Goal: Task Accomplishment & Management: Use online tool/utility

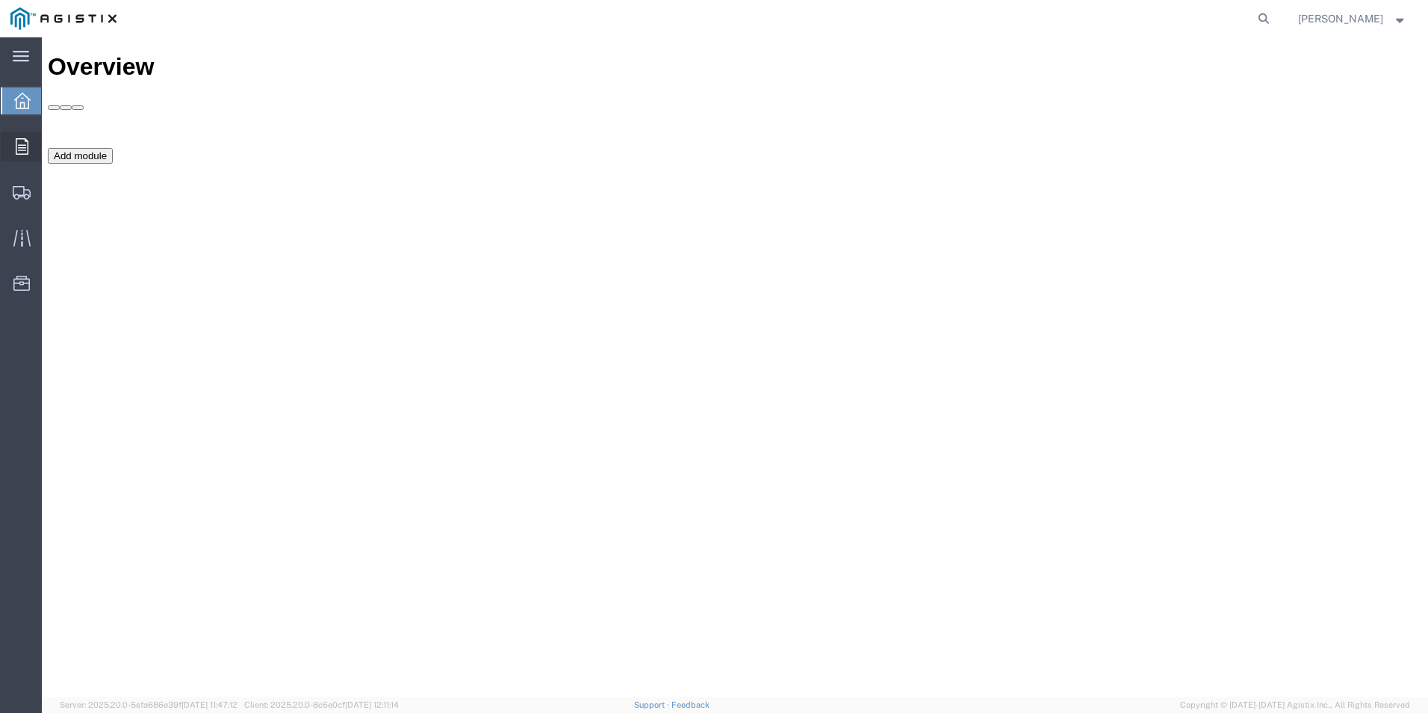
click at [51, 140] on span "Orders" at bounding box center [46, 146] width 10 height 30
click at [52, 144] on span "Orders" at bounding box center [46, 146] width 10 height 30
click at [52, 143] on span "Orders" at bounding box center [46, 146] width 10 height 30
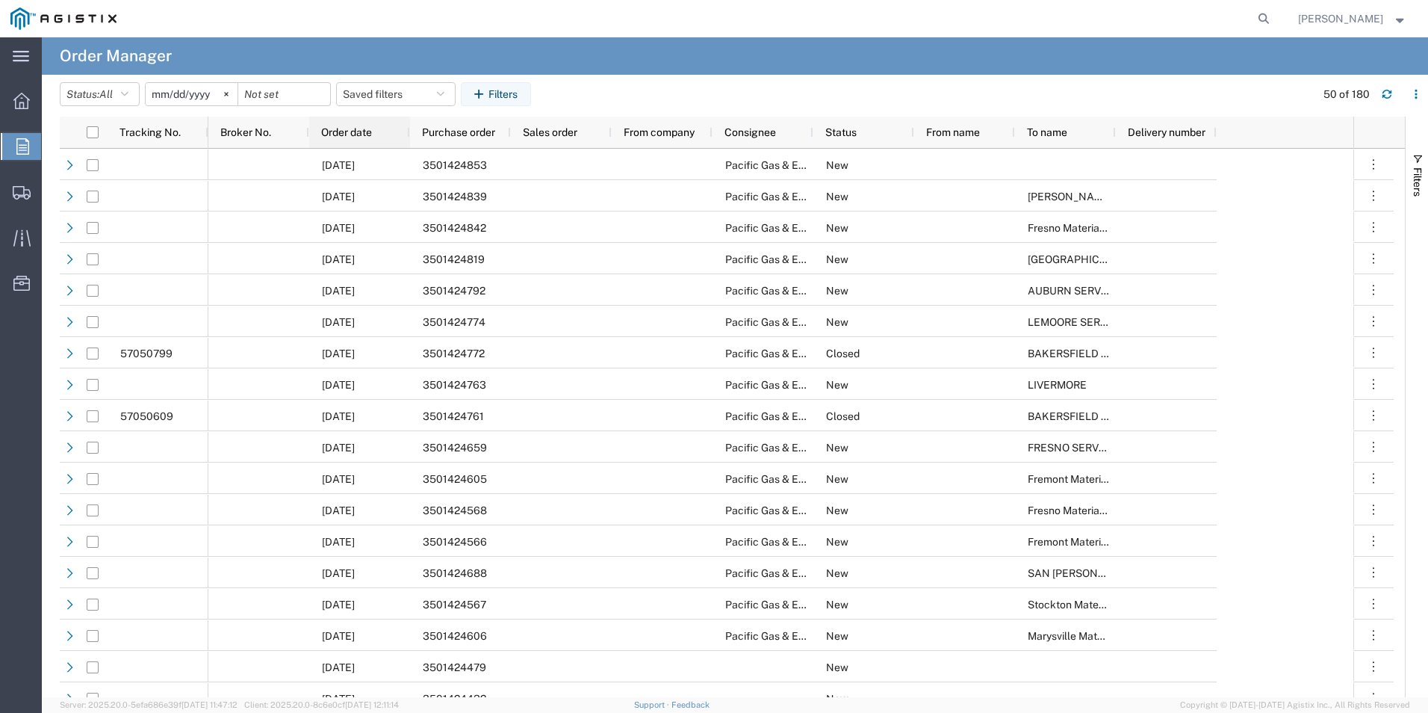
click at [361, 134] on span "Order date" at bounding box center [346, 132] width 51 height 12
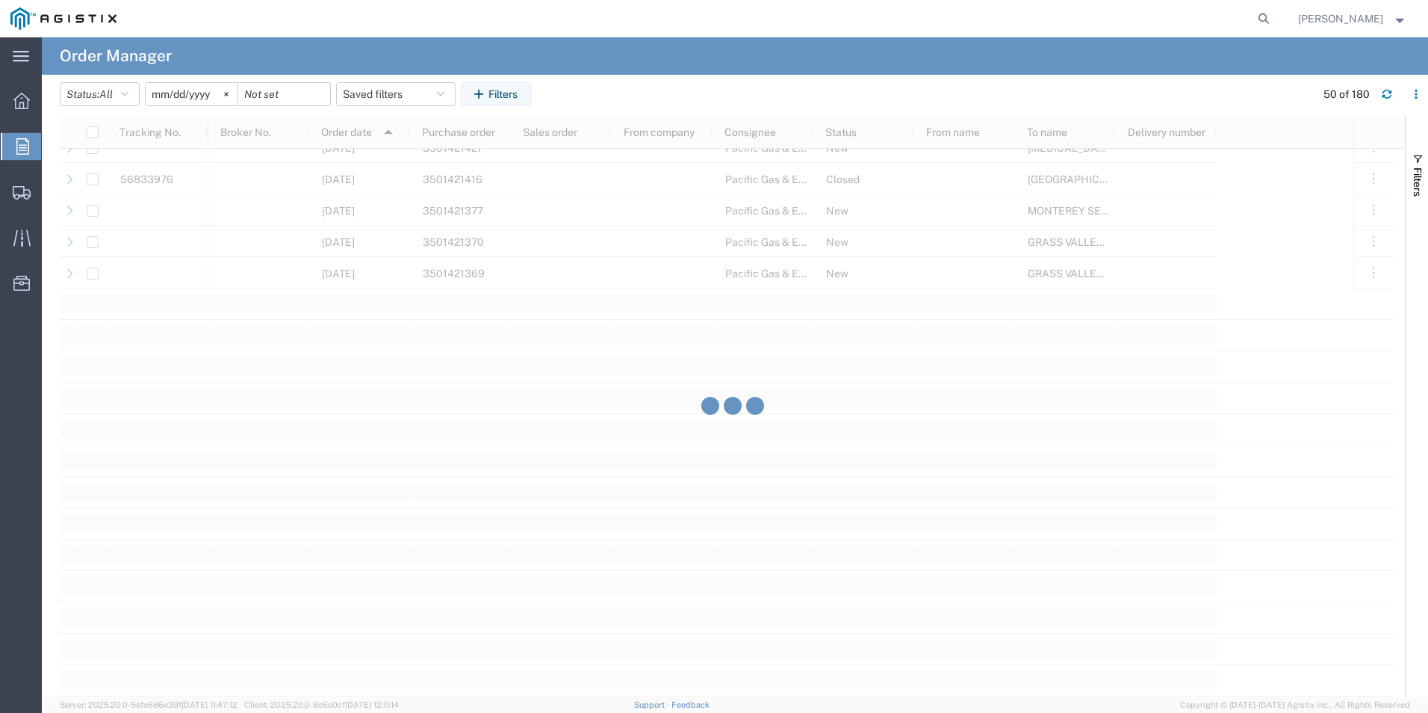
scroll to position [1494, 0]
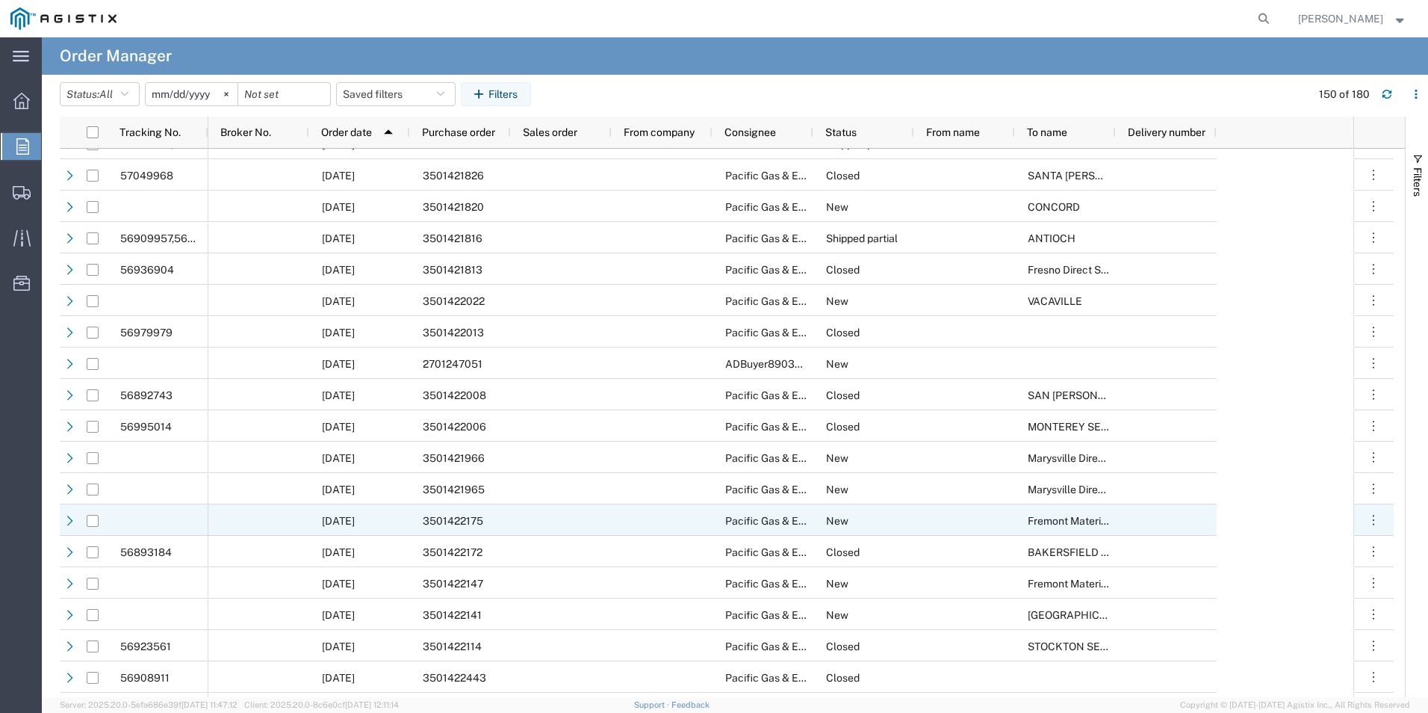
scroll to position [2166, 0]
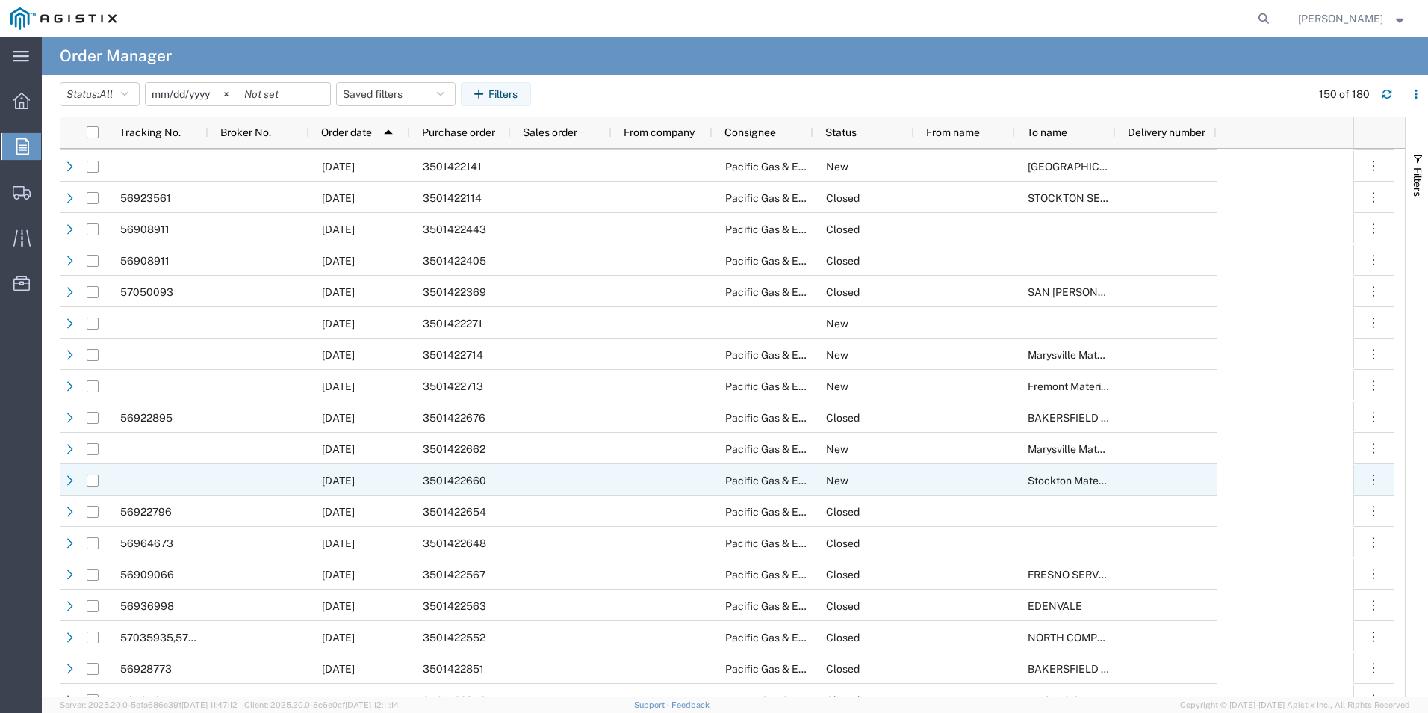
click at [497, 482] on div "3501422660" at bounding box center [460, 479] width 101 height 31
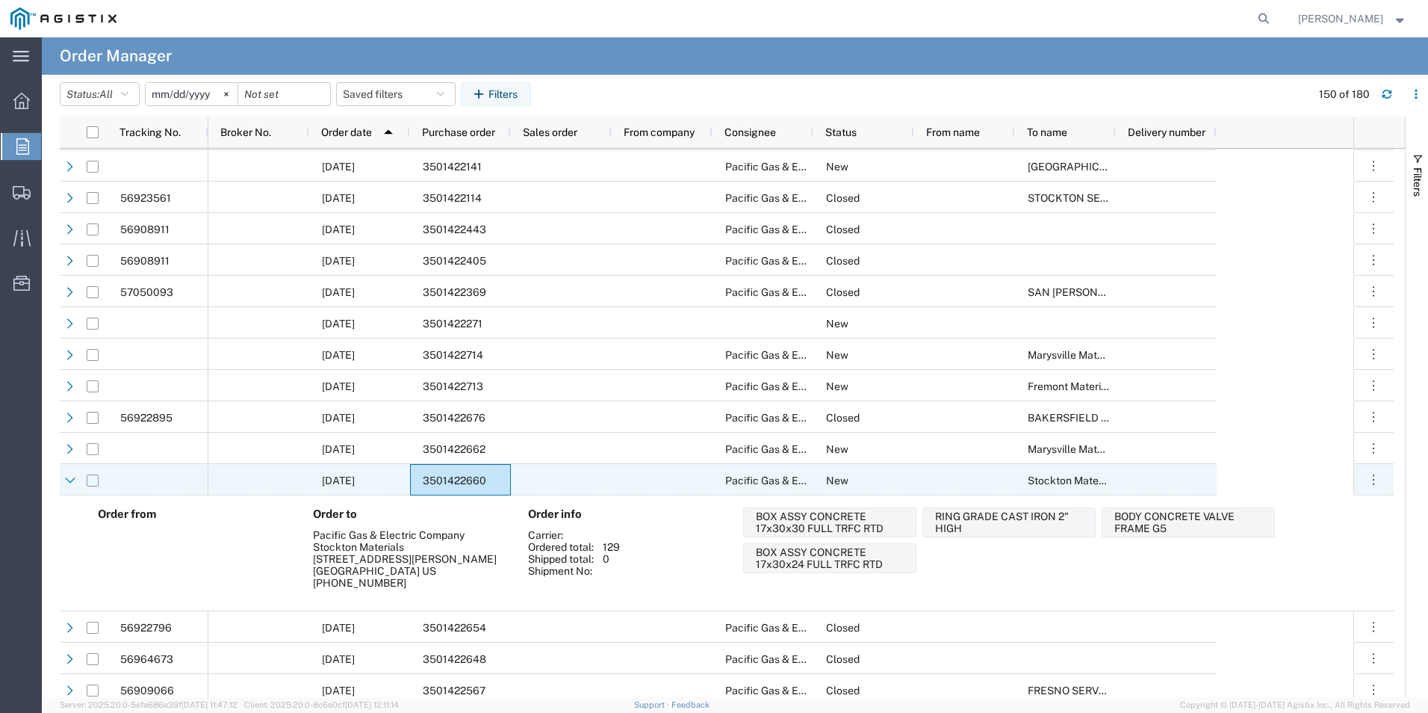
click at [95, 480] on input "Press Space to toggle row selection (unchecked)" at bounding box center [93, 480] width 12 height 12
checkbox input "true"
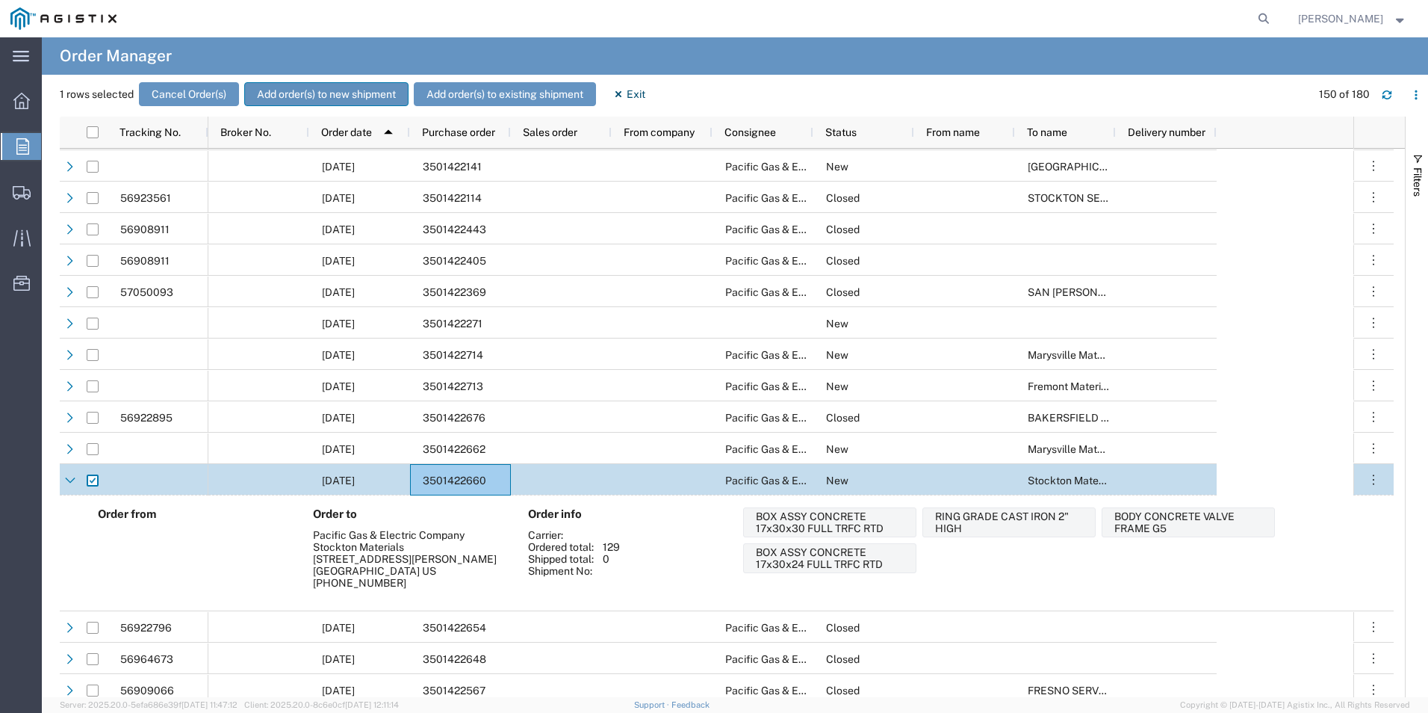
click at [364, 91] on button "Add order(s) to new shipment" at bounding box center [326, 94] width 164 height 24
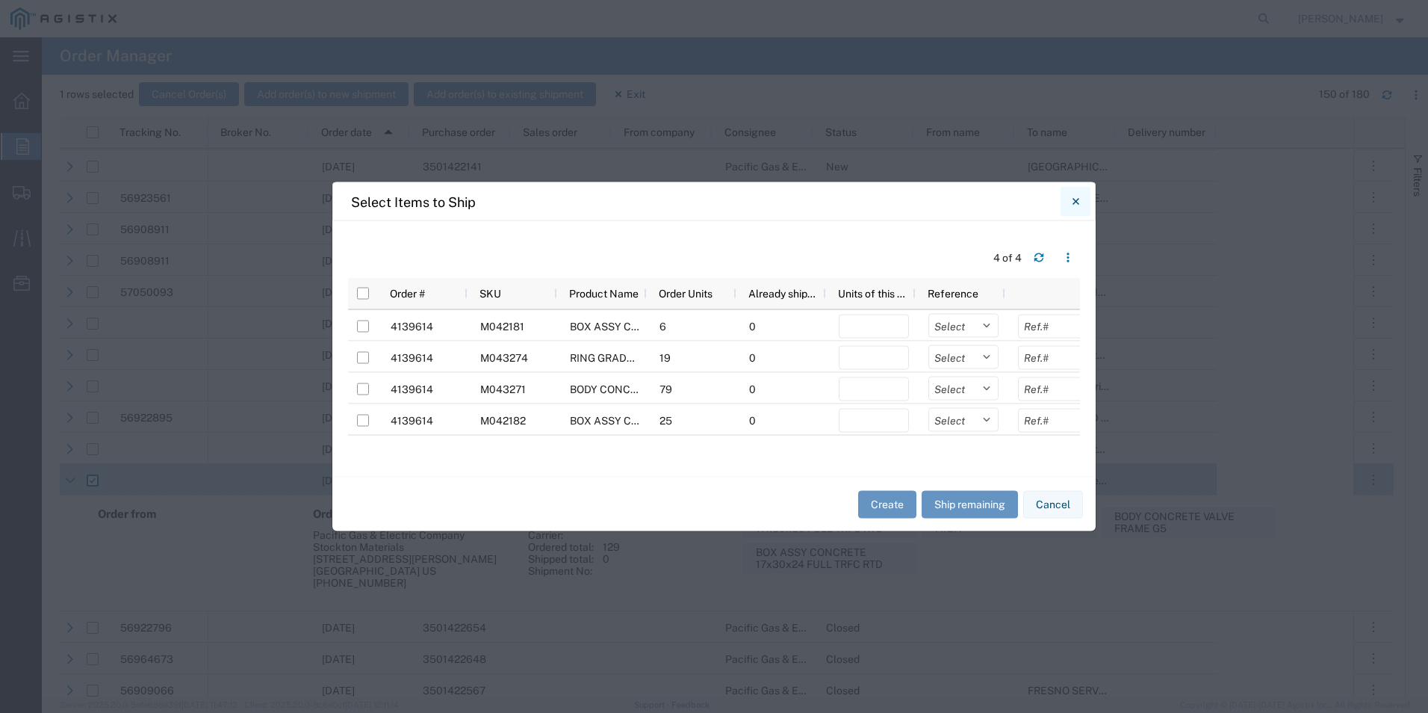
click at [1082, 198] on button "Close" at bounding box center [1076, 202] width 30 height 30
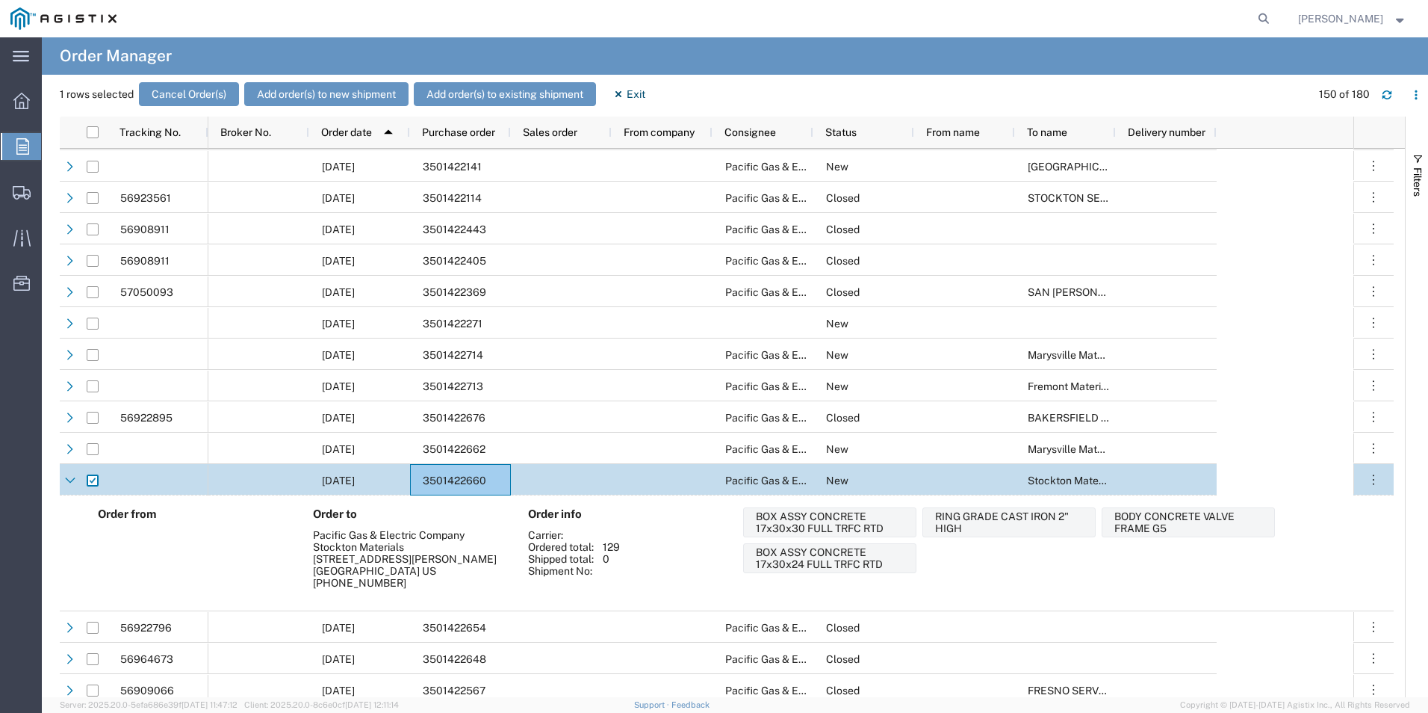
click at [451, 483] on span "3501422660" at bounding box center [454, 480] width 63 height 12
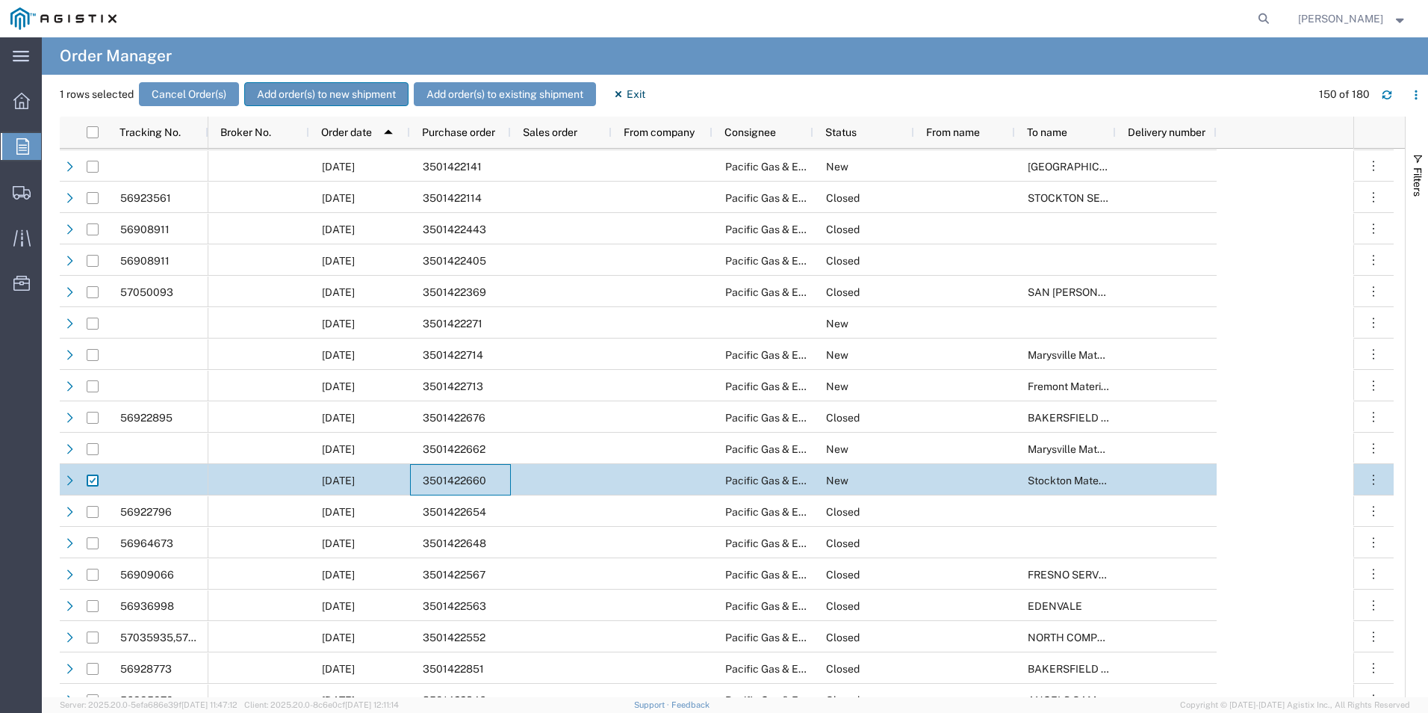
click at [343, 94] on button "Add order(s) to new shipment" at bounding box center [326, 94] width 164 height 24
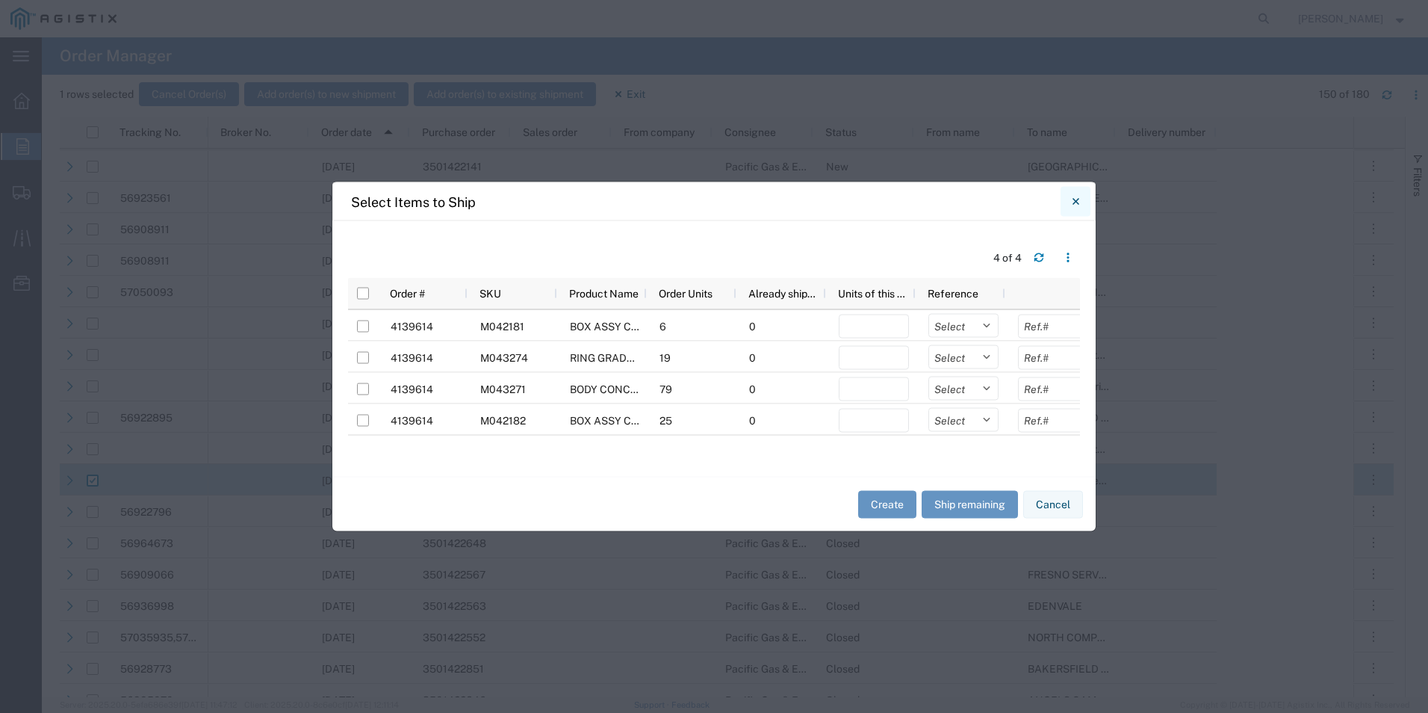
click at [1073, 200] on icon "Close" at bounding box center [1076, 202] width 7 height 18
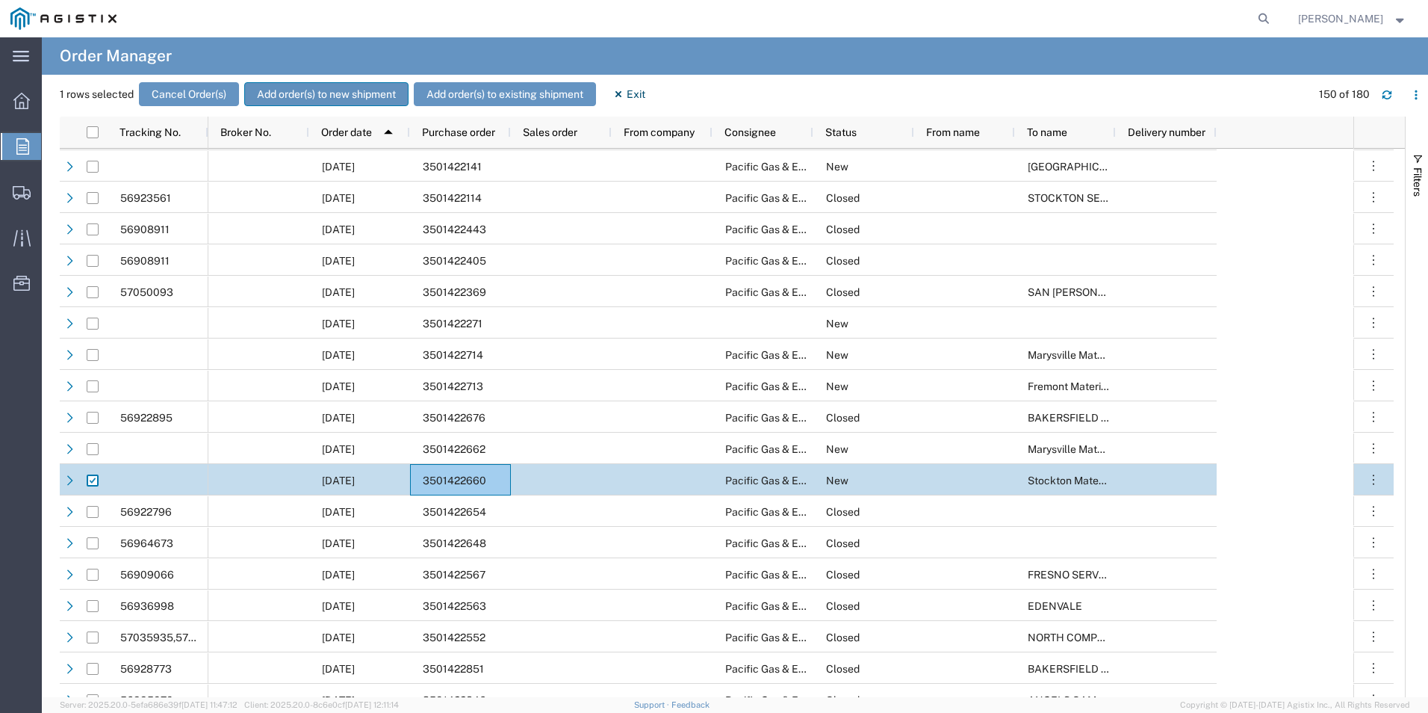
click at [321, 86] on button "Add order(s) to new shipment" at bounding box center [326, 94] width 164 height 24
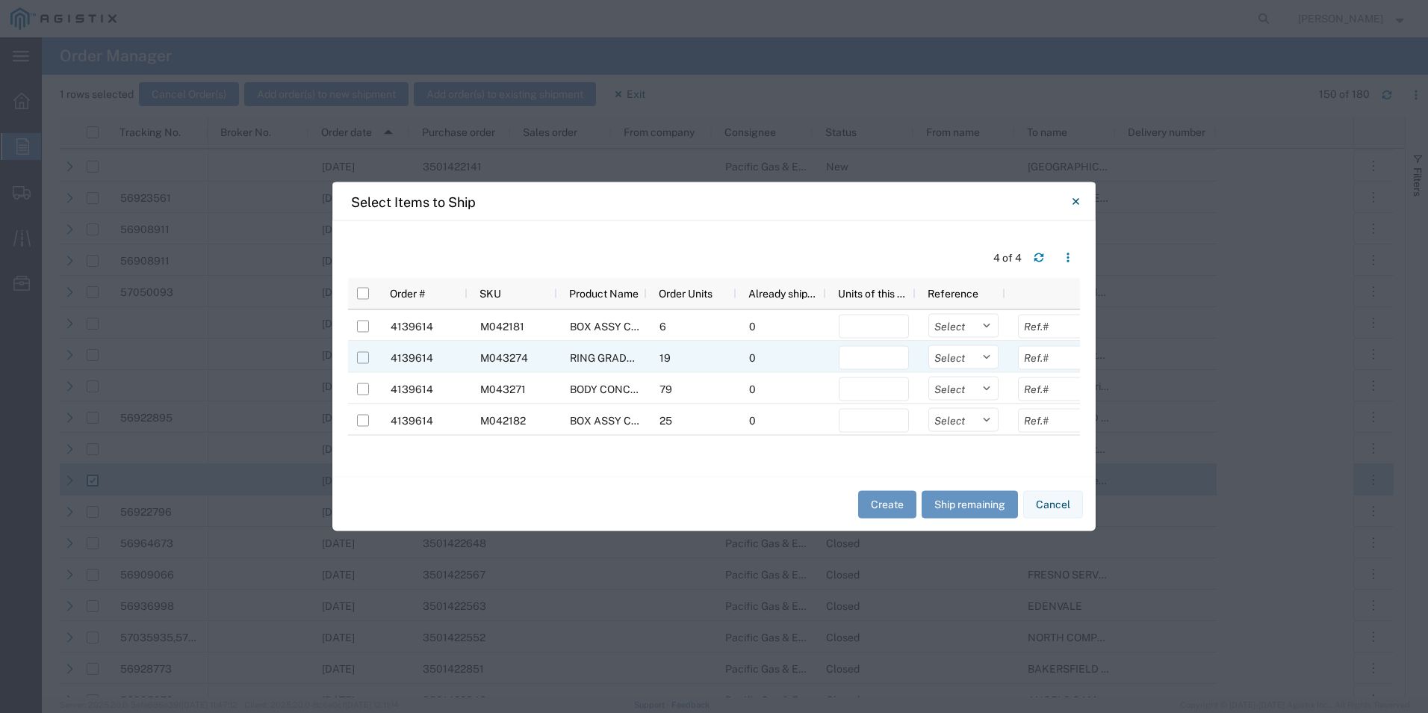
click at [358, 356] on input "Press Space to toggle row selection (unchecked)" at bounding box center [363, 358] width 12 height 12
checkbox input "true"
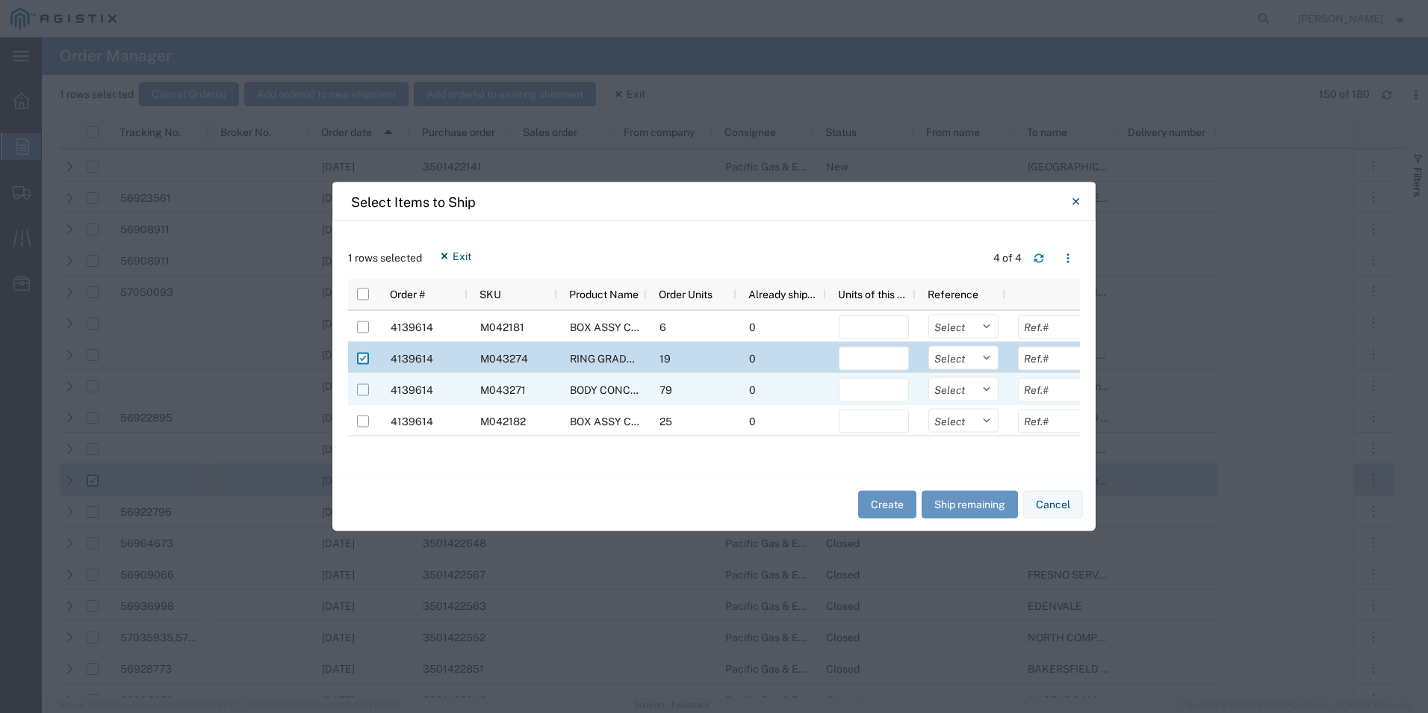
click at [364, 388] on input "Press Space to toggle row selection (unchecked)" at bounding box center [363, 390] width 12 height 12
checkbox input "true"
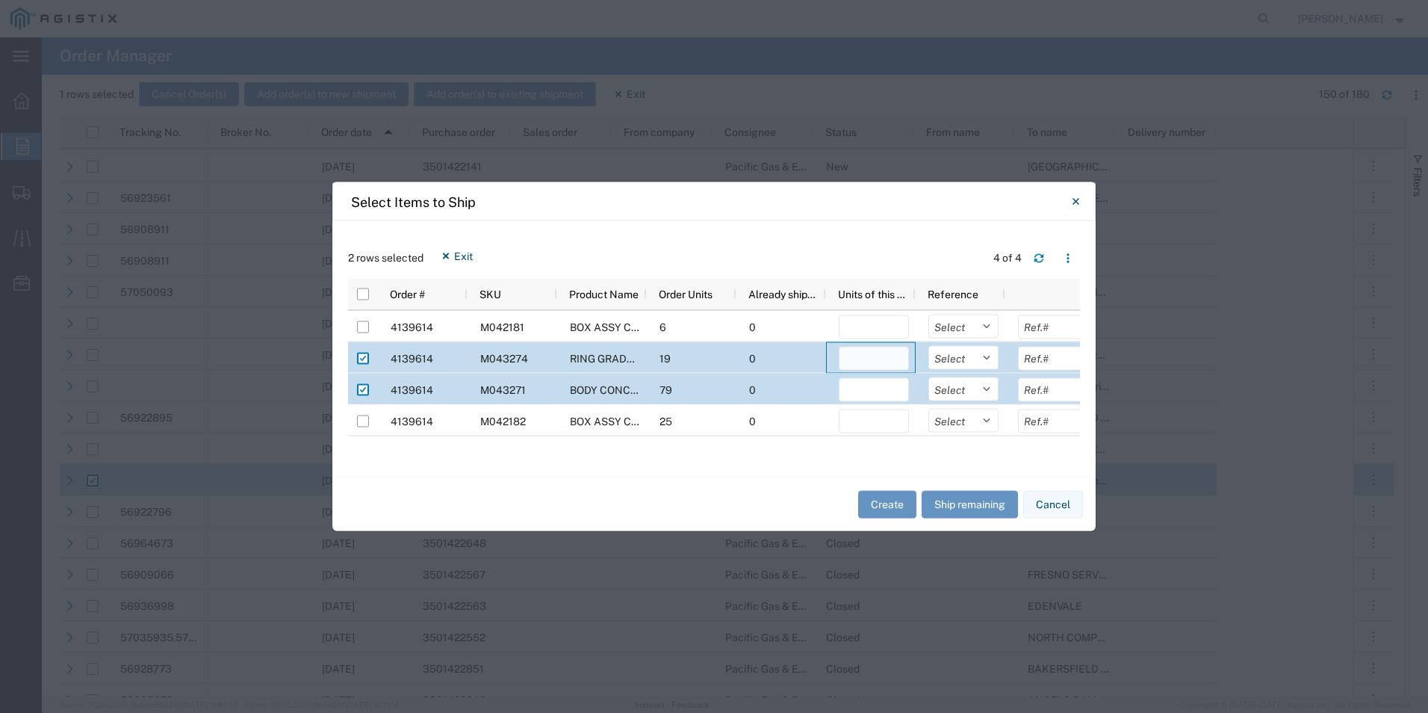
click at [874, 360] on input "number" at bounding box center [874, 359] width 70 height 24
type input "19"
click at [884, 393] on input "number" at bounding box center [874, 390] width 70 height 24
type input "79"
click at [884, 508] on button "Create" at bounding box center [887, 504] width 58 height 28
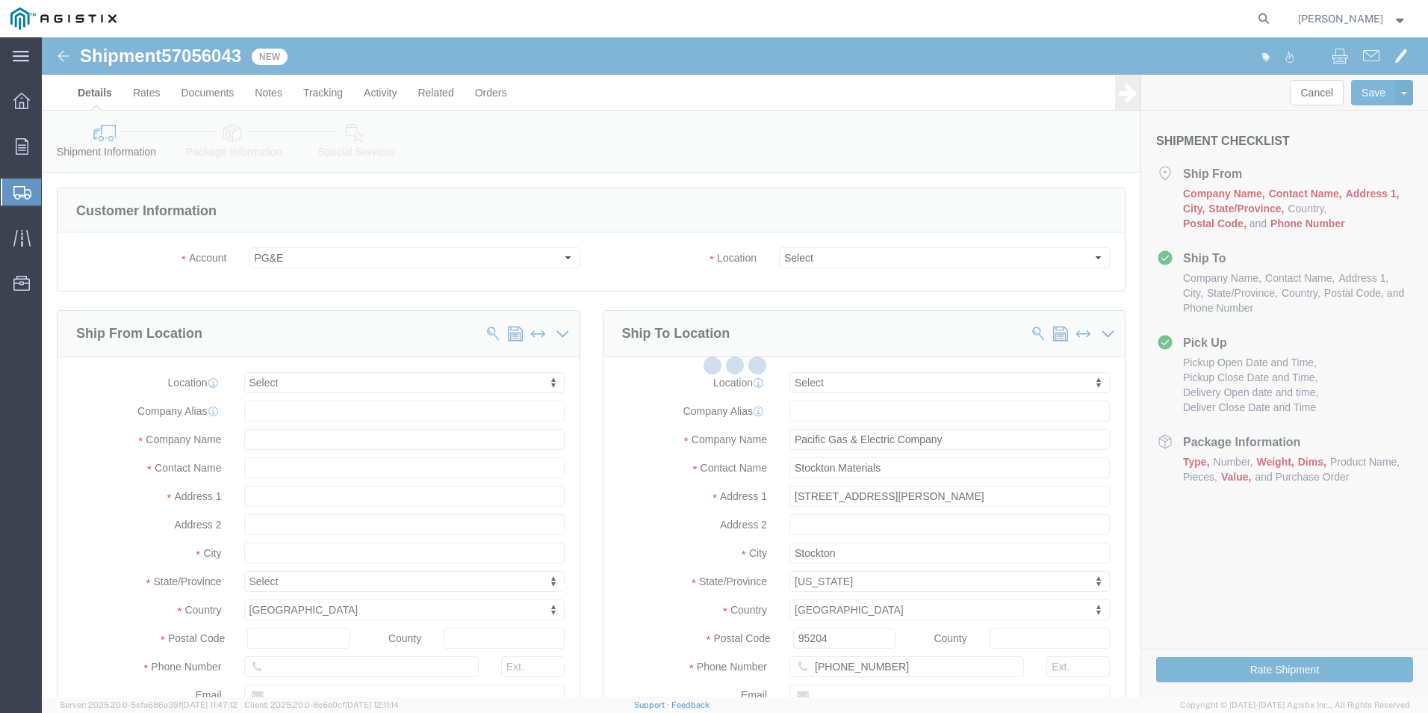
select select
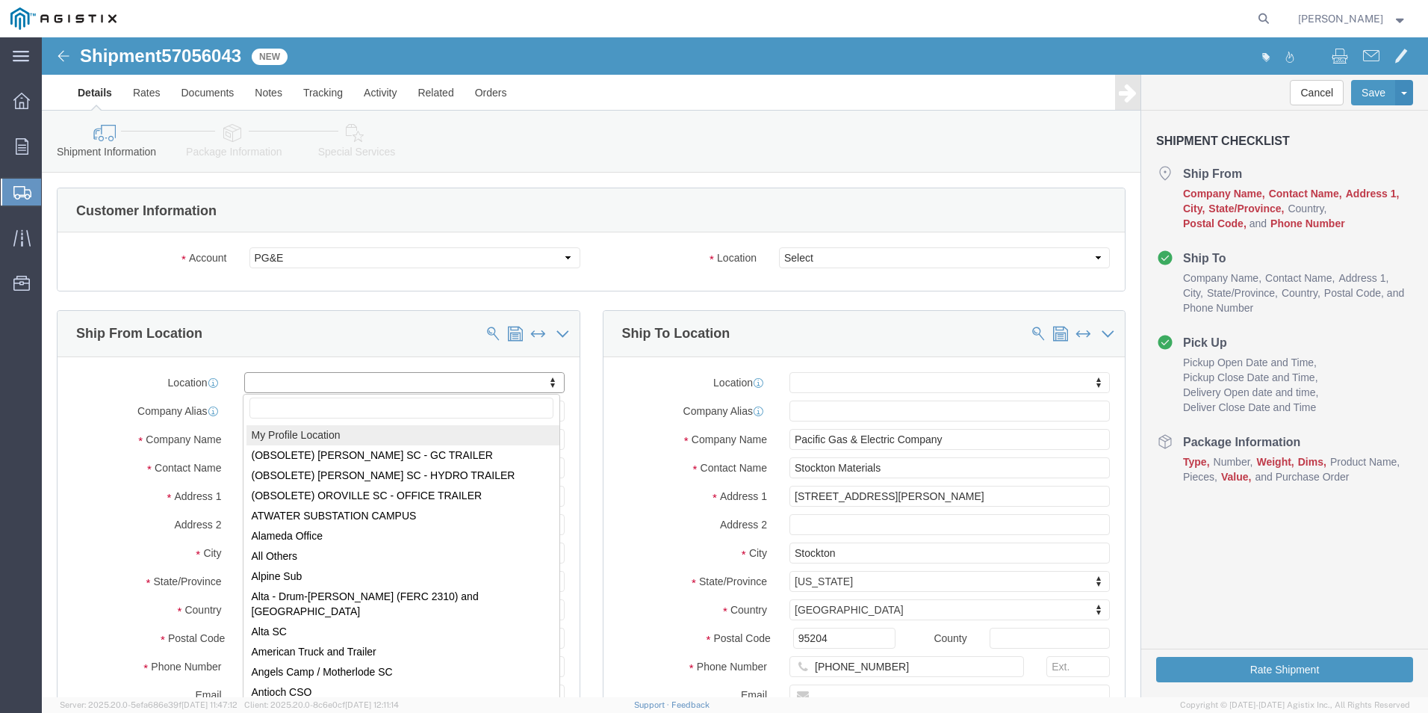
select select "MYPROFILE"
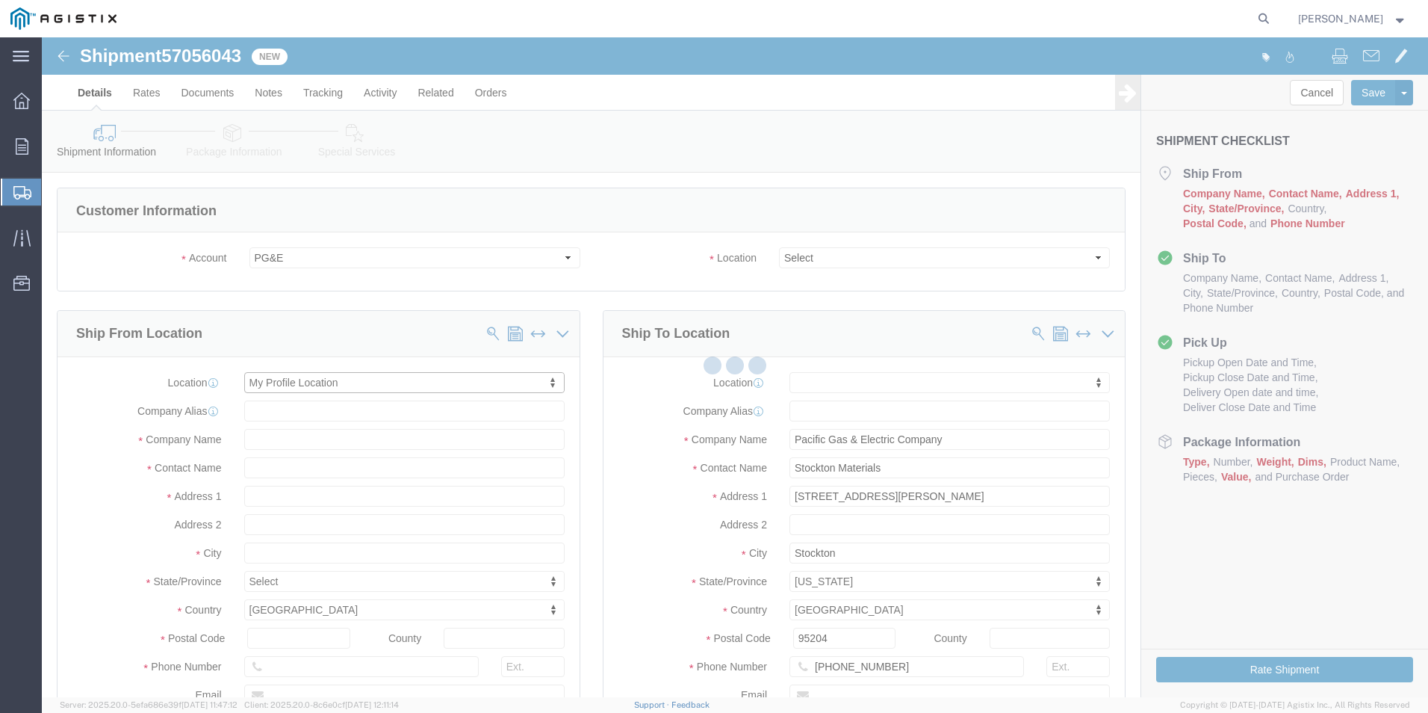
select select "CA"
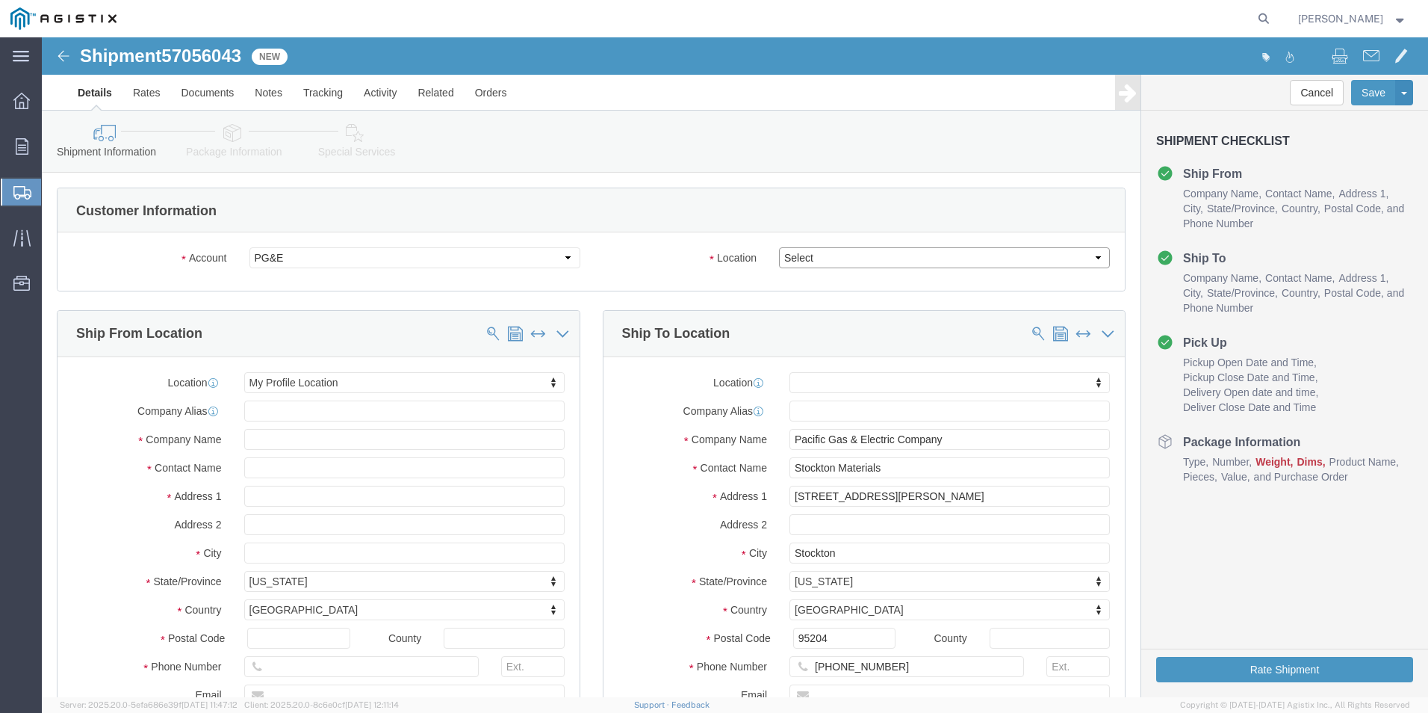
click select "Select All Others [GEOGRAPHIC_DATA] [GEOGRAPHIC_DATA] [GEOGRAPHIC_DATA] [GEOGRA…"
select select "23082"
click select "Select All Others [GEOGRAPHIC_DATA] [GEOGRAPHIC_DATA] [GEOGRAPHIC_DATA] [GEOGRA…"
drag, startPoint x: 314, startPoint y: 435, endPoint x: 123, endPoint y: 446, distance: 190.8
click div "Location My Profile Location My Profile Location (OBSOLETE) [GEOGRAPHIC_DATA] S…"
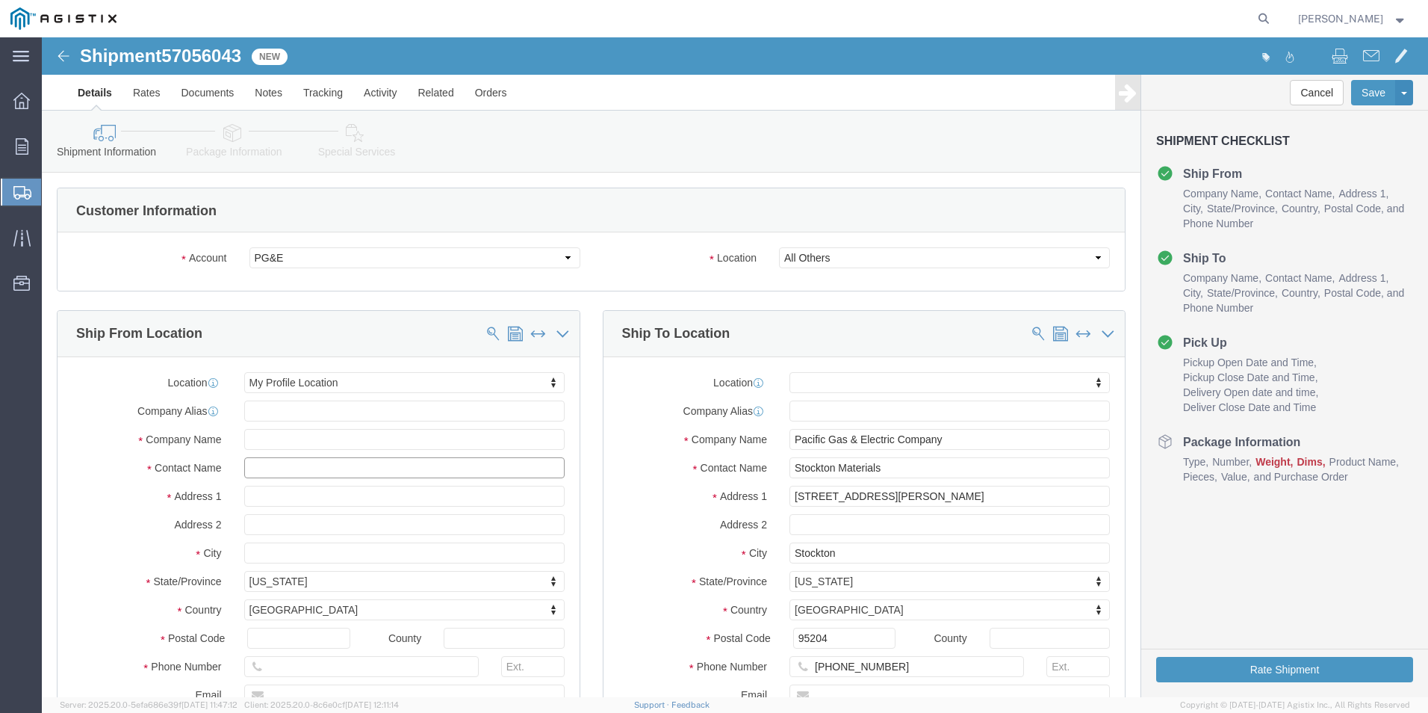
type input "[PERSON_NAME]"
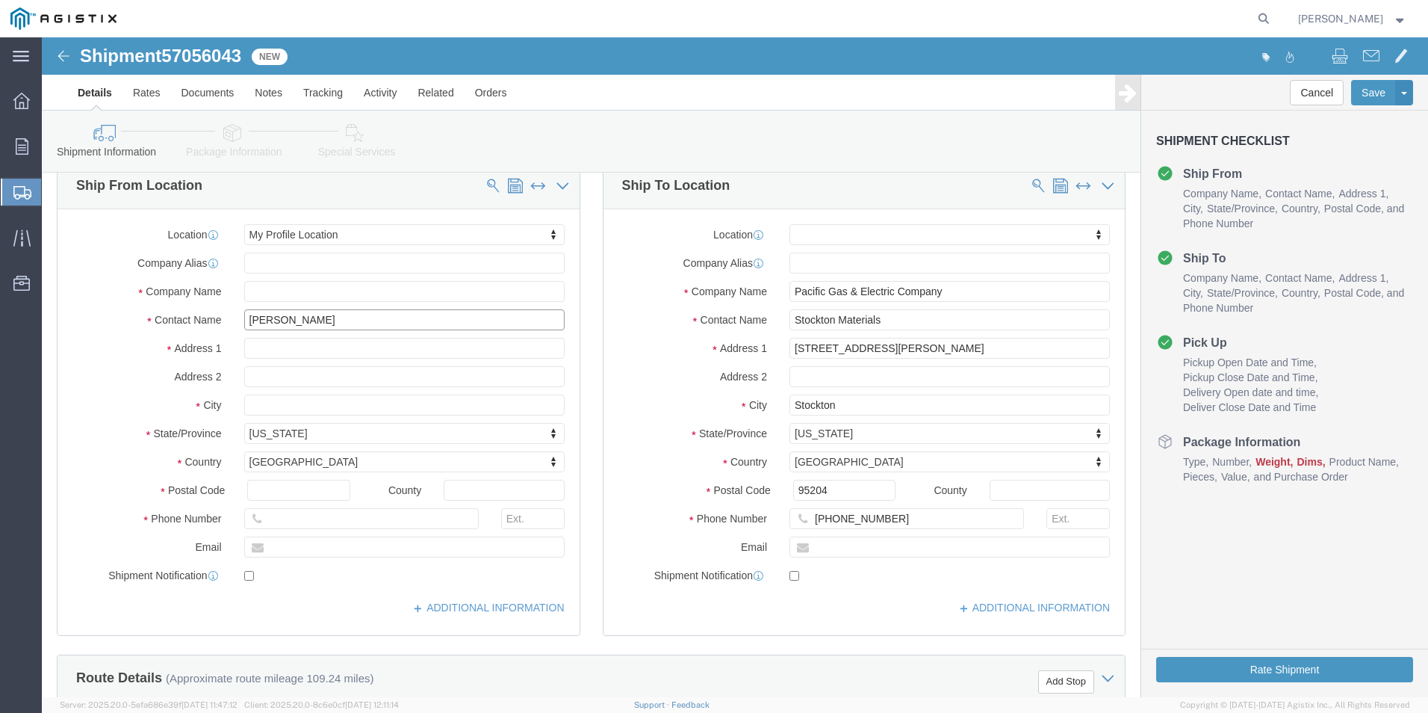
scroll to position [149, 0]
type input "[PERSON_NAME]"
drag, startPoint x: 391, startPoint y: 512, endPoint x: 213, endPoint y: 537, distance: 179.5
click div "Location My Profile Location My Profile Location (OBSOLETE) [GEOGRAPHIC_DATA] S…"
type input "[PERSON_NAME][EMAIL_ADDRESS][PERSON_NAME][DOMAIN_NAME]"
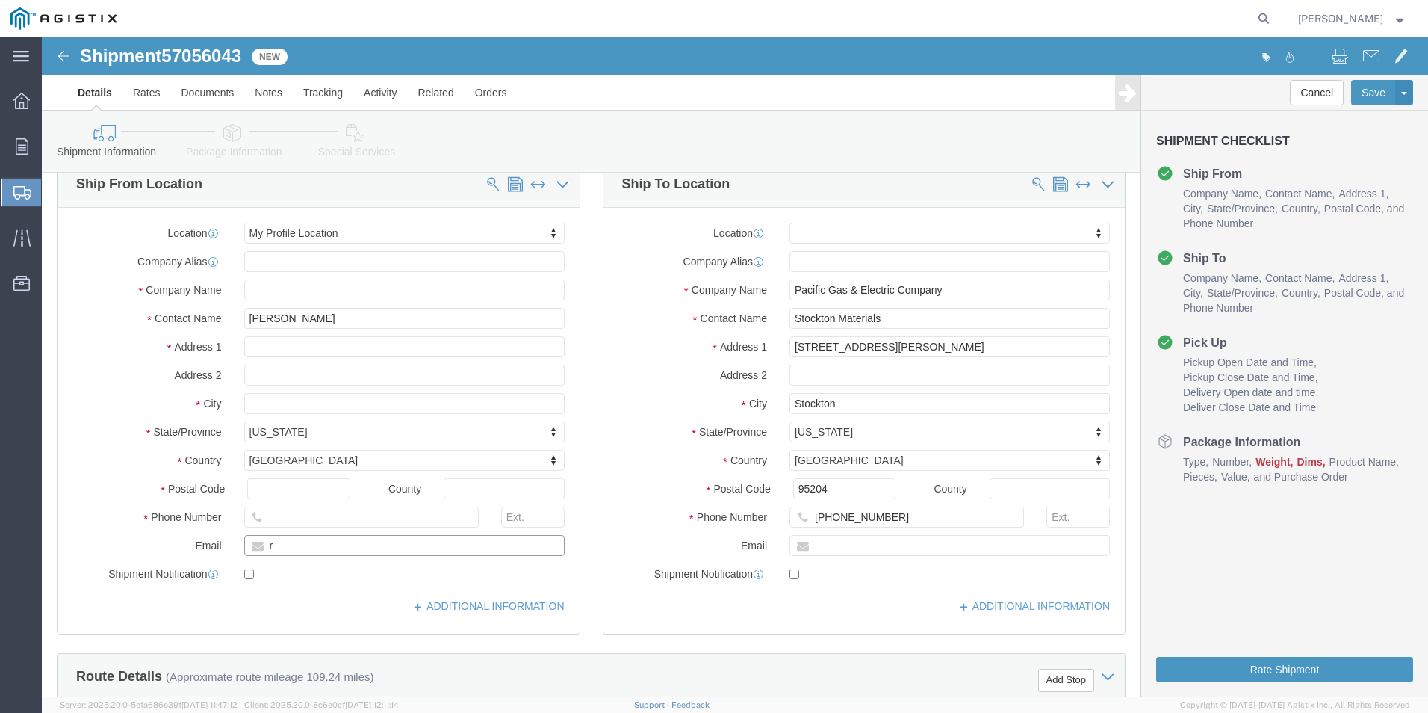
type input "[PERSON_NAME][EMAIL_ADDRESS][PERSON_NAME][DOMAIN_NAME]"
click div "Location My Profile Location My Profile Location (OBSOLETE) [GEOGRAPHIC_DATA] S…"
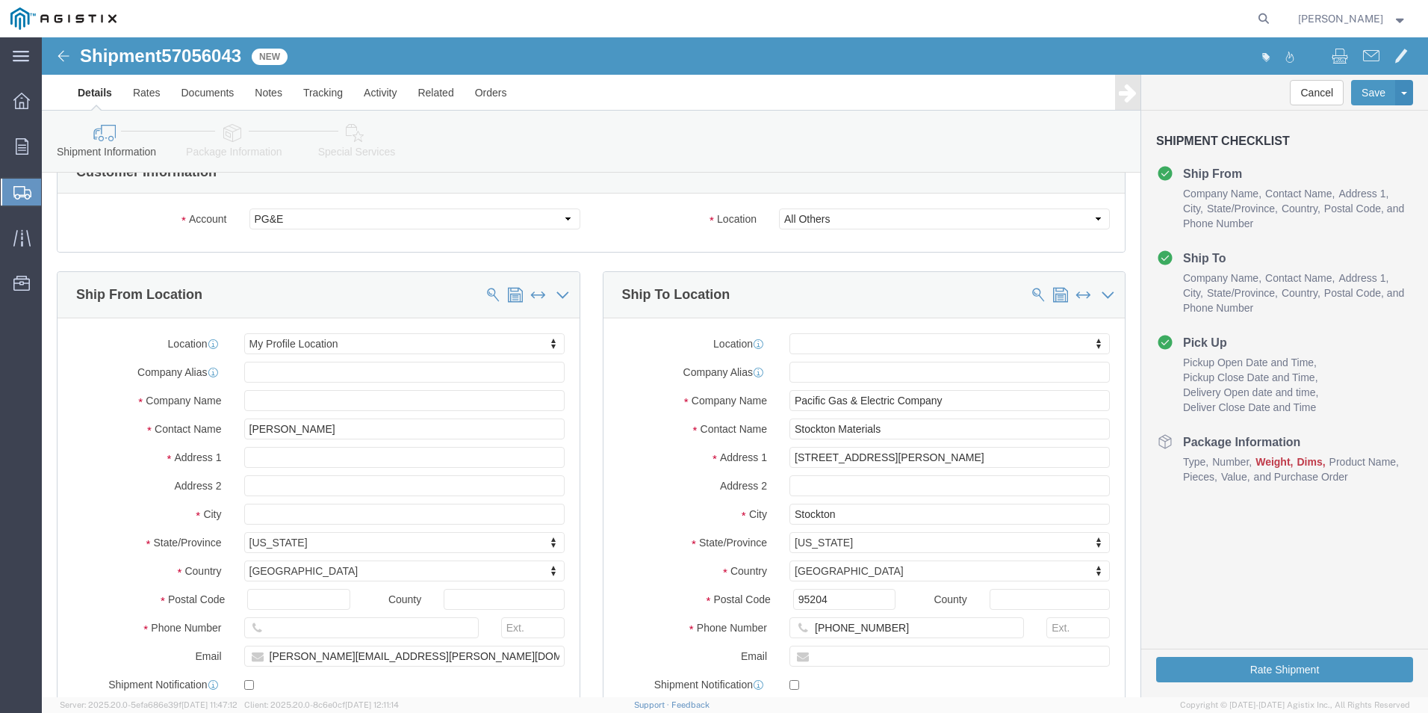
scroll to position [75, 0]
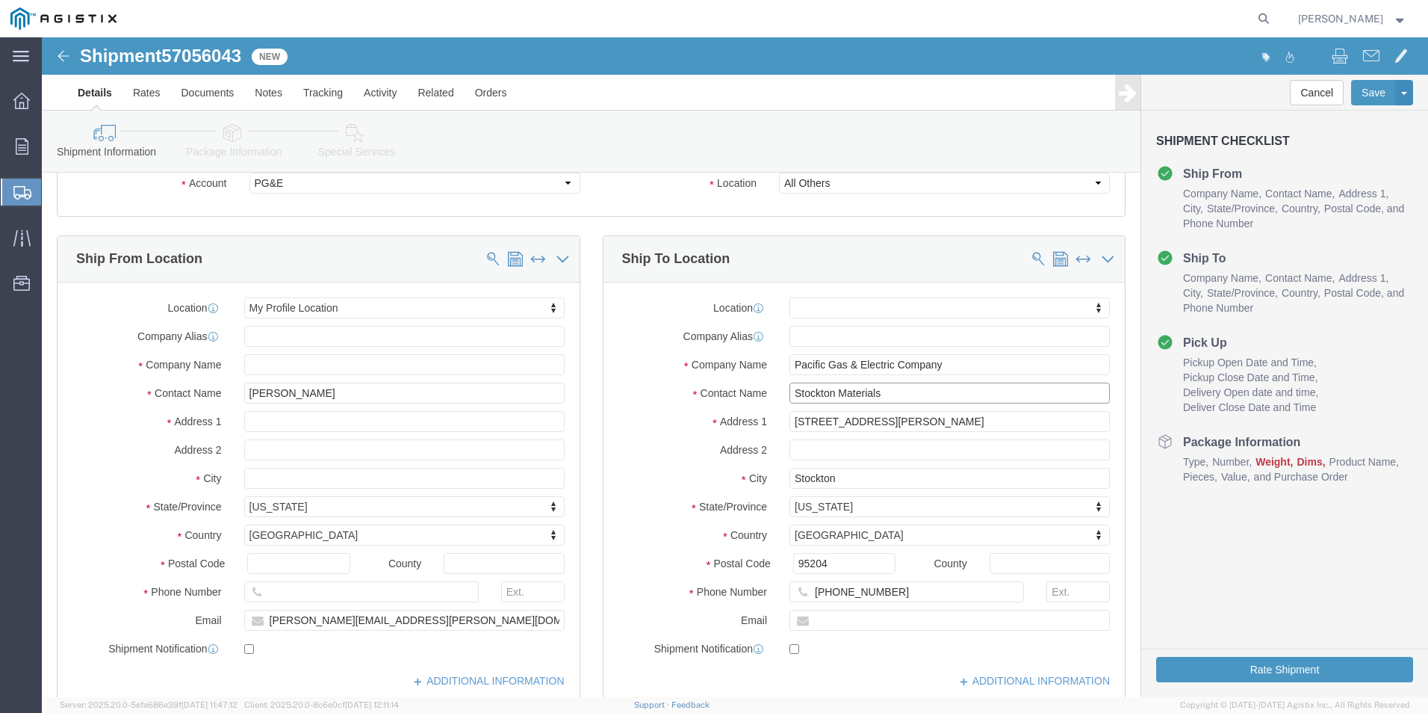
drag, startPoint x: 848, startPoint y: 356, endPoint x: 693, endPoint y: 359, distance: 154.6
click div "Contact Name Stockton Materials"
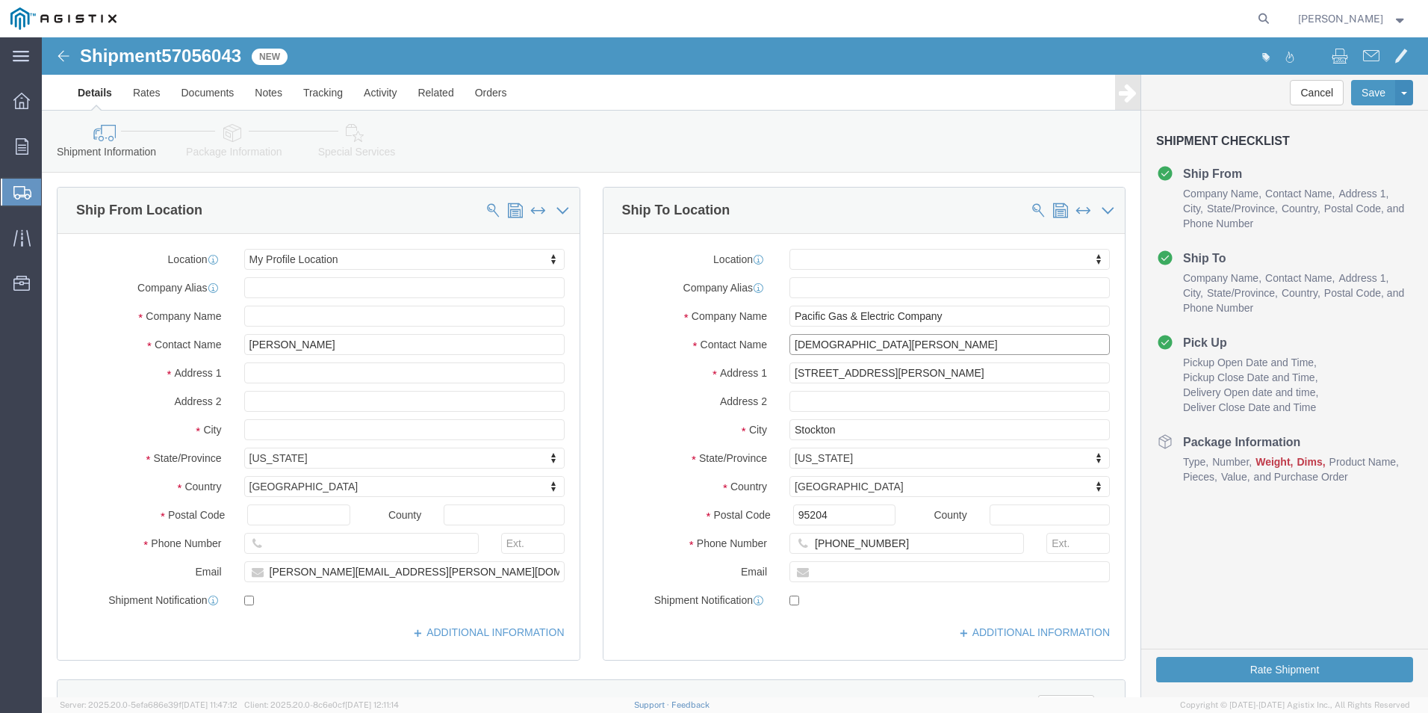
scroll to position [149, 0]
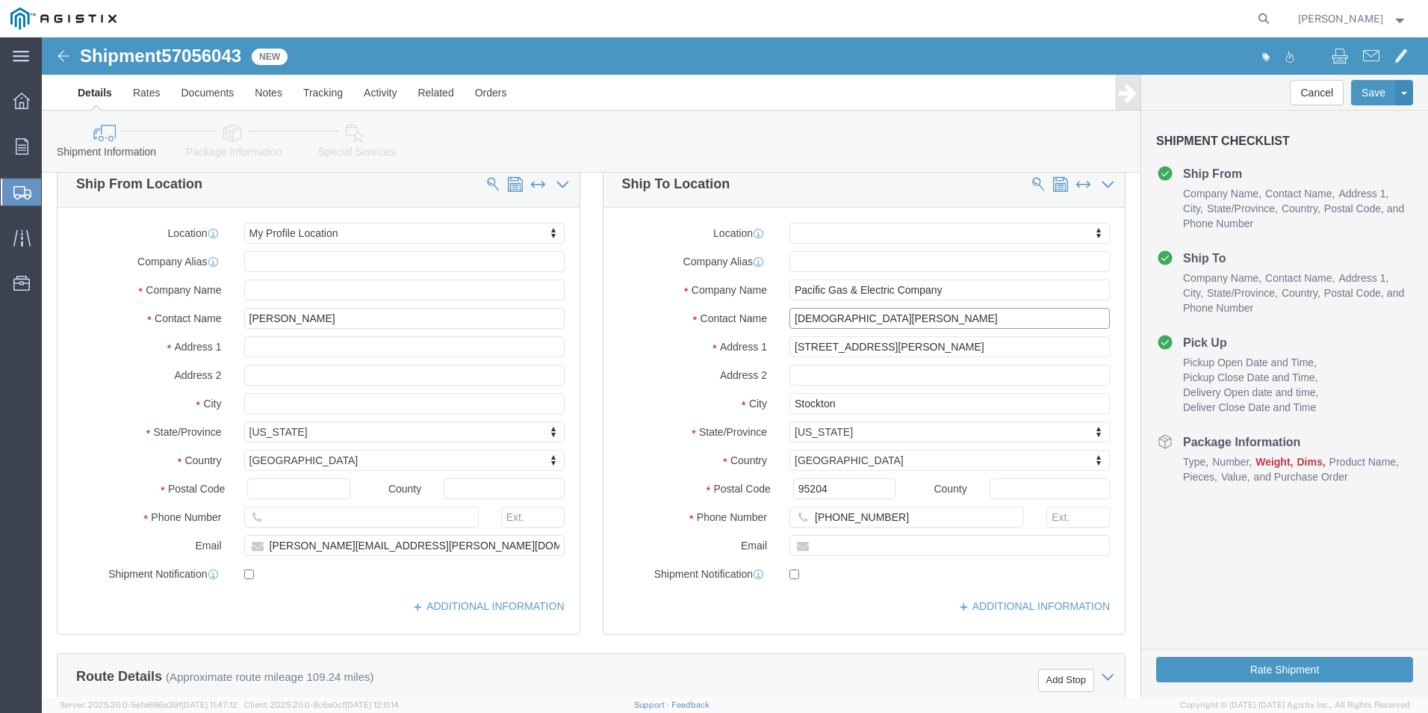
type input "[DEMOGRAPHIC_DATA][PERSON_NAME]"
click input "[PHONE_NUMBER]"
type input "[PHONE_NUMBER]"
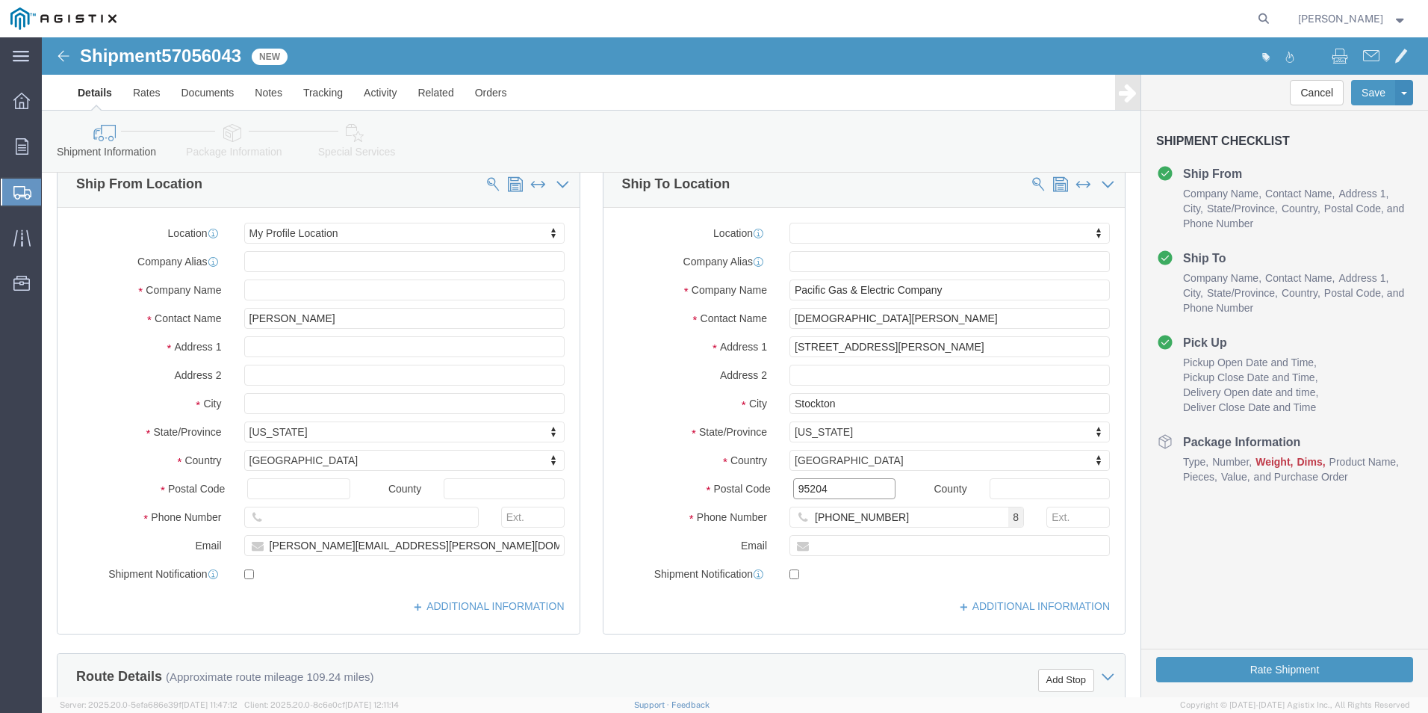
click input "95204"
drag, startPoint x: 916, startPoint y: 251, endPoint x: 804, endPoint y: 268, distance: 112.6
click div "Location My Profile Location (OBSOLETE) [PERSON_NAME] SC - GC TRAILER (OBSOLETE…"
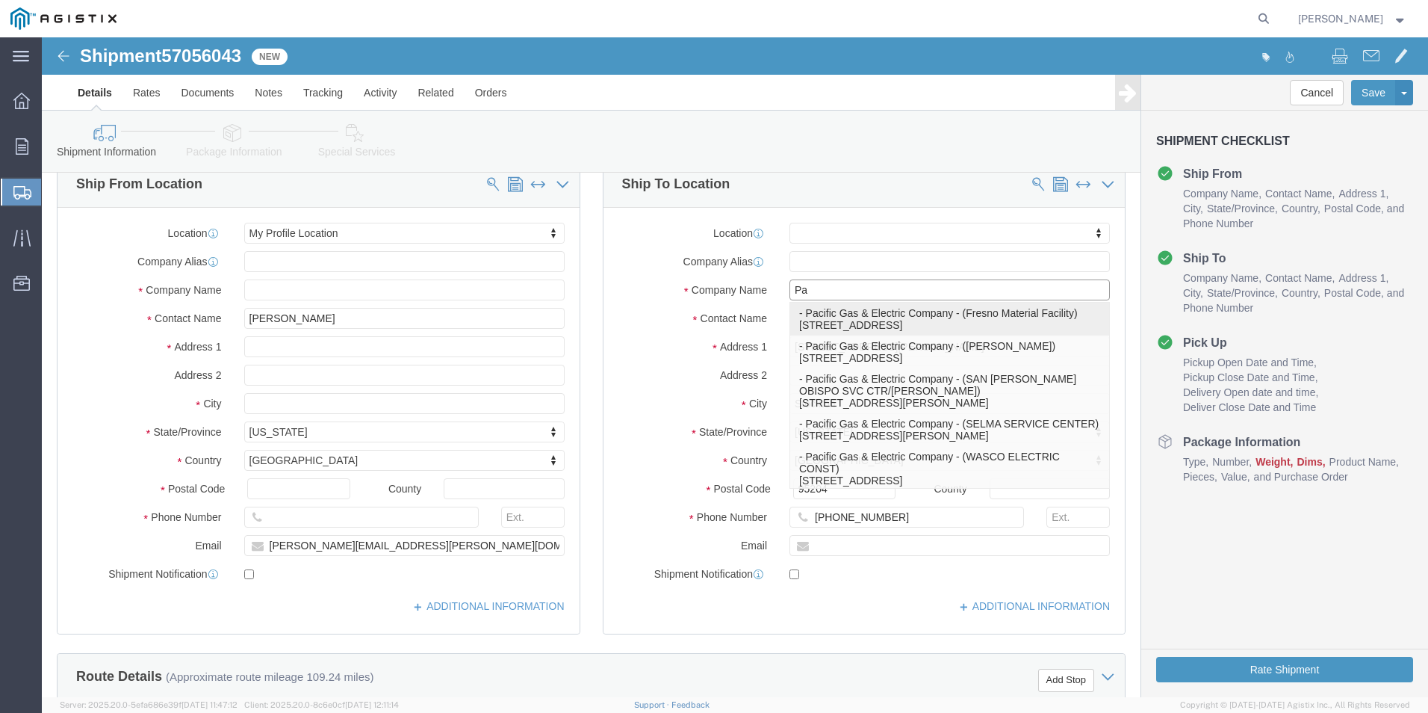
type input "P"
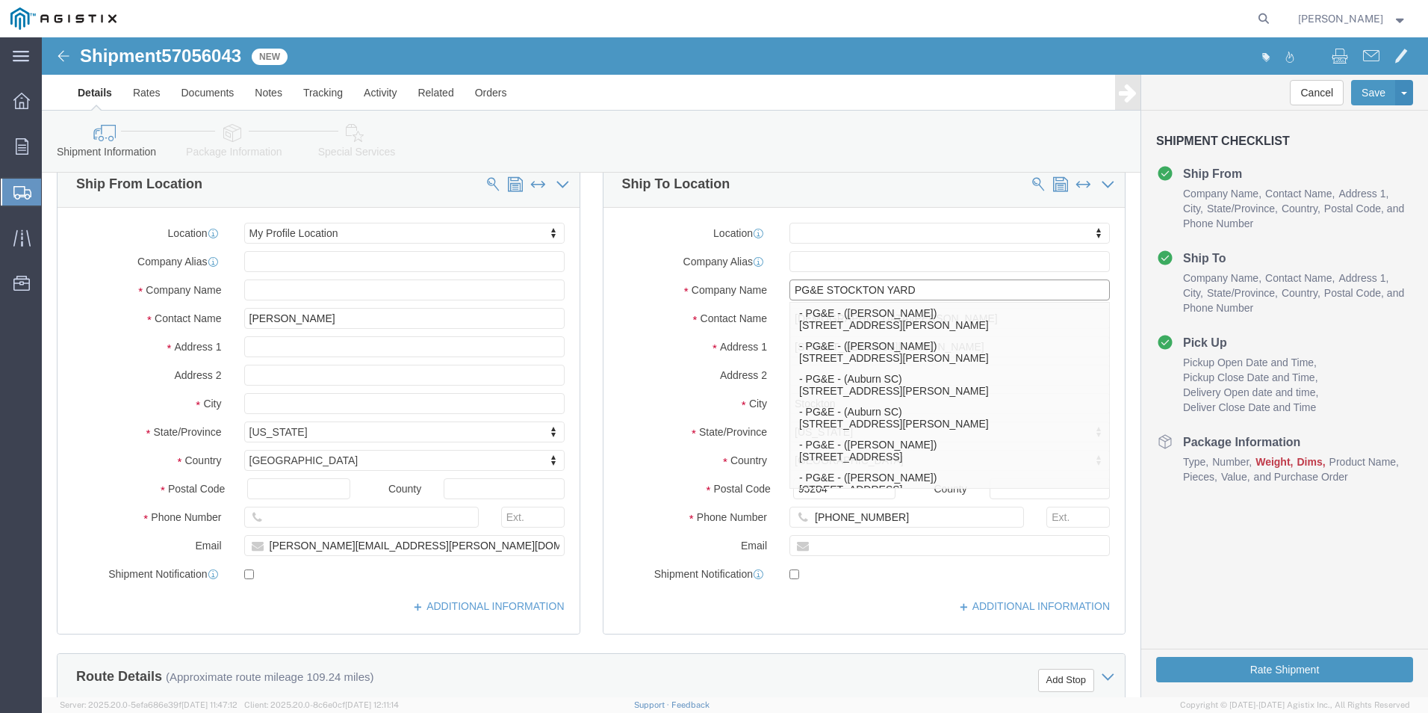
type input "PG&E STOCKTON YARD"
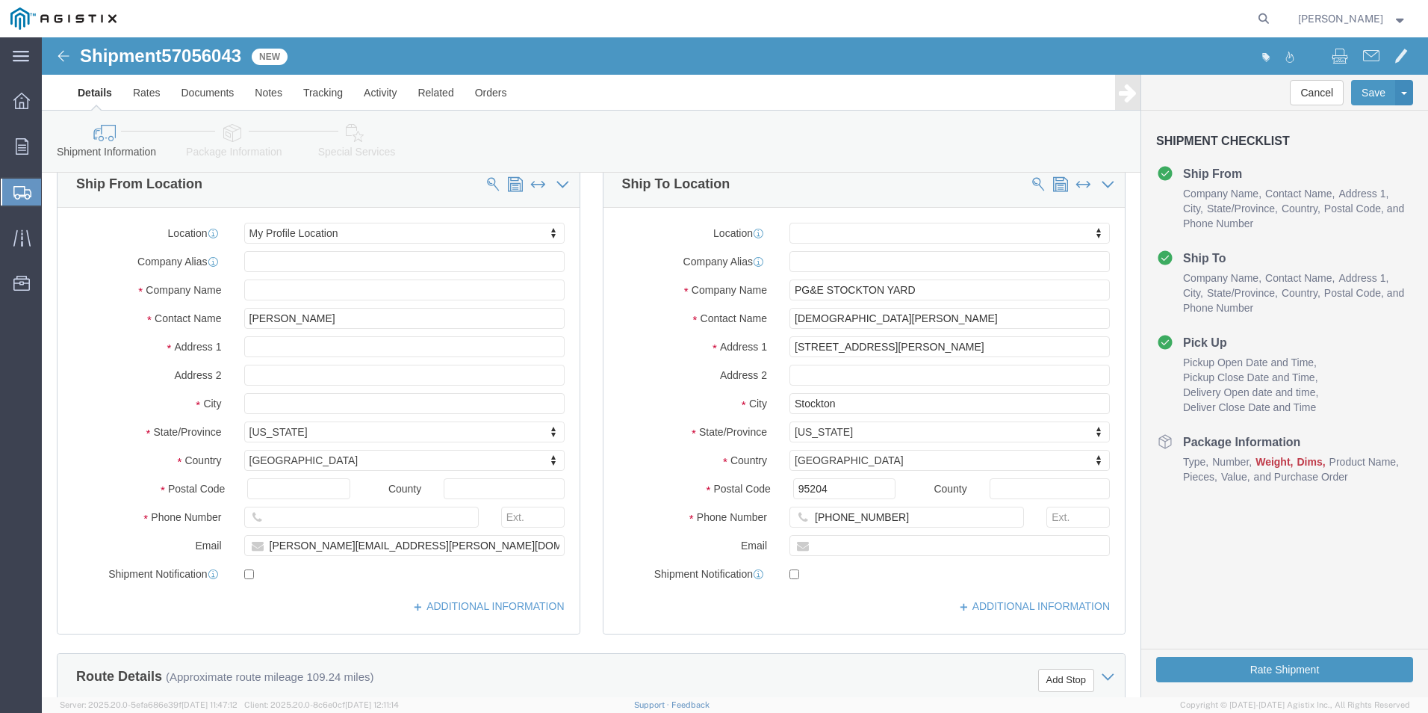
click label "Address 2"
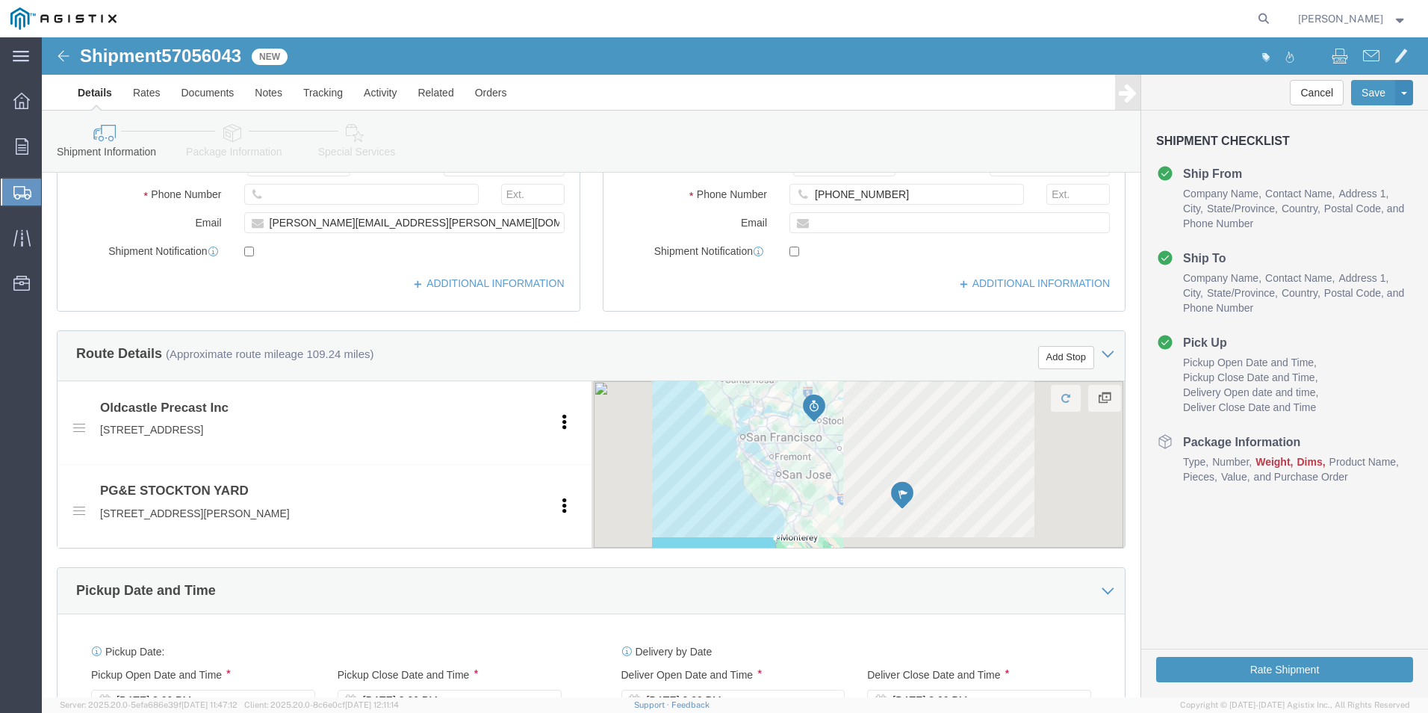
scroll to position [598, 0]
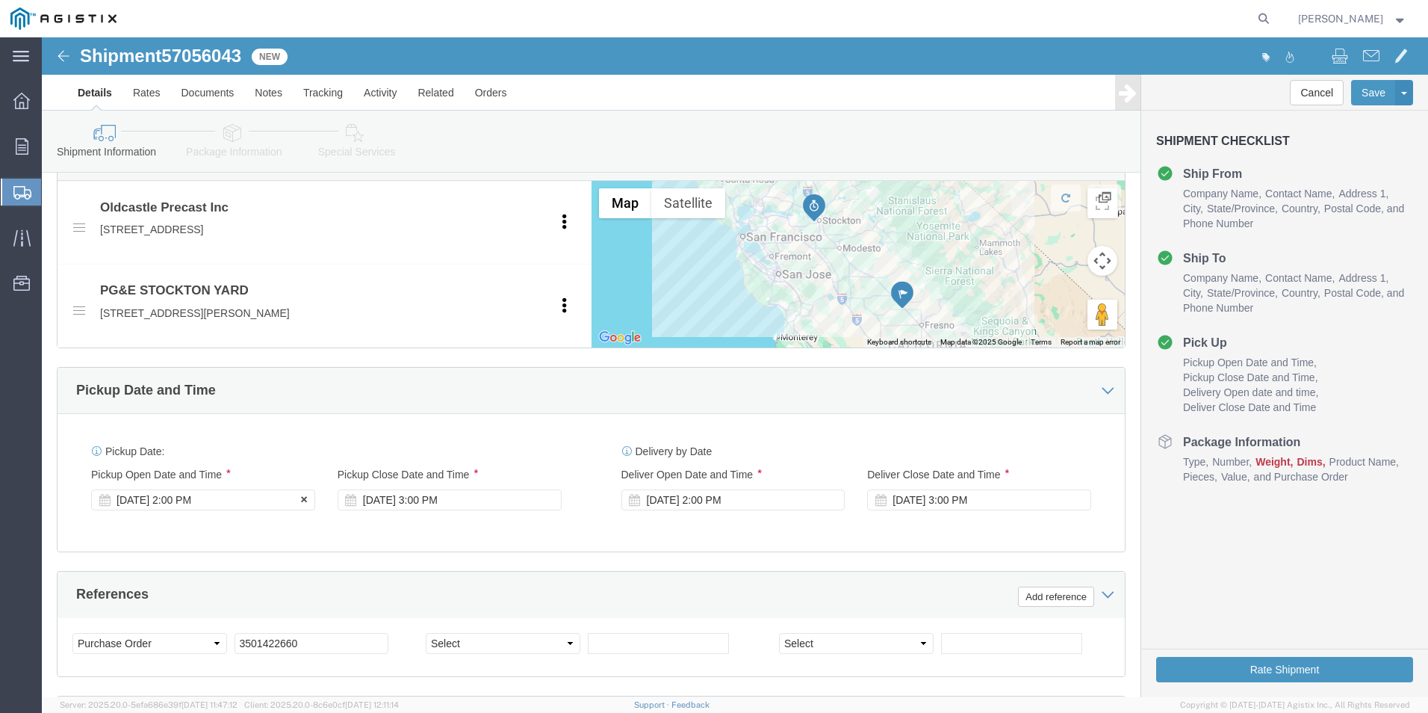
click div "[DATE] 2:00 PM"
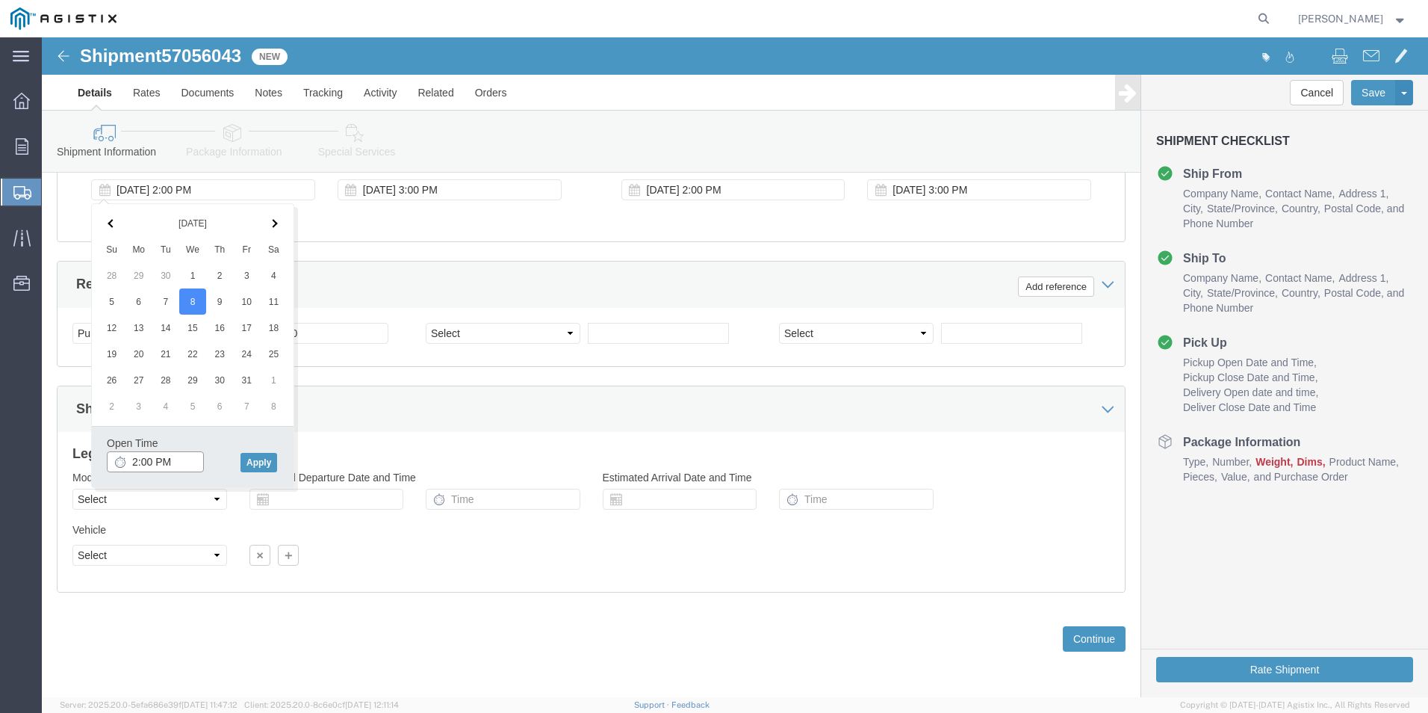
drag, startPoint x: 98, startPoint y: 426, endPoint x: 69, endPoint y: 432, distance: 29.0
click div "Open Time 2:00 PM [DATE] 2:00 PM - [DATE] 2:00 PM Cancel Apply"
drag, startPoint x: 94, startPoint y: 428, endPoint x: 155, endPoint y: 467, distance: 72.5
click input "2:00 PM"
click input "9:00 PM"
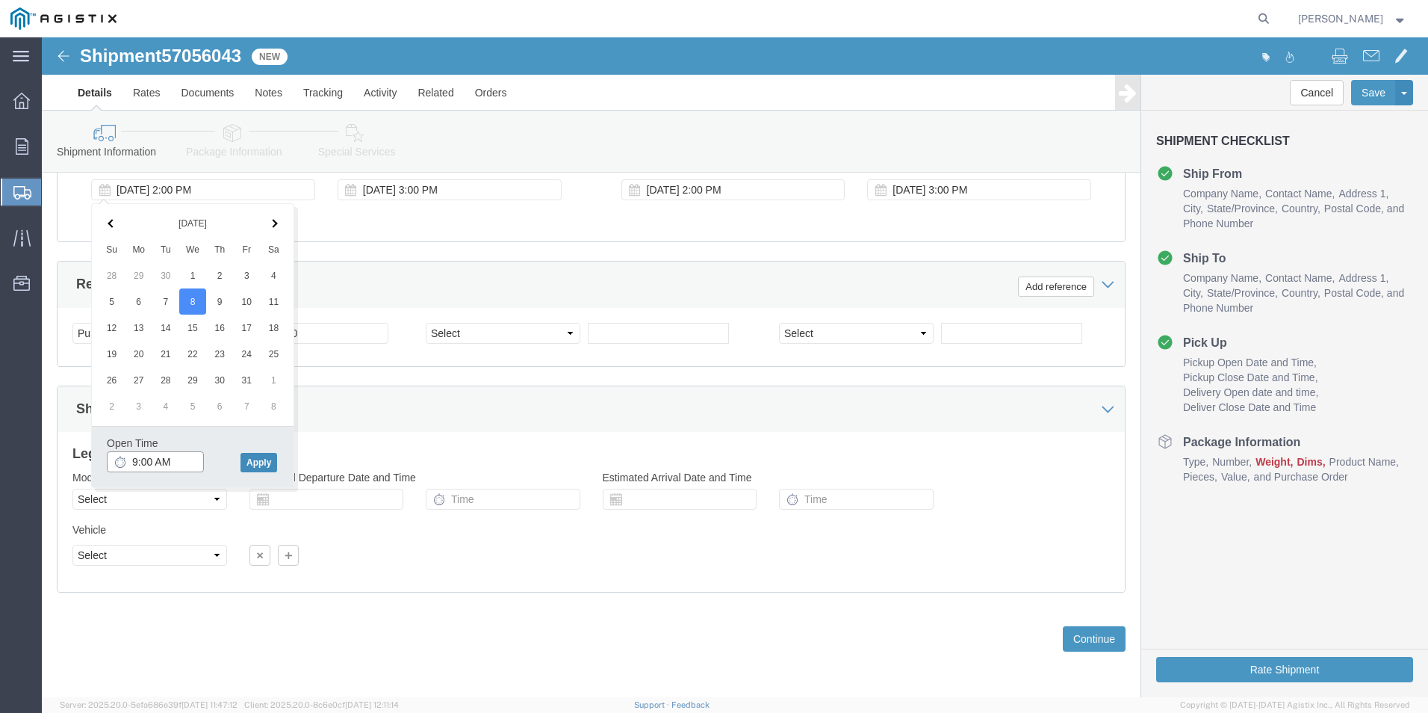
type input "9:00 AM"
click button "Apply"
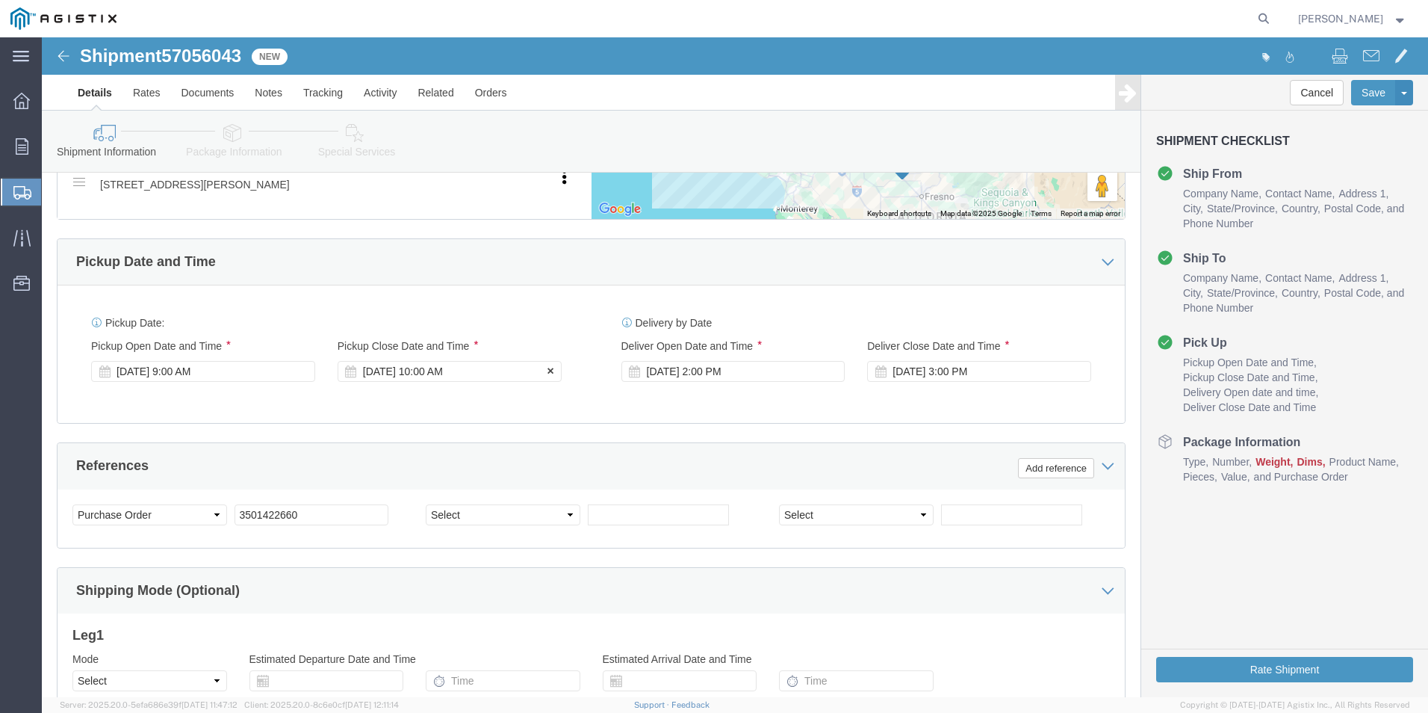
scroll to position [758, 0]
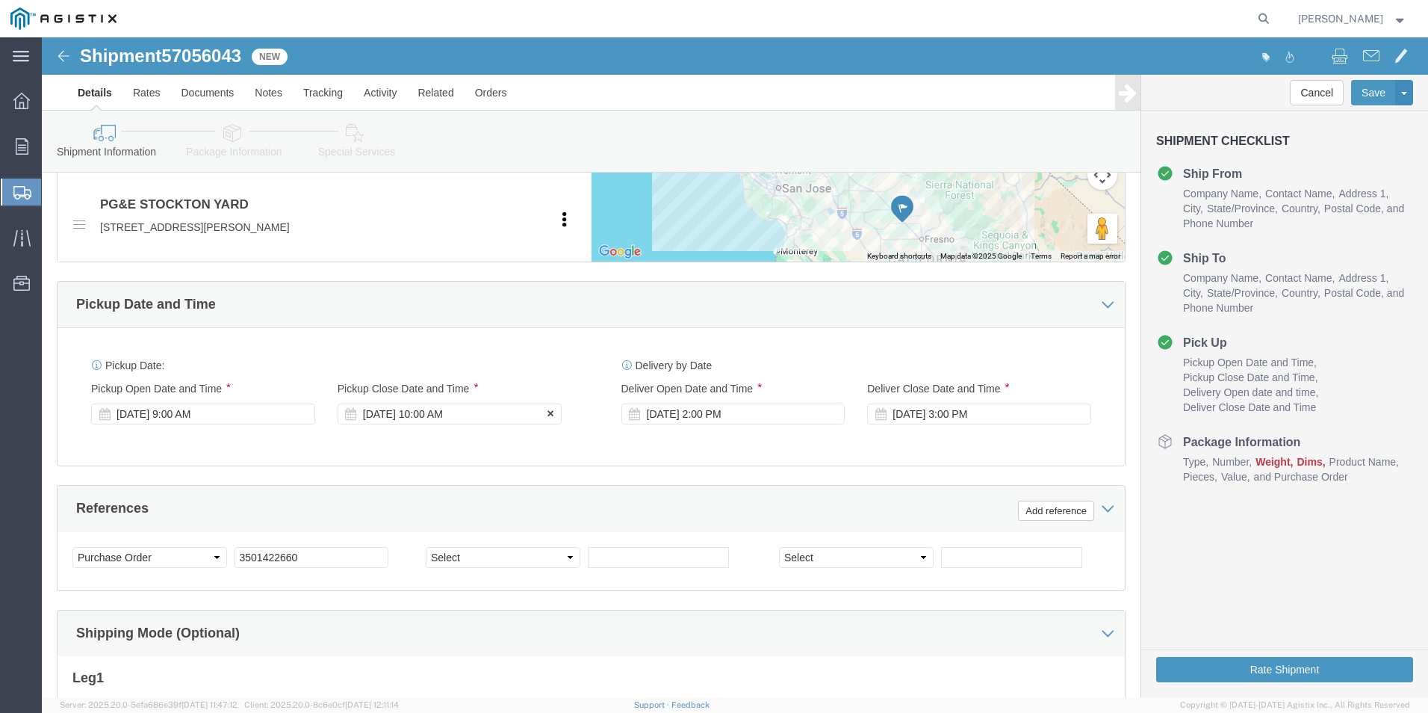
click div "[DATE] 10:00 AM"
click input "10:00 AM"
click input "50:00 AM"
click input "5:00 AM"
type input "5:00 PM"
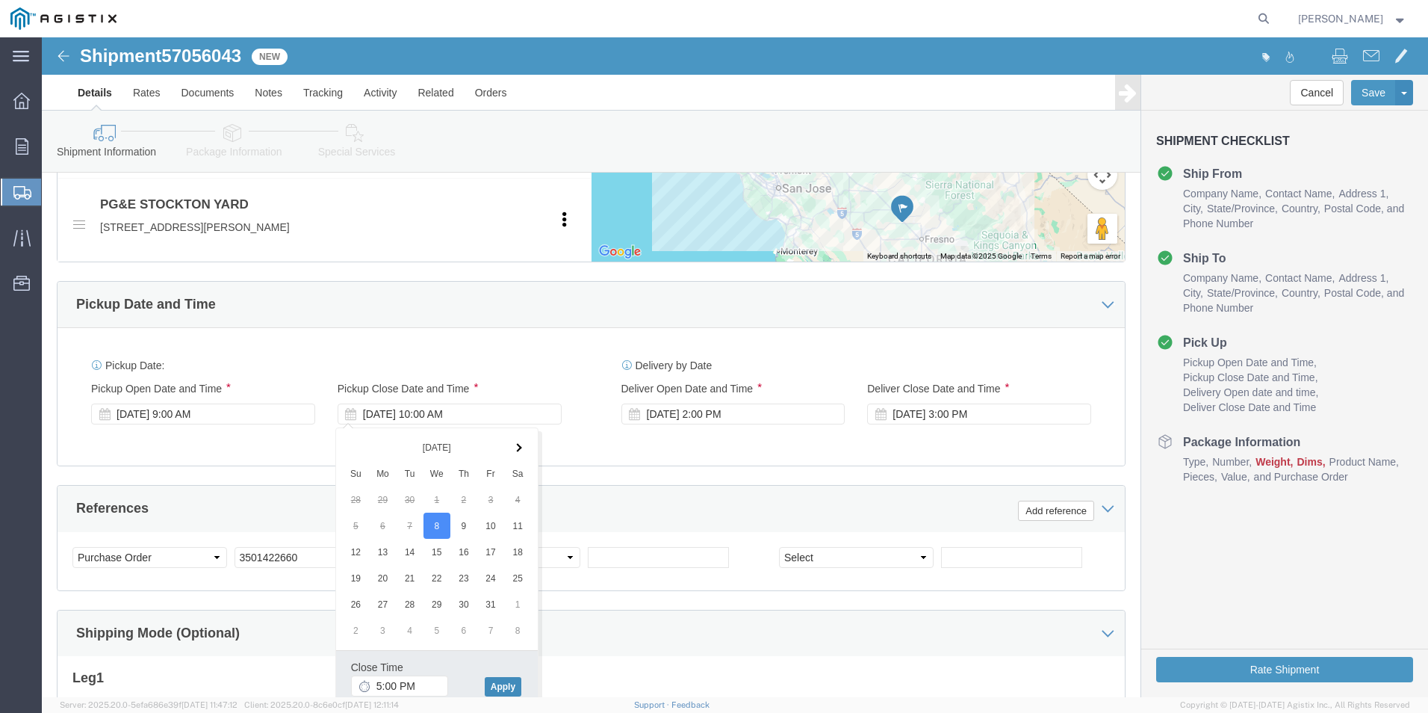
click button "Apply"
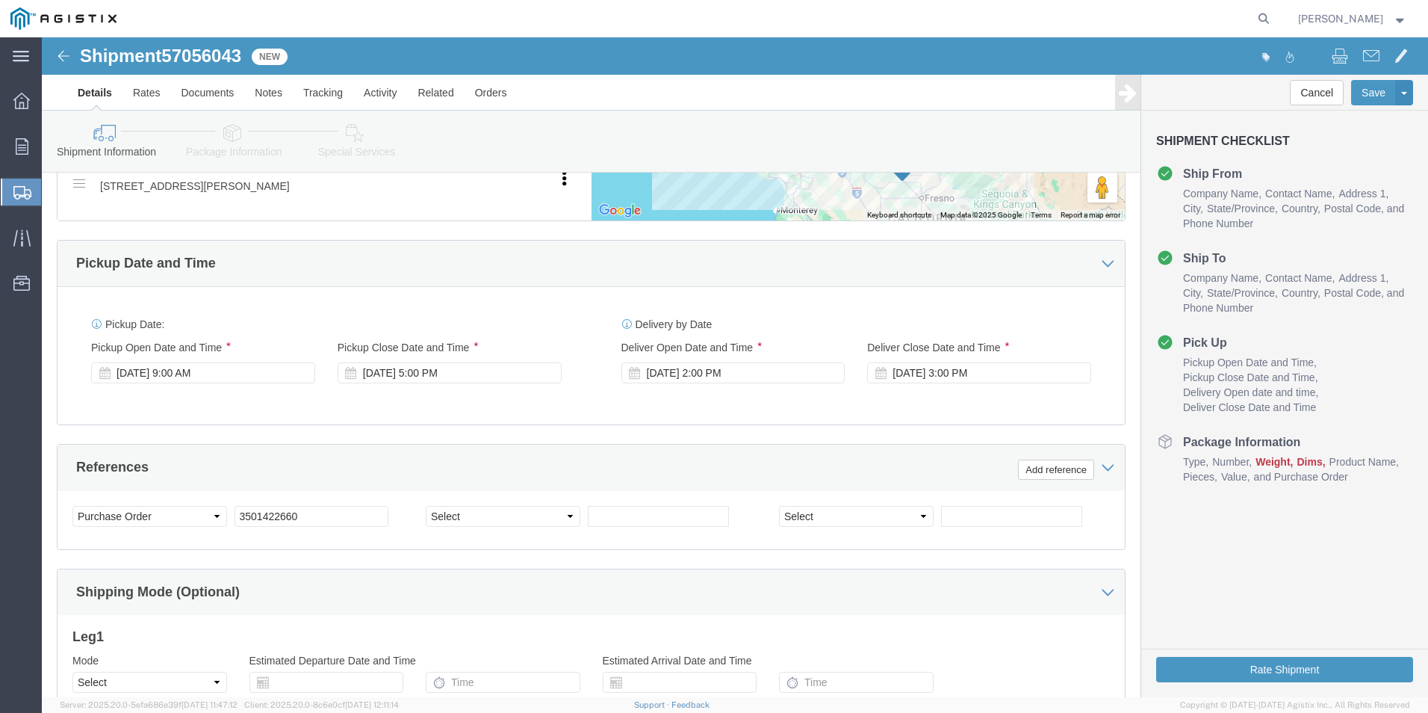
scroll to position [833, 0]
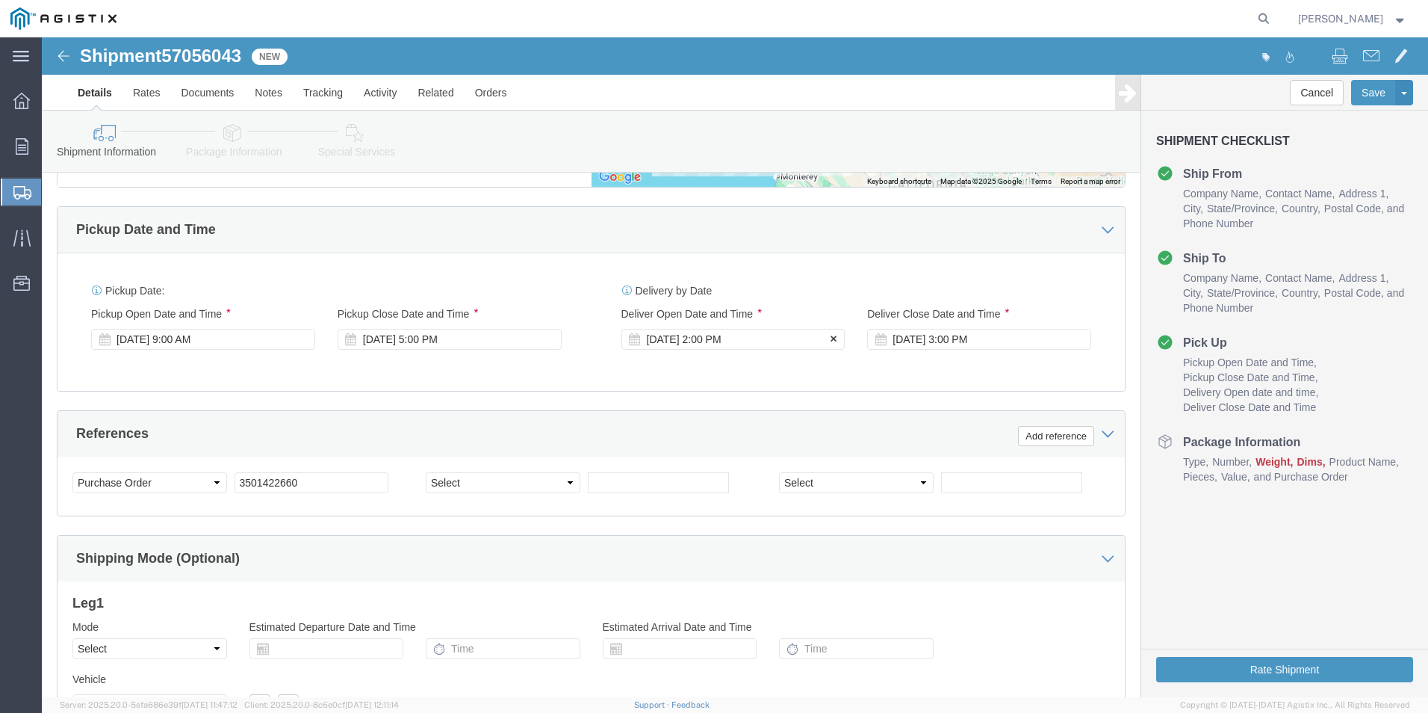
click div "[DATE] 2:00 PM"
click th
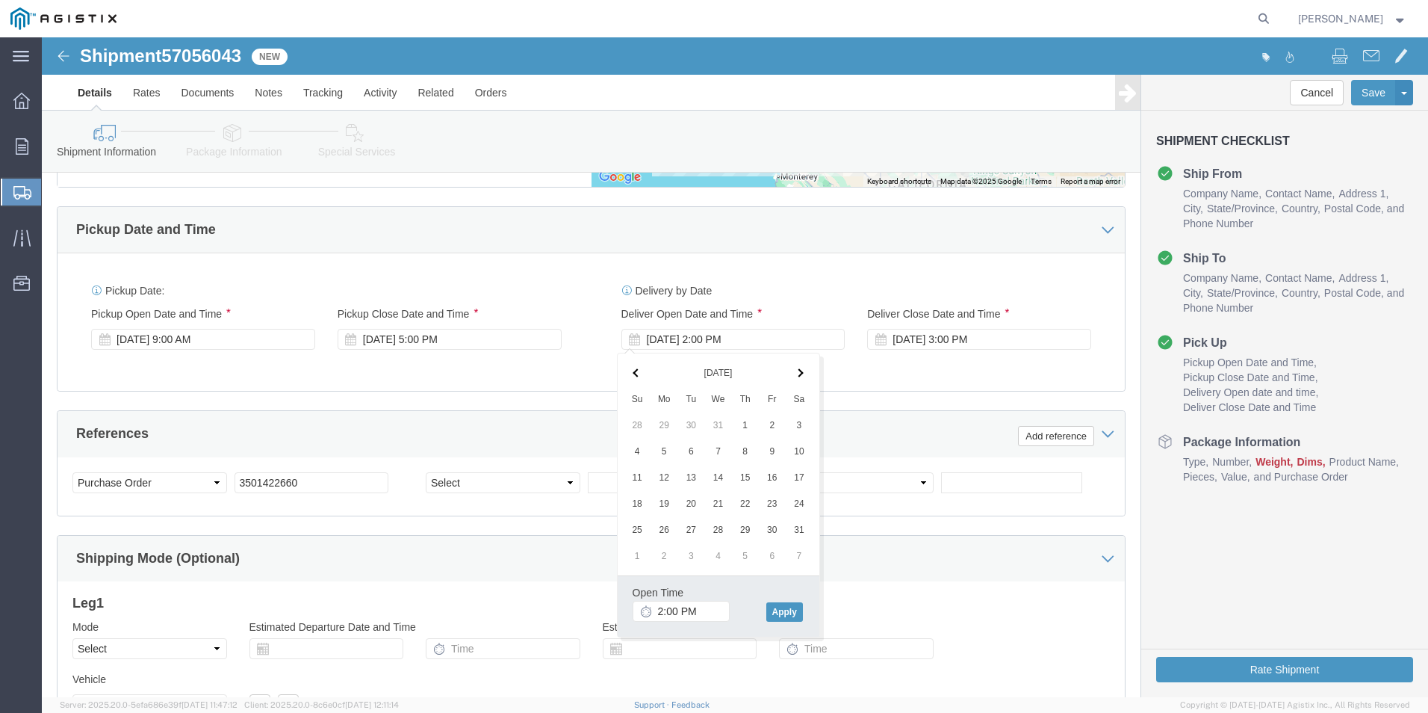
click th
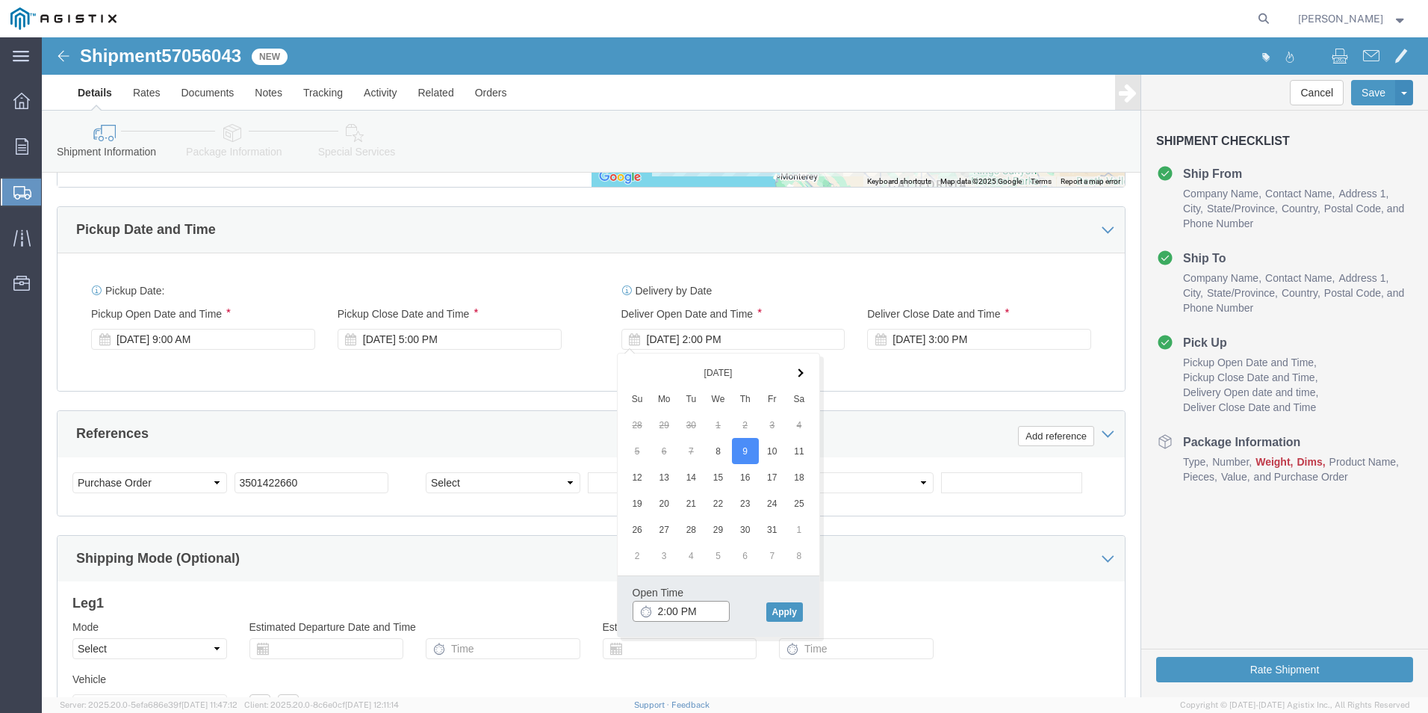
click input "2:00 PM"
click input "5:00 PM"
type input "5:00 AM"
drag, startPoint x: 739, startPoint y: 571, endPoint x: 742, endPoint y: 584, distance: 13.0
click button "Apply"
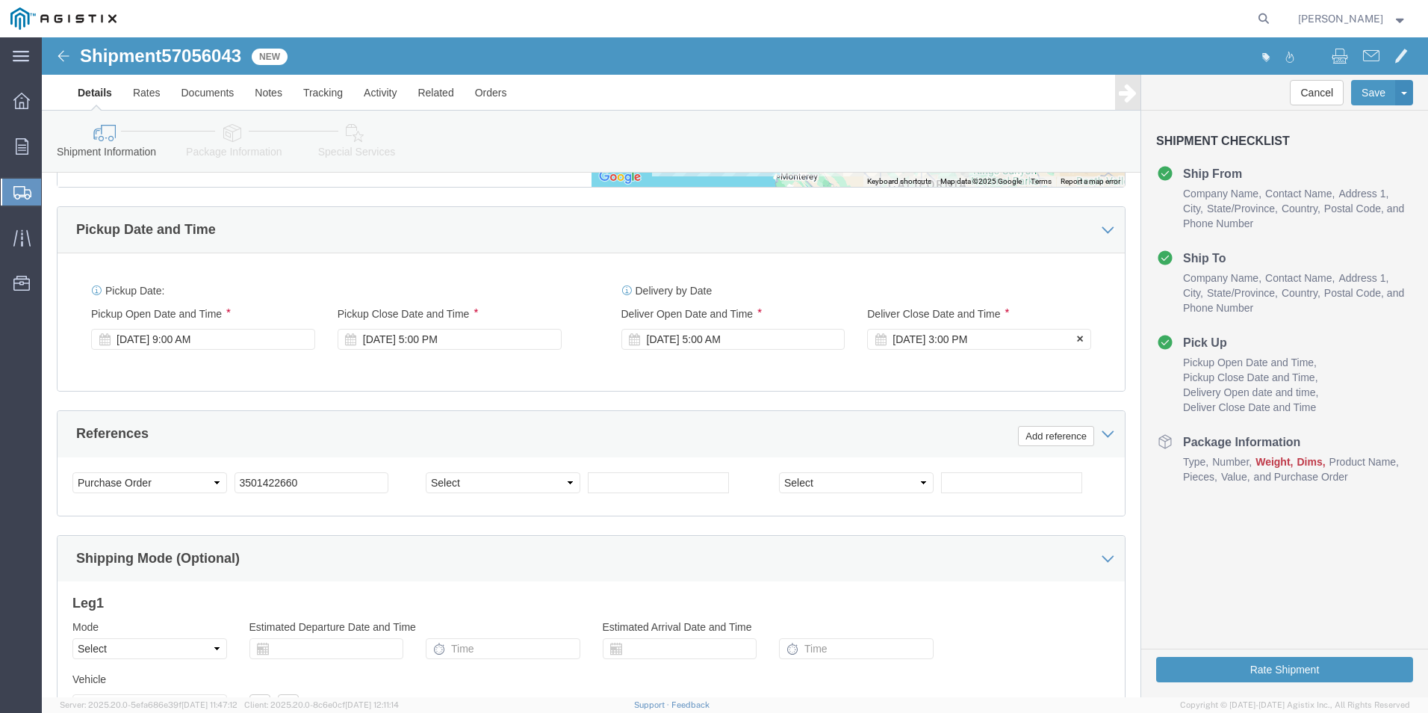
click div "[DATE] 3:00 PM"
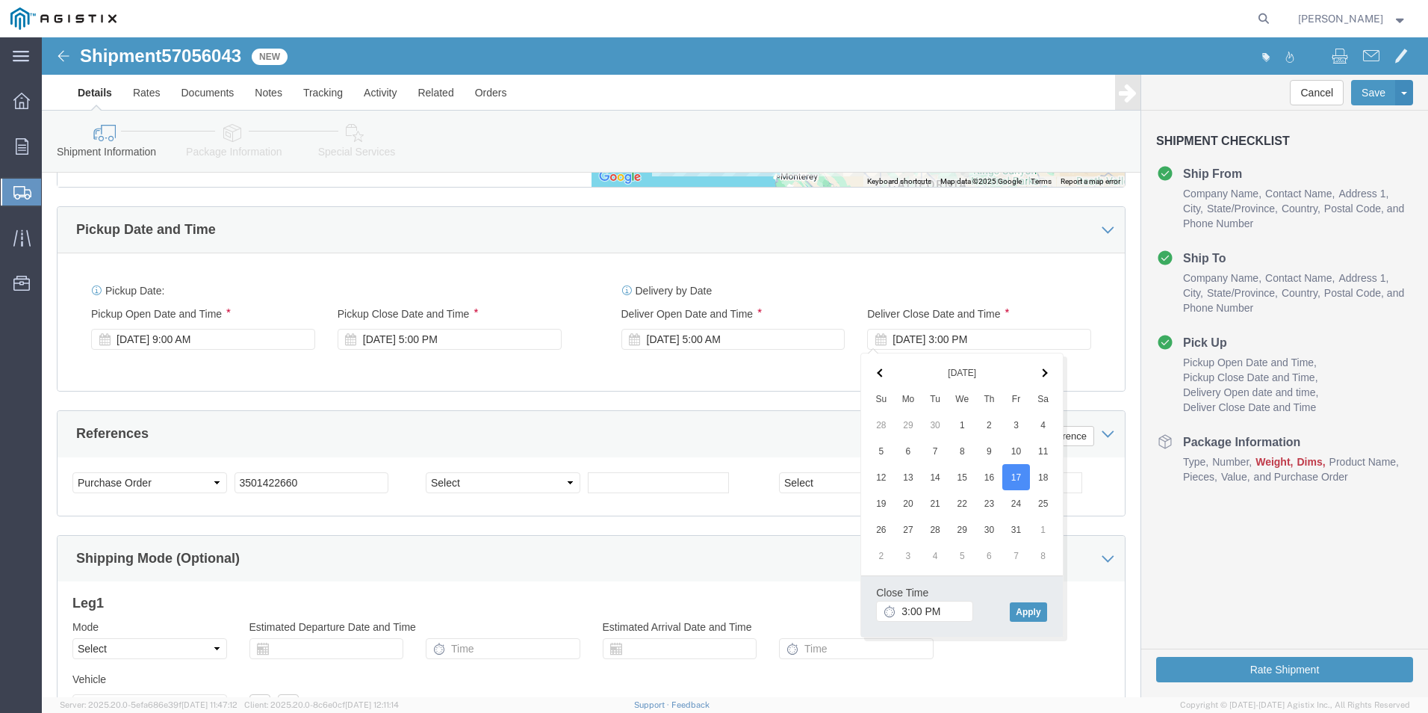
click span
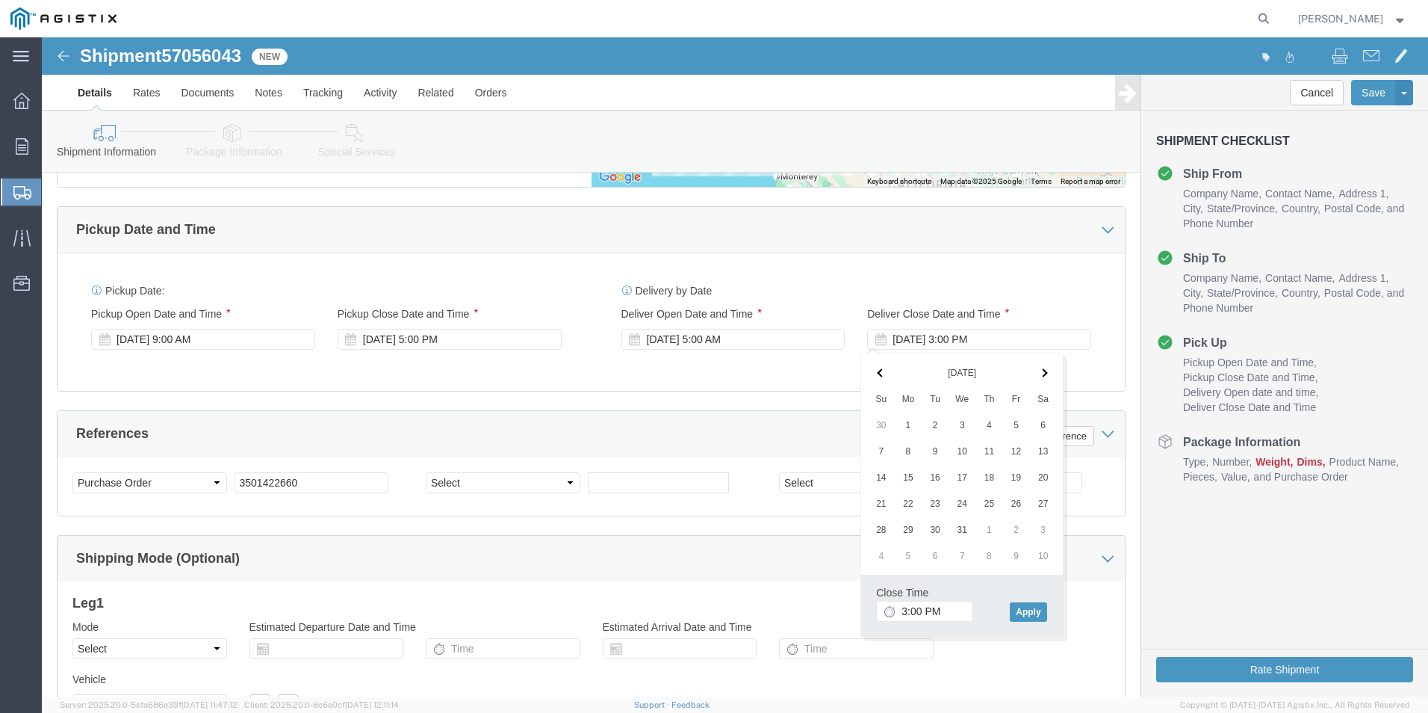
click span
click th
click input "3:00 PM"
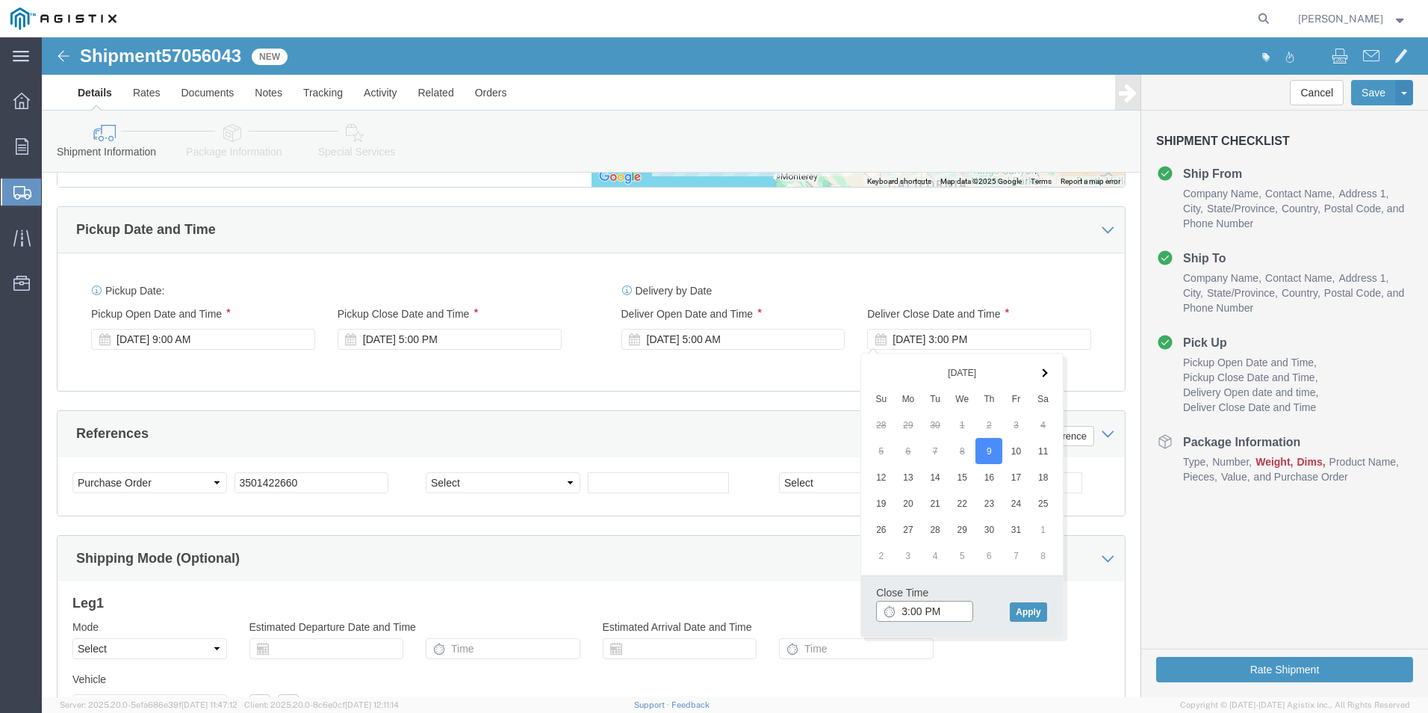
type input "5:00 PM"
click button "Apply"
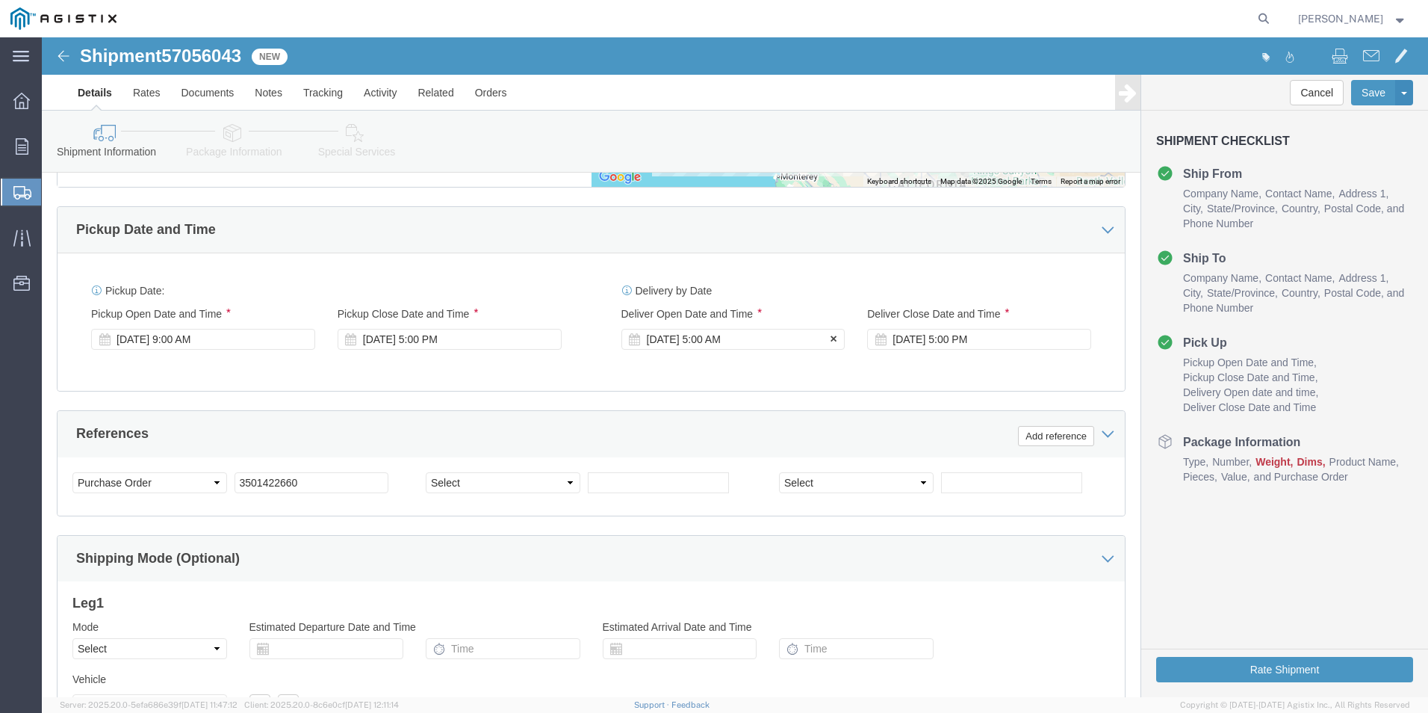
click div "[DATE] 5:00 AM"
type input "9:00 AM"
click button "Apply"
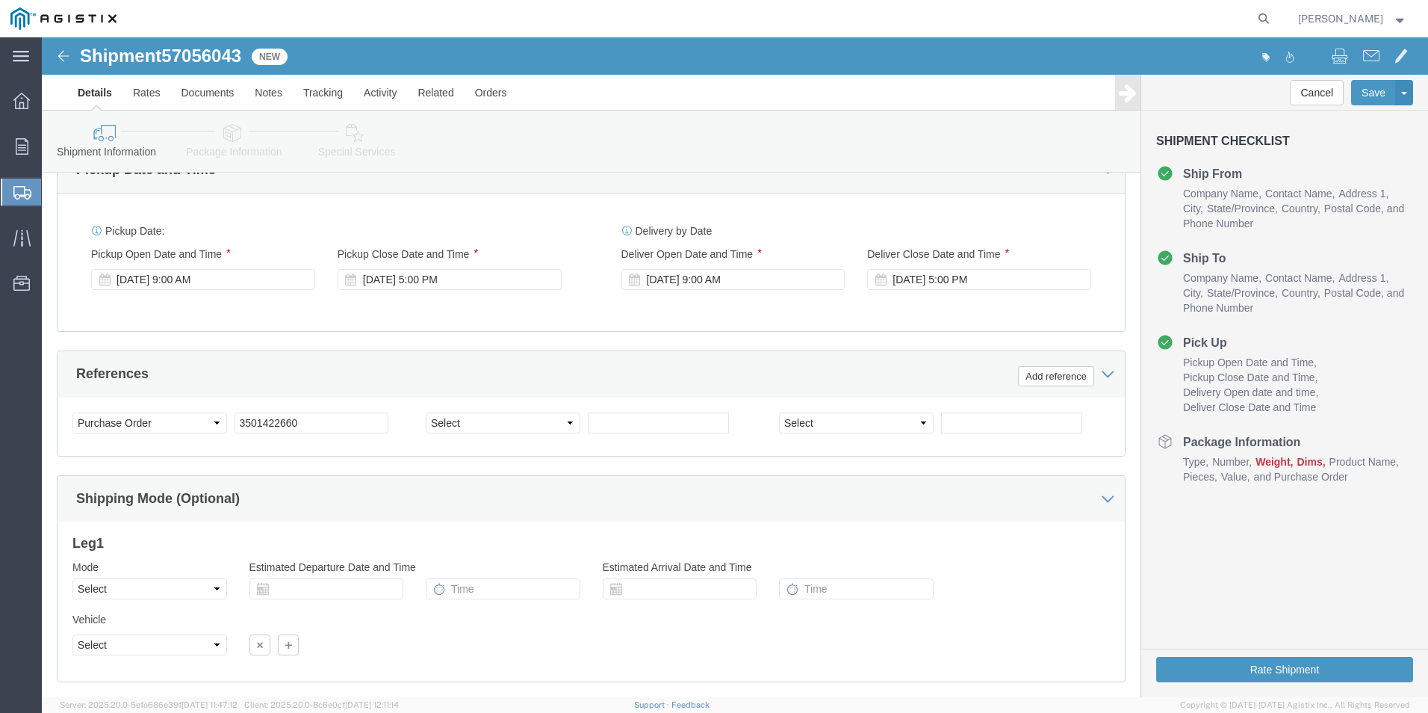
scroll to position [982, 0]
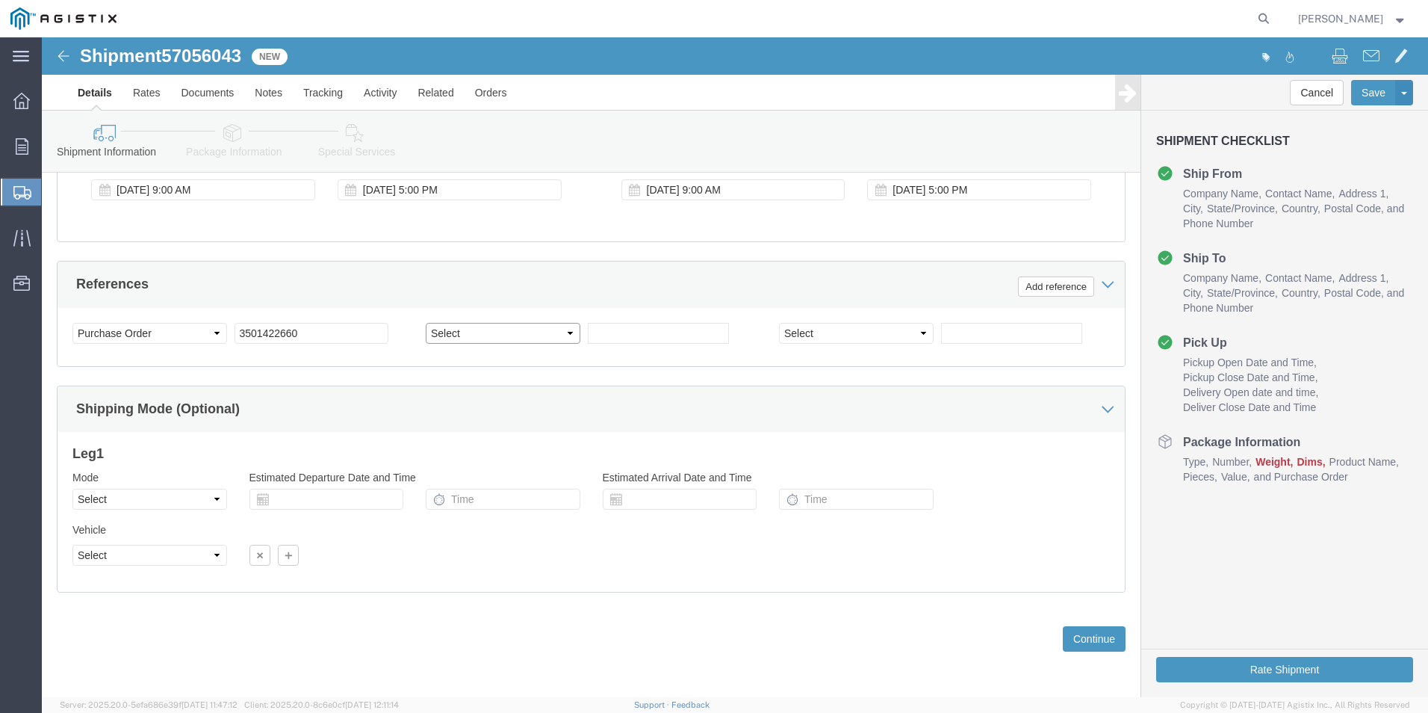
click select "Select Account Type Activity ID Airline Appointment Number ASN Batch Request # …"
select select "PURCHORD"
click select "Select Account Type Activity ID Airline Appointment Number ASN Batch Request # …"
click input "text"
type input "612618"
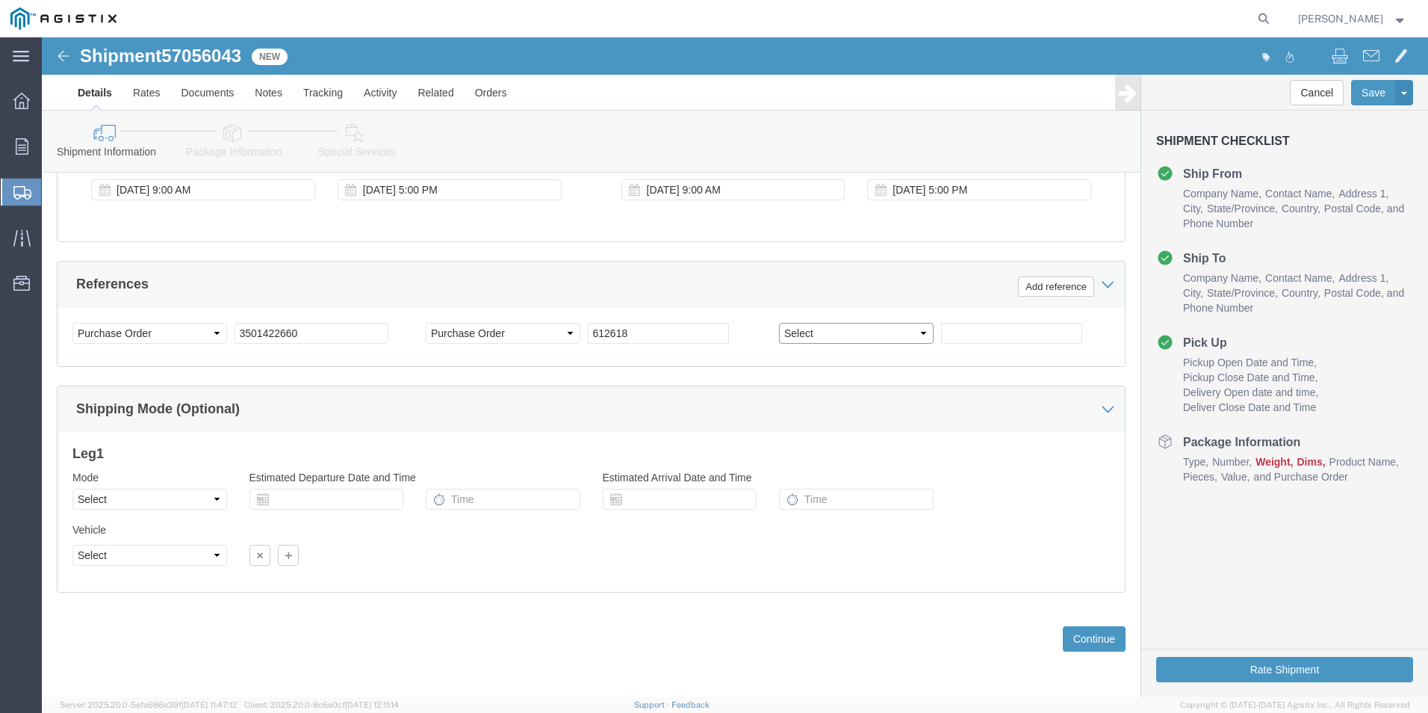
click select "Select Account Type Activity ID Airline Appointment Number ASN Batch Request # …"
select select "SALEORDR"
click select "Select Account Type Activity ID Airline Appointment Number ASN Batch Request # …"
click input "text"
type input "S0388459"
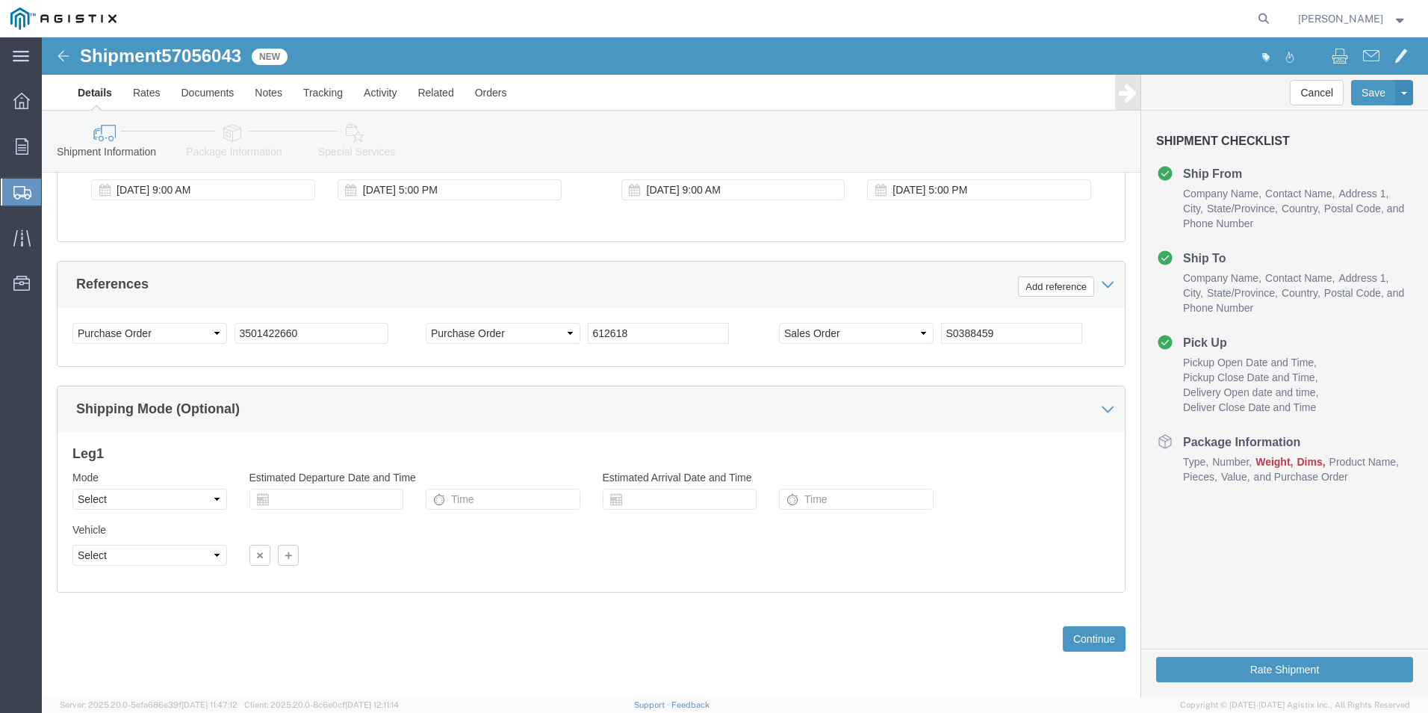
click div "Please fix the following errors Customer Information Account Select Oldcastle P…"
click button "Continue"
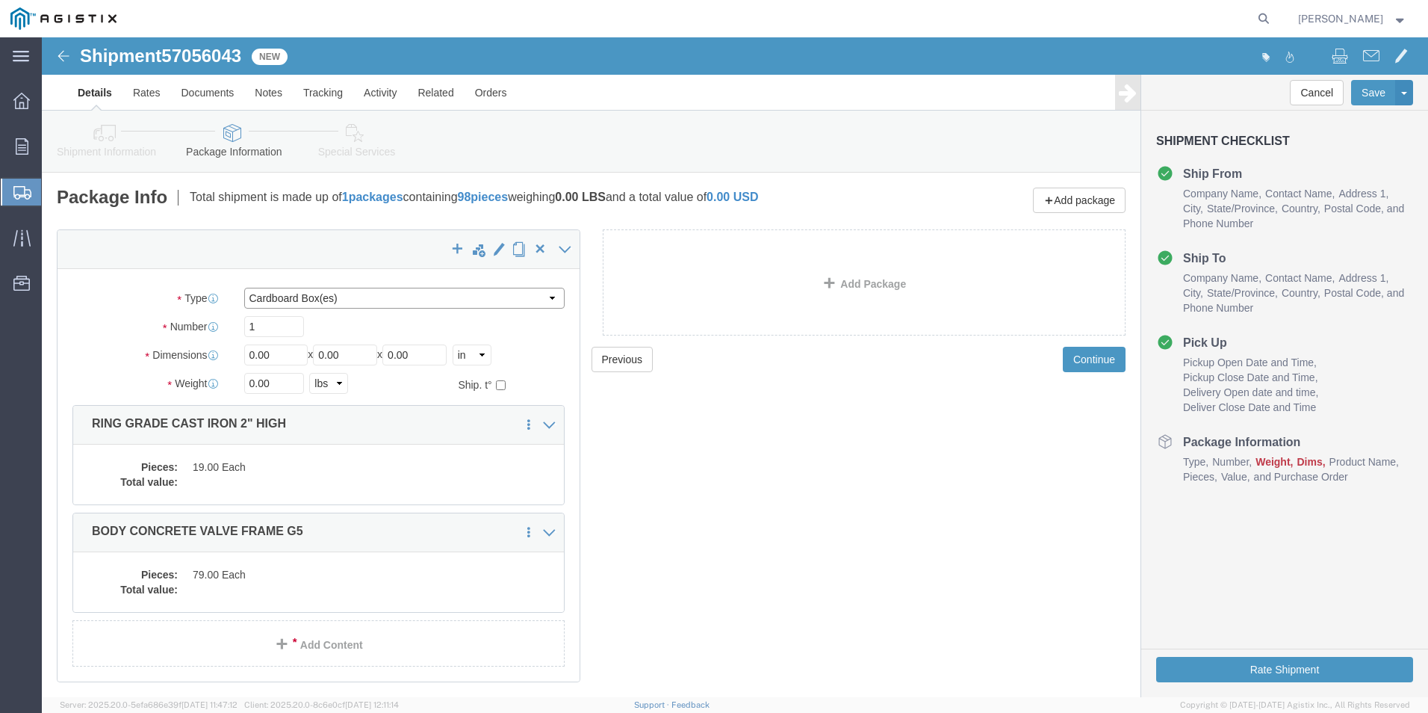
click select "Select Bulk Bundle(s) Cardboard Box(es) Carton(s) Crate(s) Drum(s) (Fiberboard)…"
select select "PSNS"
click select "Select Bulk Bundle(s) Cardboard Box(es) Carton(s) Crate(s) Drum(s) (Fiberboard)…"
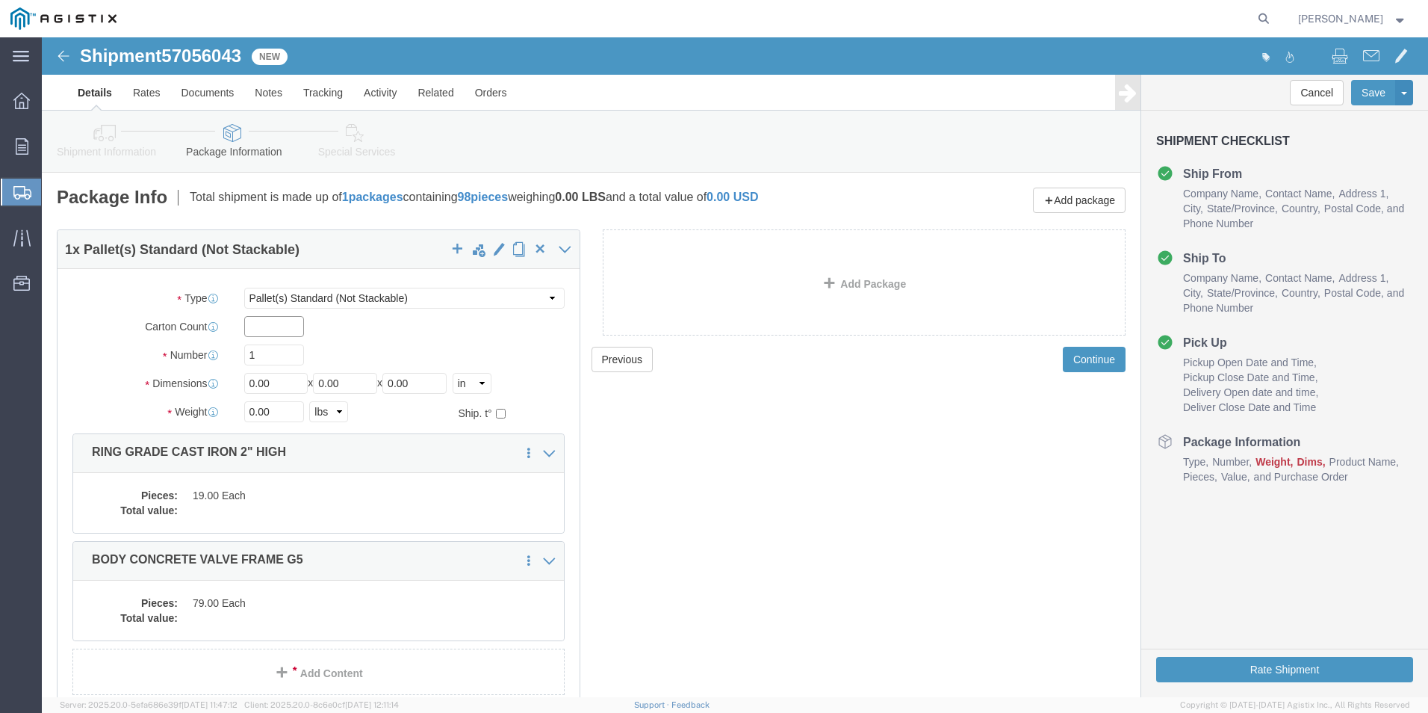
click input "text"
drag, startPoint x: 240, startPoint y: 318, endPoint x: 202, endPoint y: 311, distance: 38.7
click input "1"
type input "4"
click input "0.00"
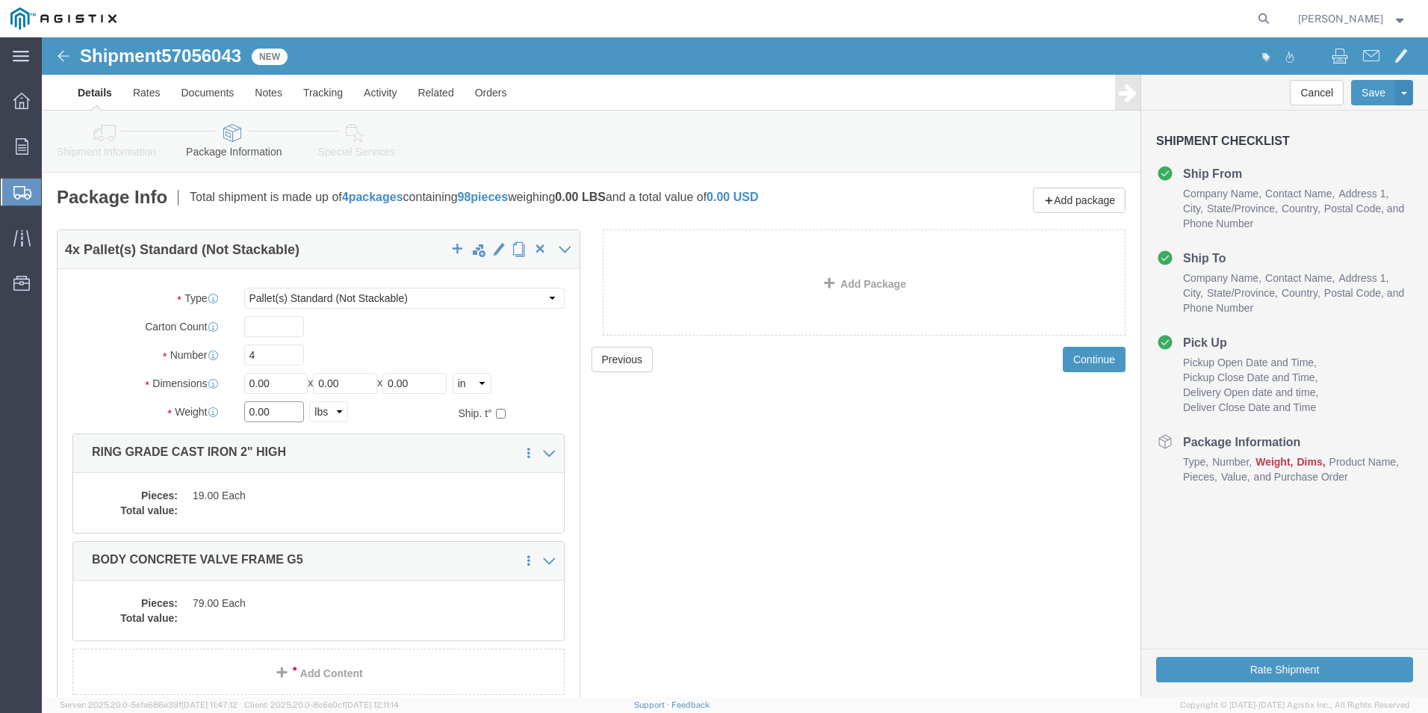
drag, startPoint x: 237, startPoint y: 377, endPoint x: 134, endPoint y: 373, distance: 102.4
click div "Weight 0.00 Select kgs lbs Ship. t°"
type input "5241"
click div "Previous Continue"
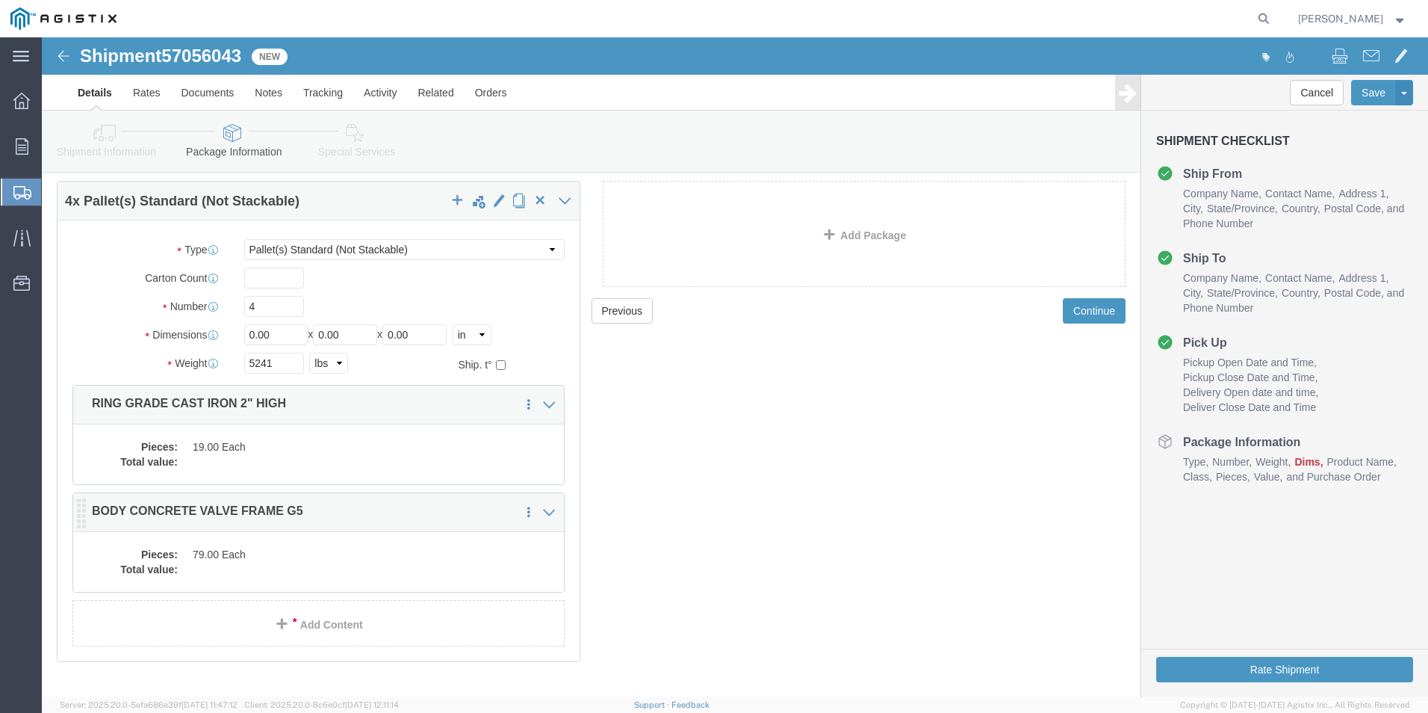
scroll to position [75, 0]
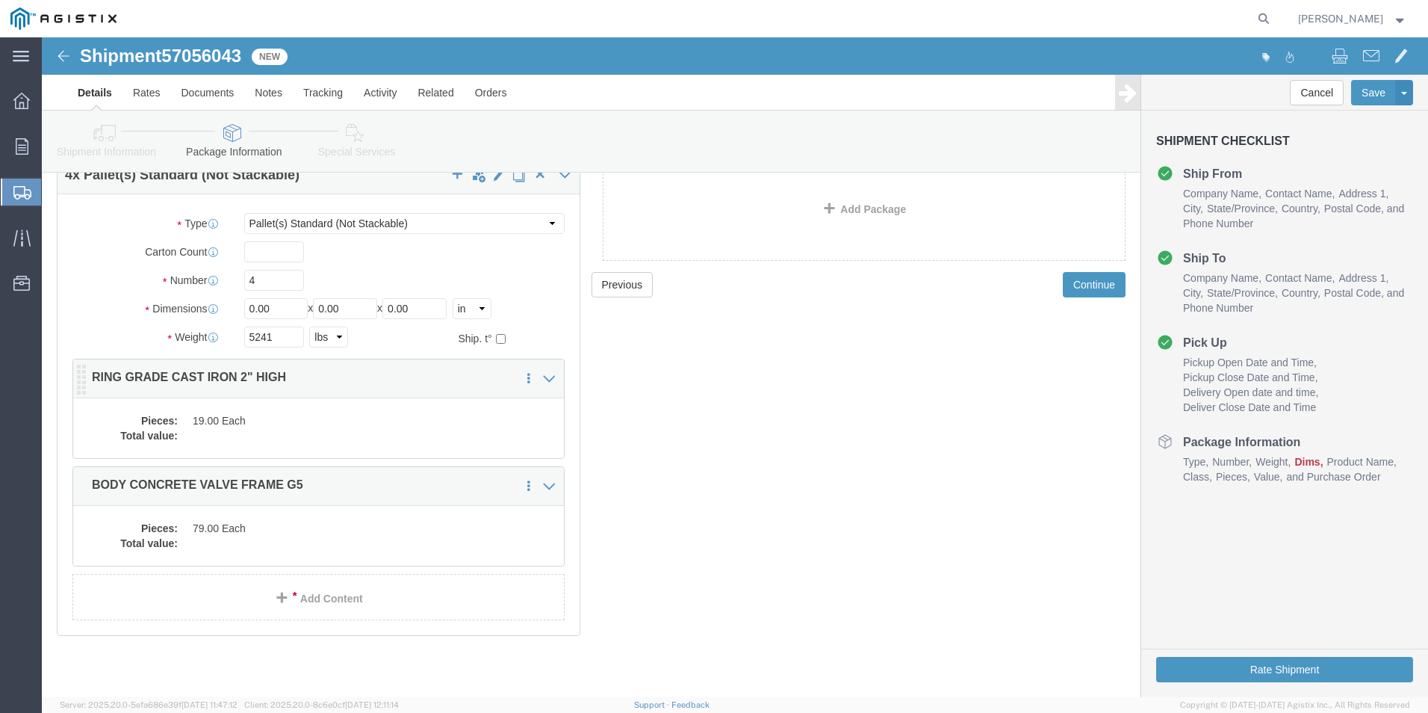
click dd "19.00 Each"
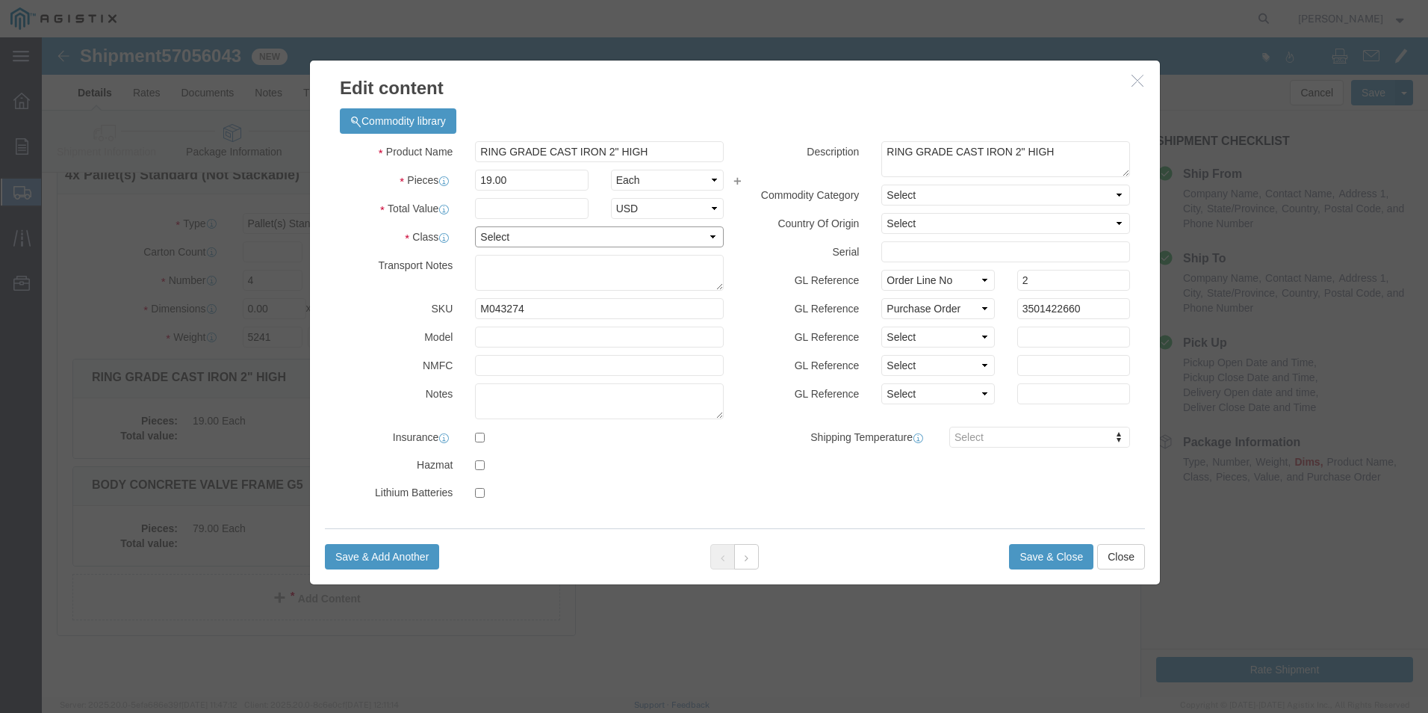
click select "Select 50 55 60 65 70 85 92.5 100 125 175 250 300 400"
select select "60"
click select "Select 50 55 60 65 70 85 92.5 100 125 175 250 300 400"
click div "Product Name RING GRADE CAST IRON 2" HIGH Pieces 19.00 Select Bag Barrels 100Bo…"
click input "text"
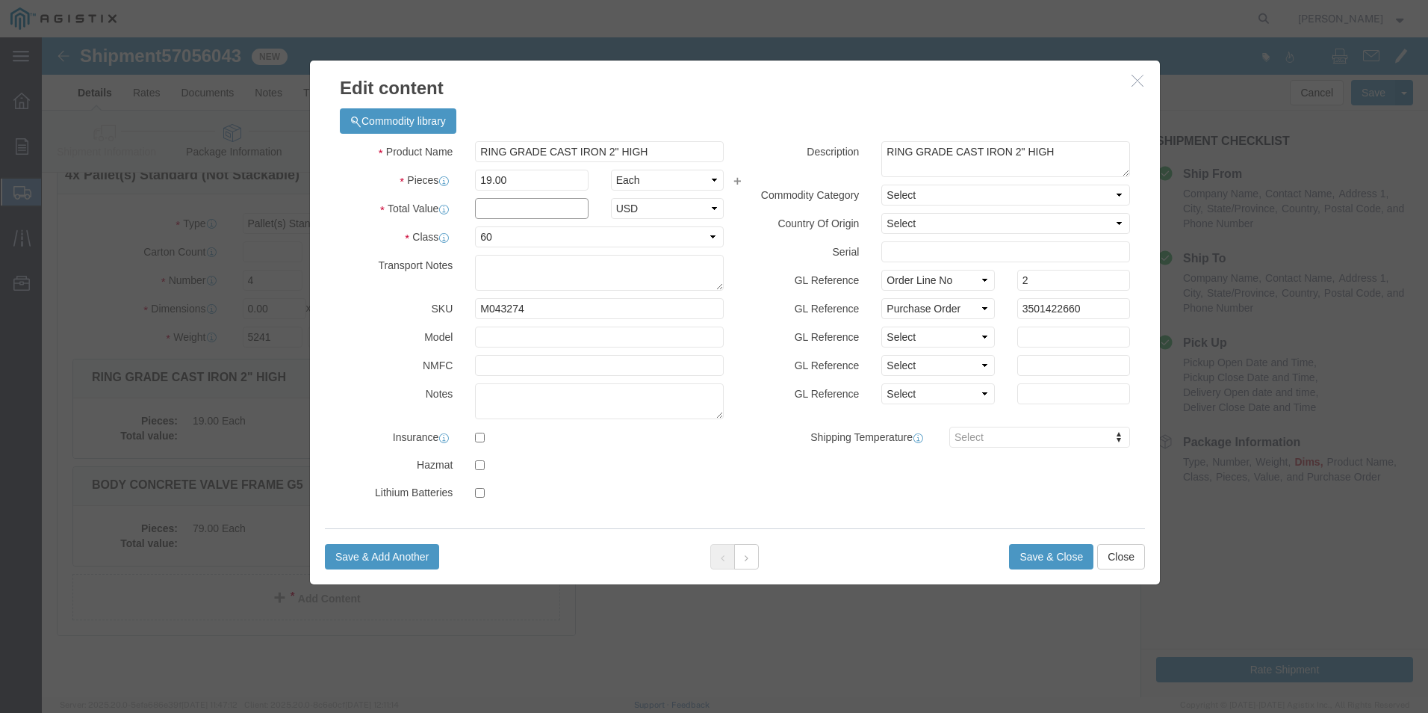
type input "1"
click button "Save & Close"
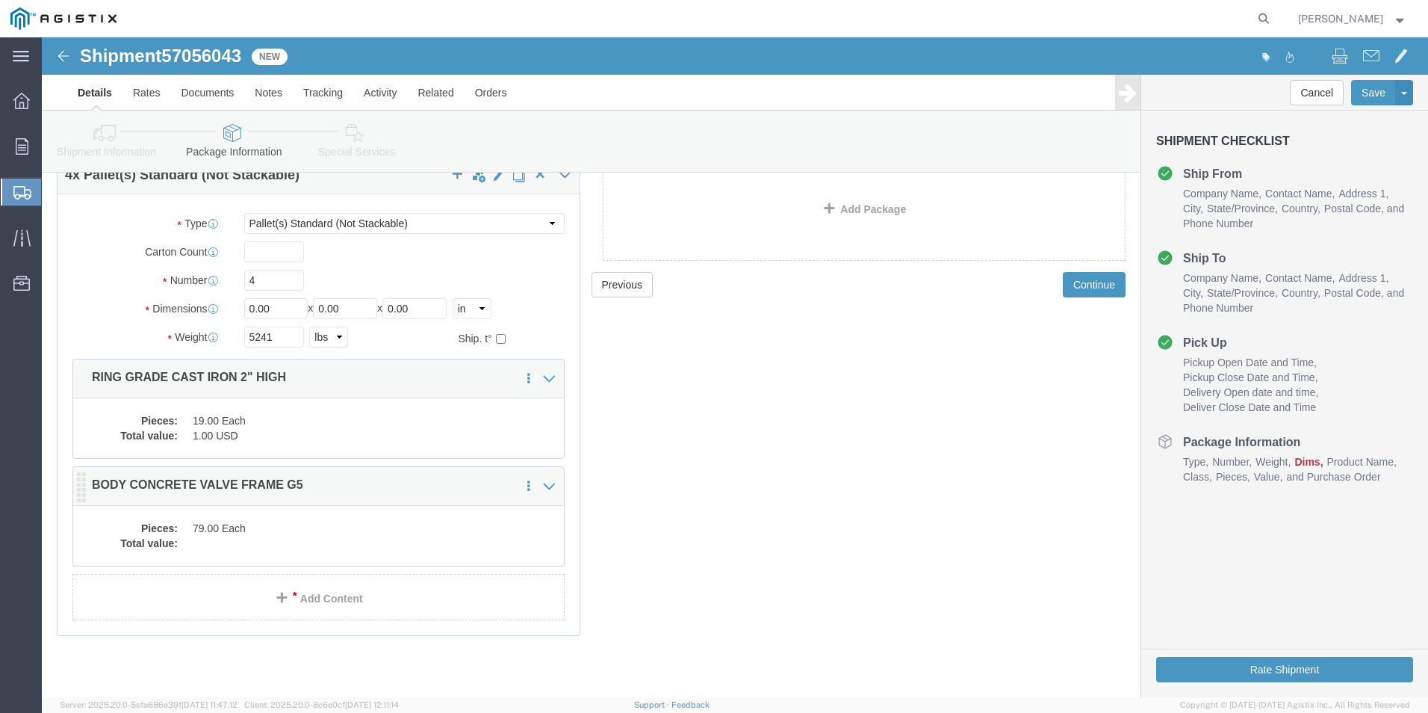
click dd "79.00 Each"
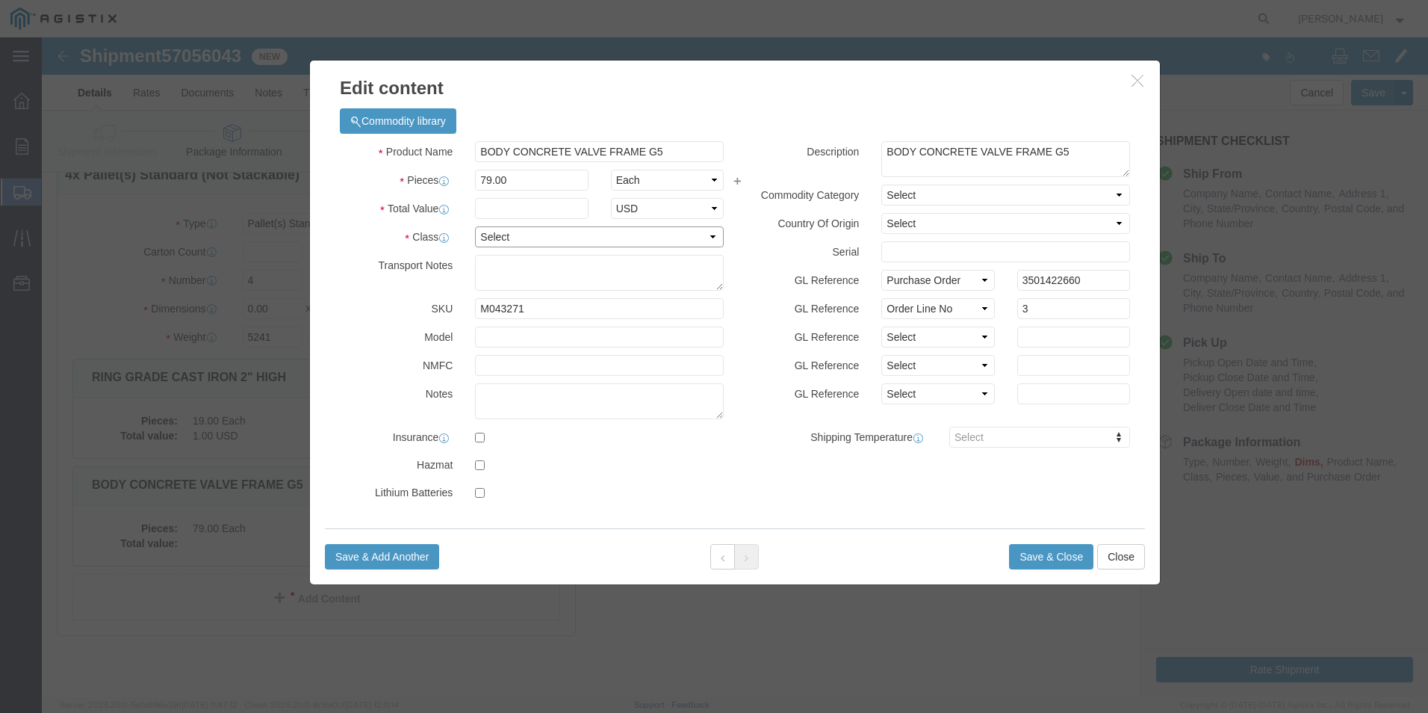
click select "Select 50 55 60 65 70 85 92.5 100 125 175 250 300 400"
select select "60"
click select "Select 50 55 60 65 70 85 92.5 100 125 175 250 300 400"
click div "Product Name BODY CONCRETE VALVE FRAME G5 Pieces 79.00 Select Bag Barrels 100Bo…"
click input "text"
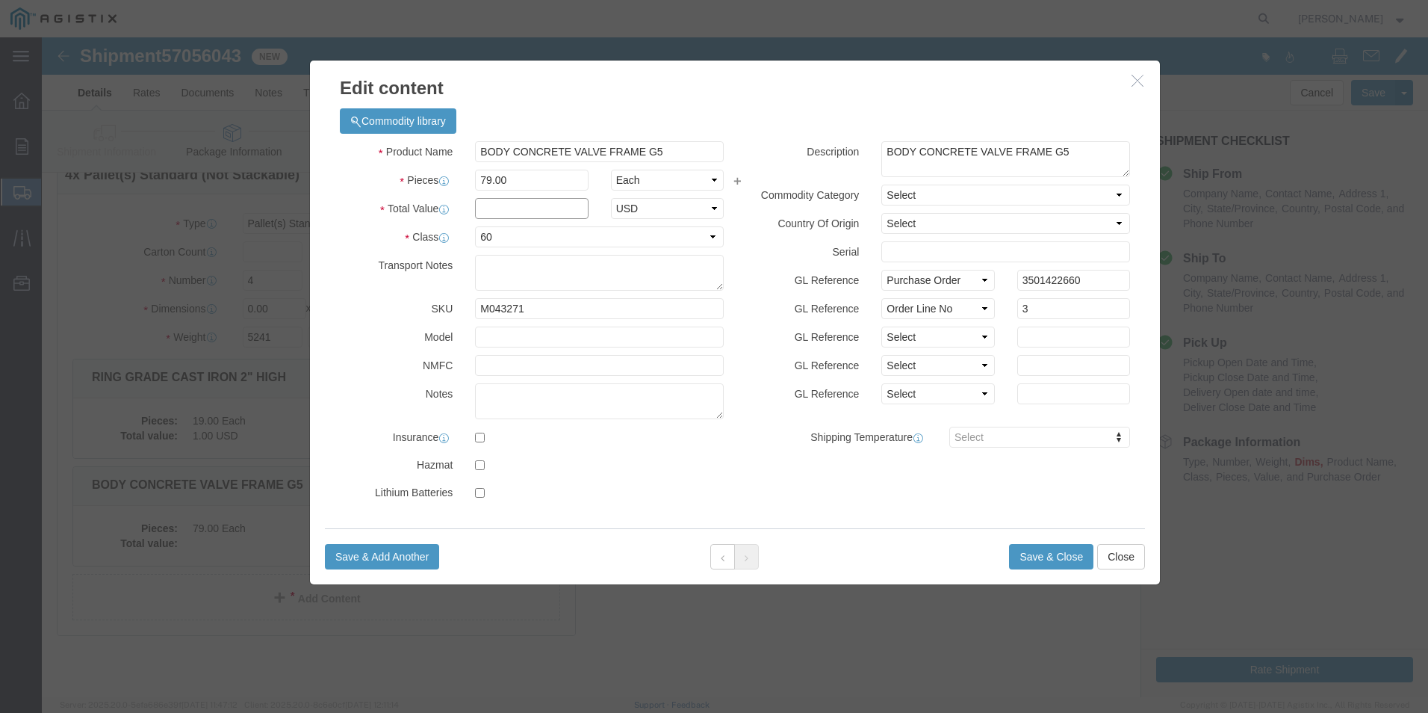
type input "1"
click button "Save & Close"
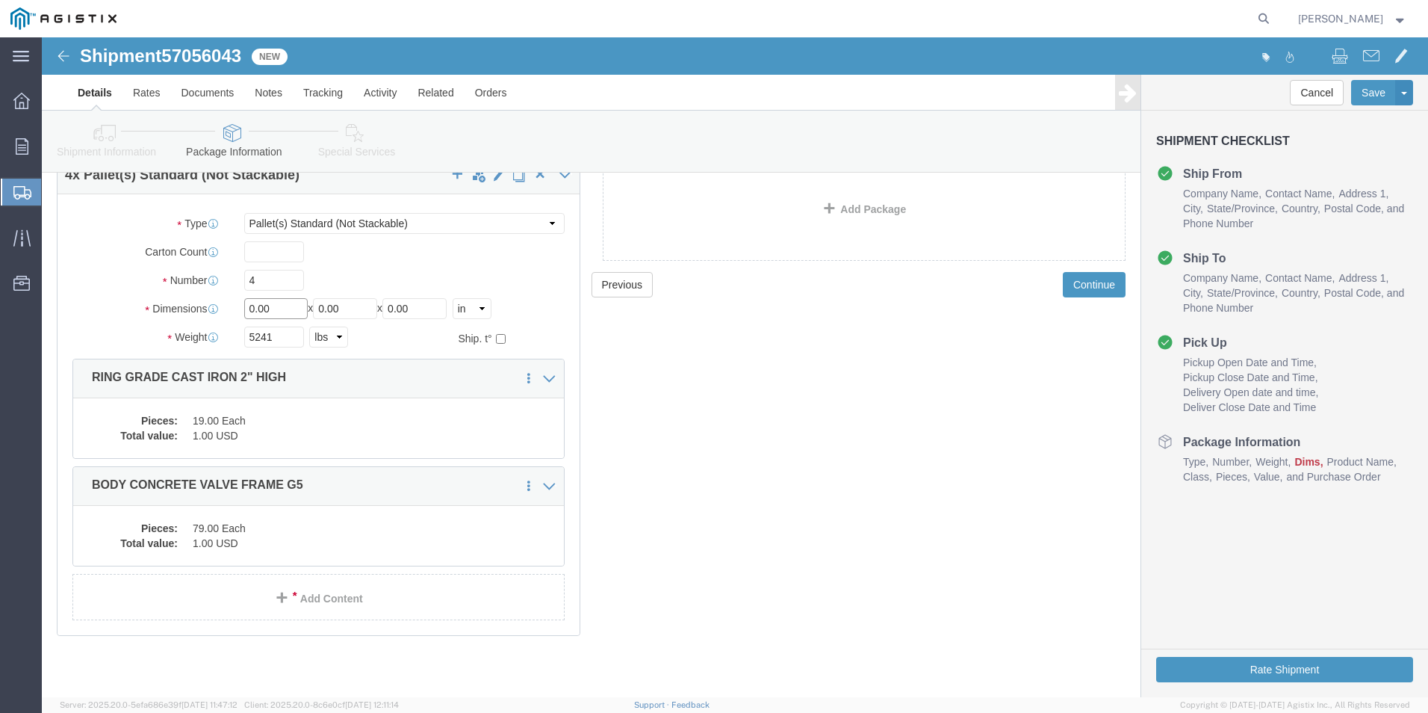
drag, startPoint x: 241, startPoint y: 273, endPoint x: 146, endPoint y: 283, distance: 95.3
click div "Package Type Select Bulk Bundle(s) Cardboard Box(es) Carton(s) Crate(s) Drum(s)…"
drag, startPoint x: 308, startPoint y: 271, endPoint x: 243, endPoint y: 282, distance: 65.8
click div "Length x Width 0.00 x Height 0.00 Select cm ft in"
drag, startPoint x: 379, startPoint y: 263, endPoint x: 252, endPoint y: 277, distance: 127.0
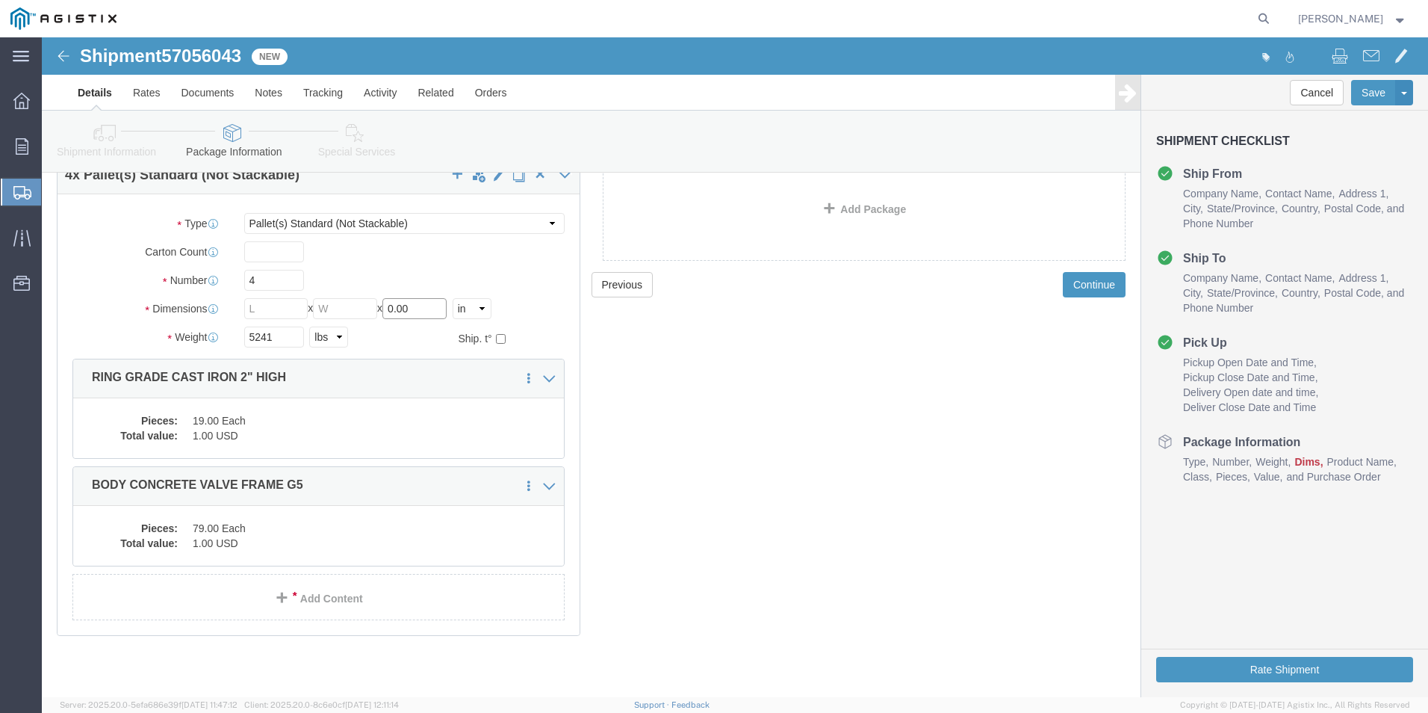
click div "Length x Width x Height 0.00 Select cm ft in"
click input "text"
type input "36"
click input "text"
type input "48"
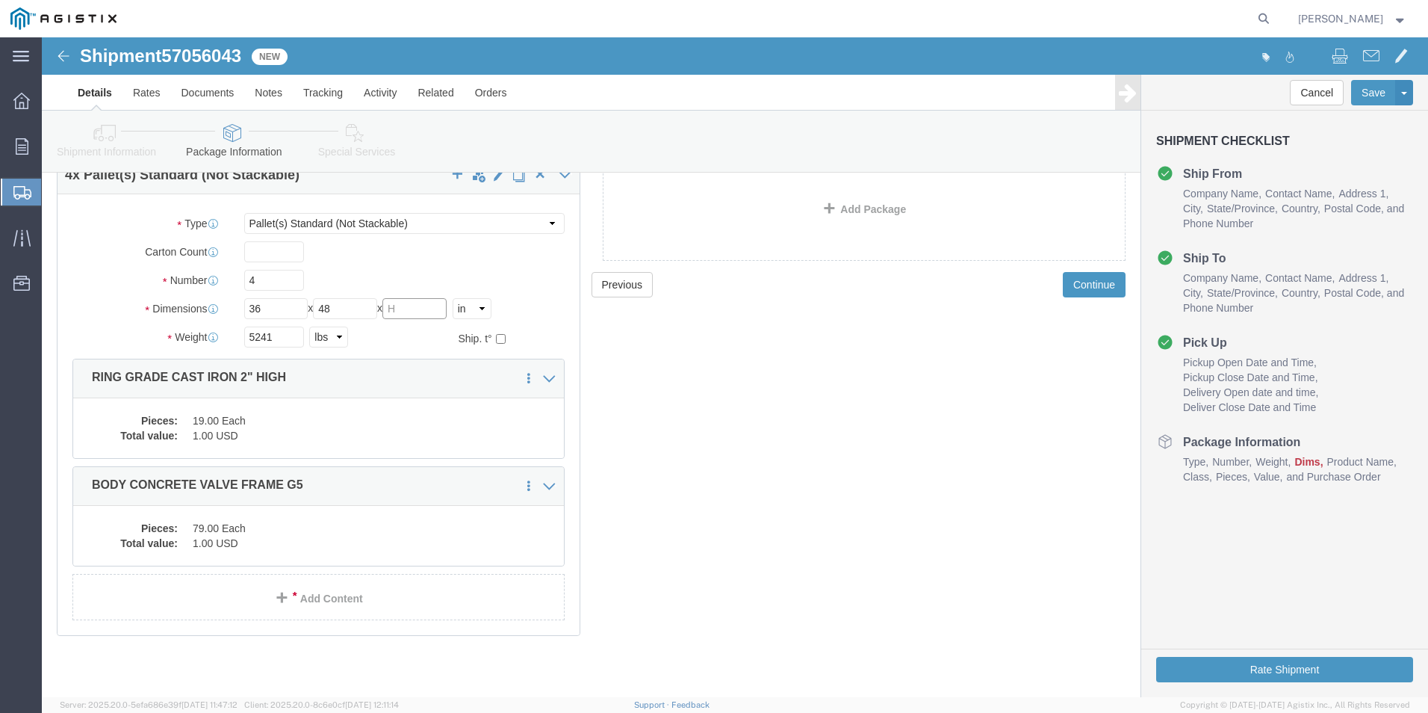
click input "text"
type input "24"
click div "Previous Continue"
click button "Rate Shipment"
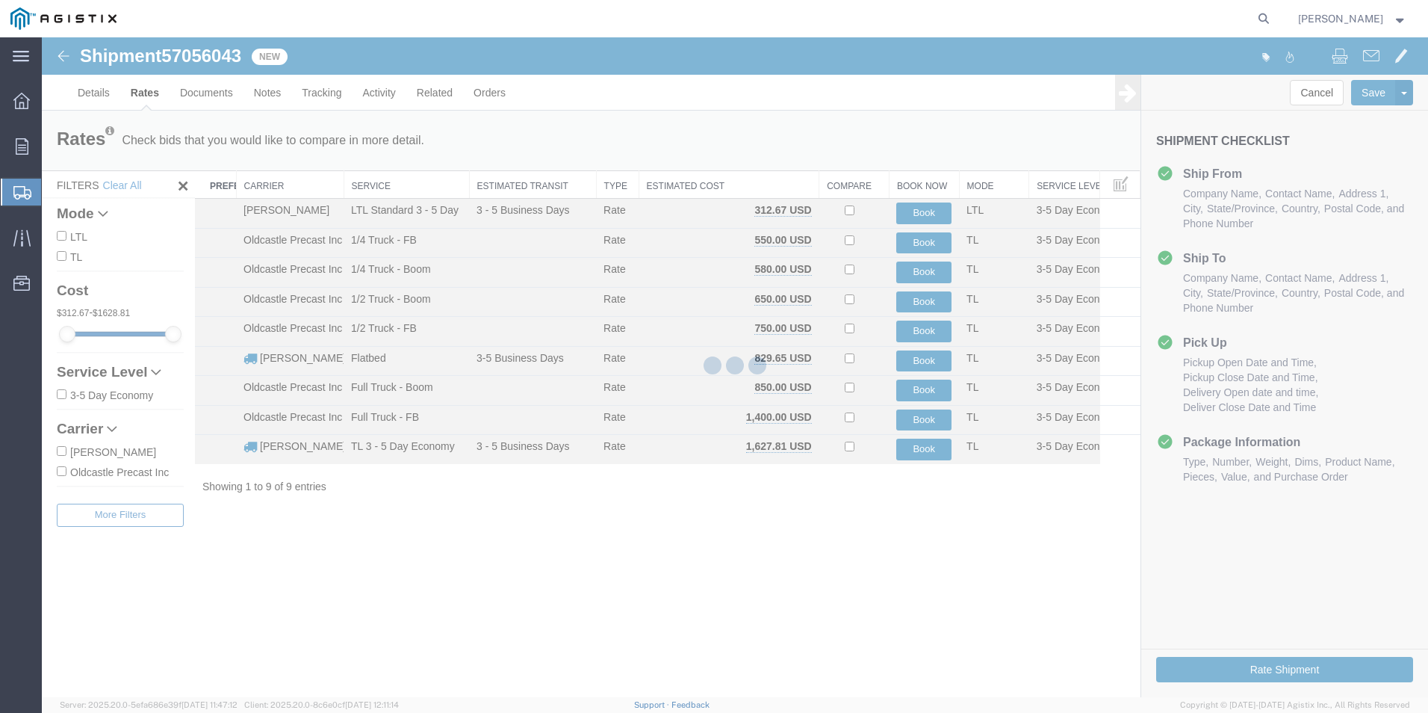
scroll to position [0, 0]
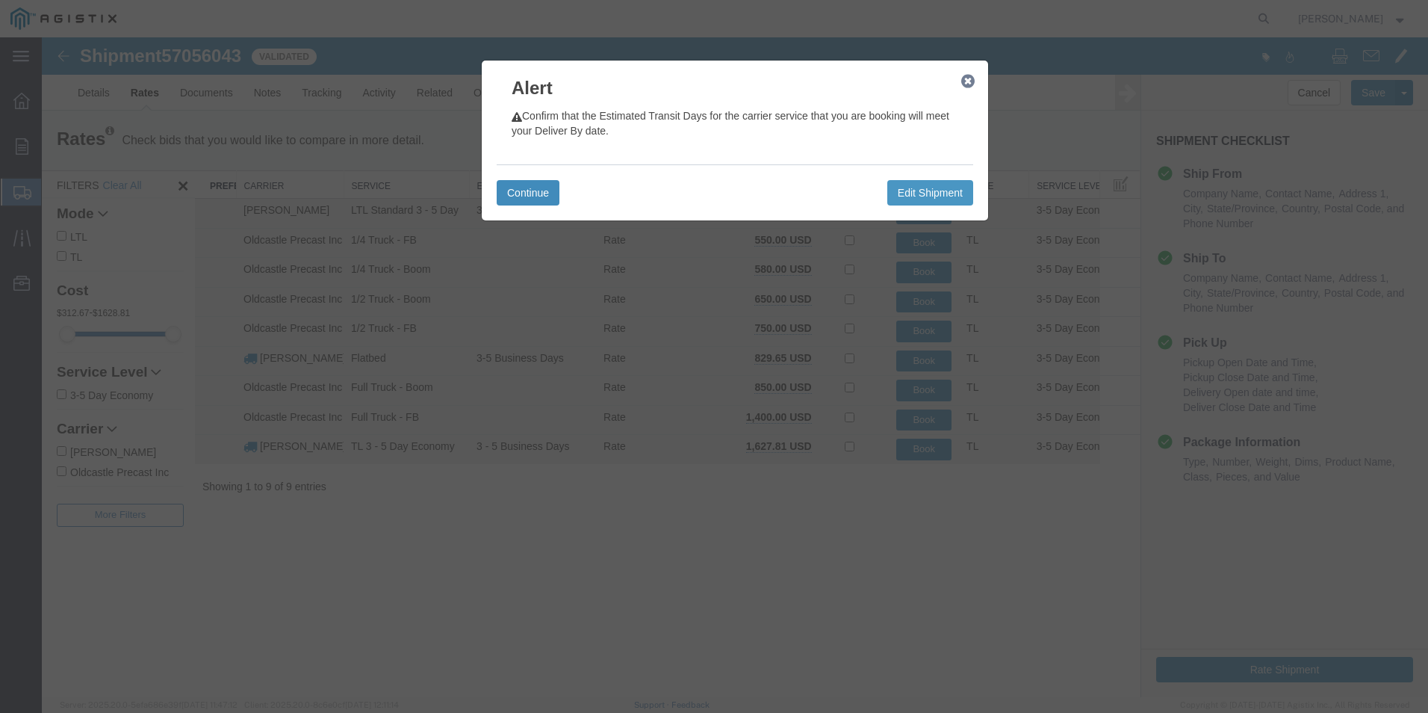
click at [538, 187] on button "Continue" at bounding box center [528, 192] width 63 height 25
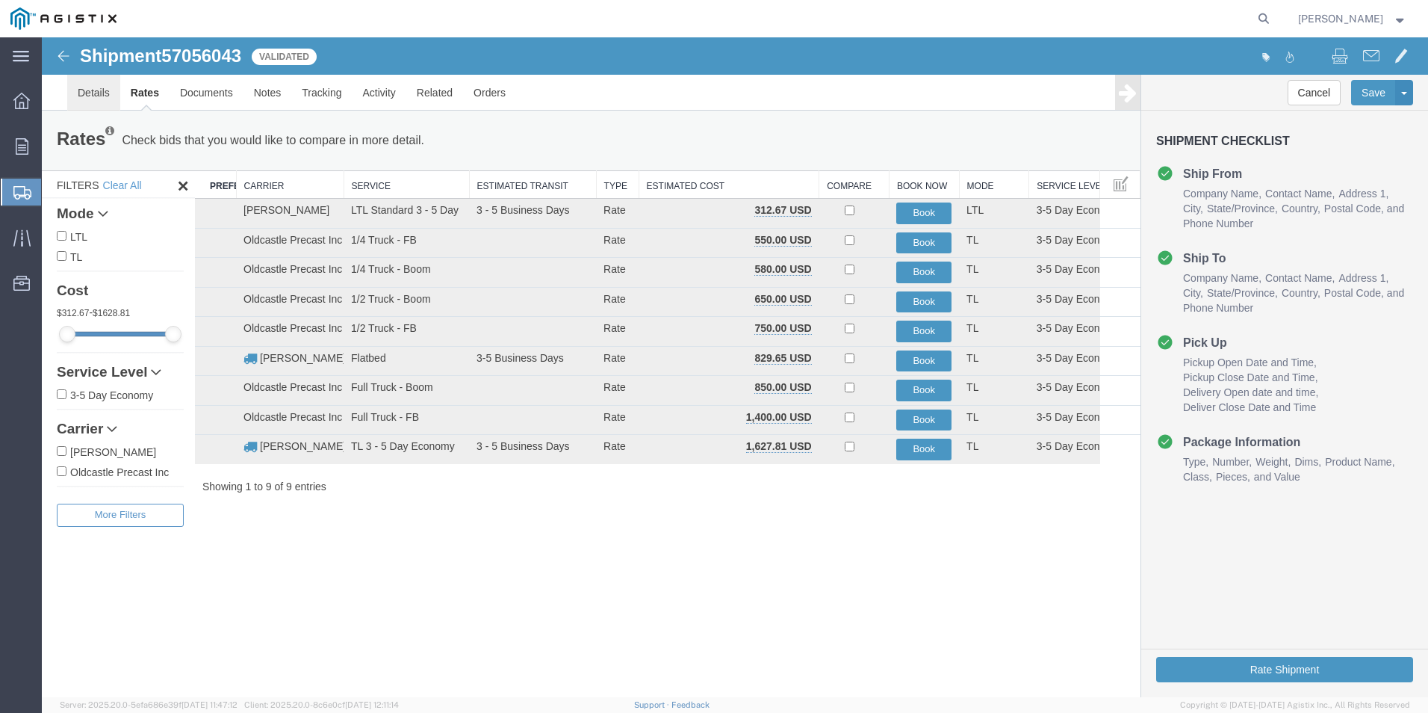
click at [99, 92] on link "Details" at bounding box center [93, 93] width 53 height 36
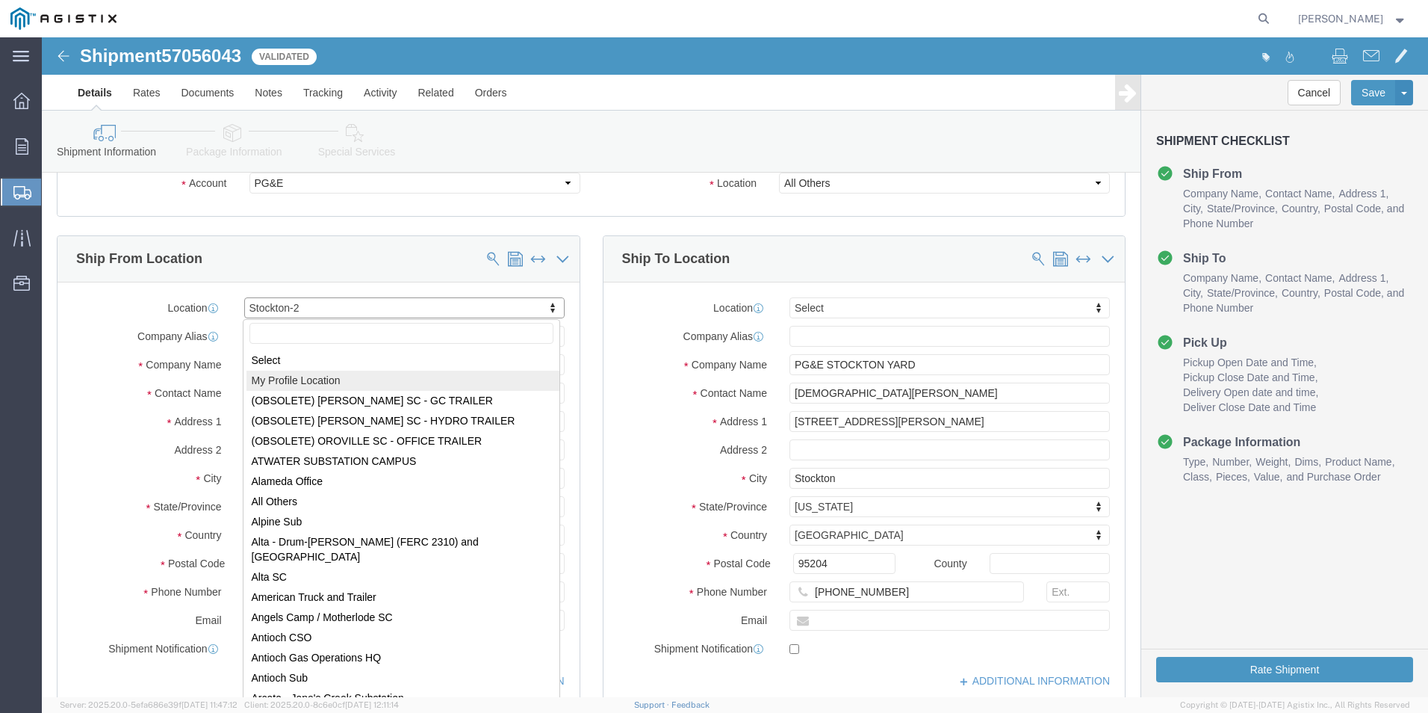
select select "MYPROFILE"
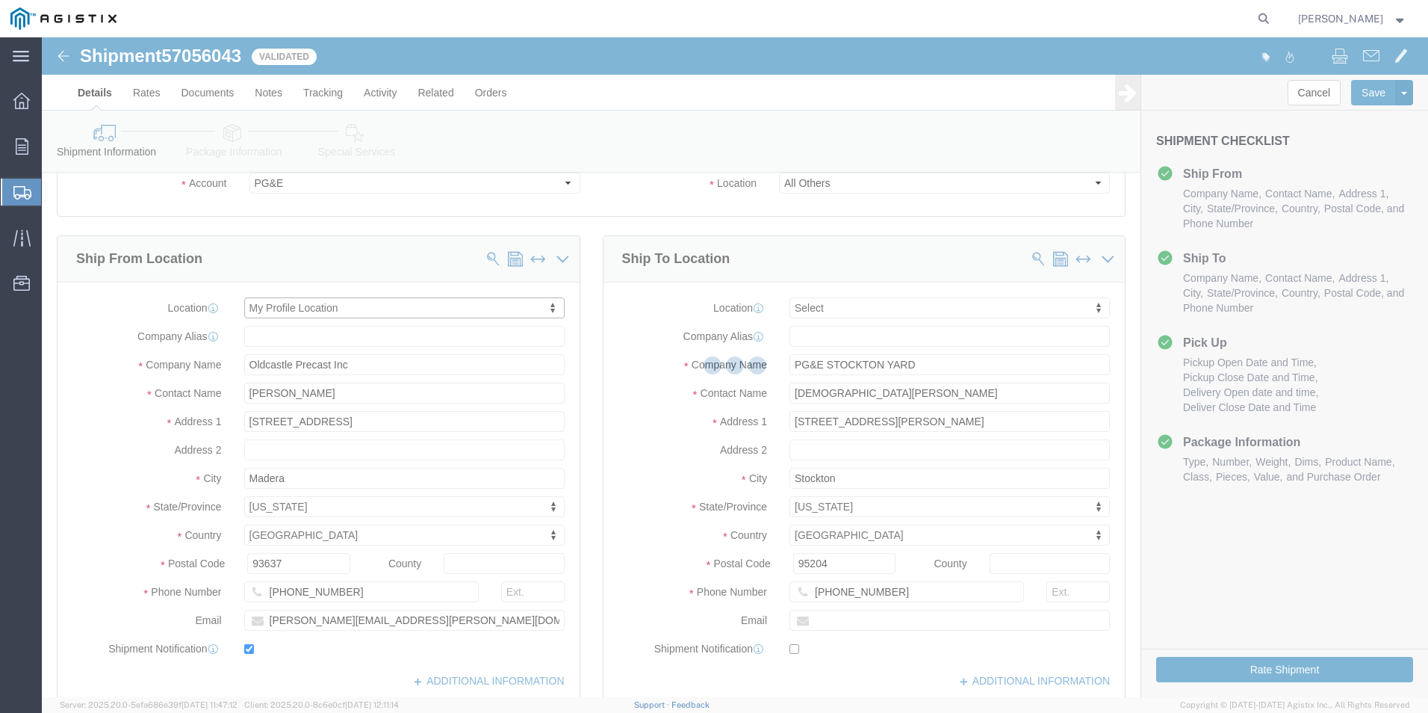
type input "[PERSON_NAME]"
type input "[PERSON_NAME][EMAIL_ADDRESS][PERSON_NAME][DOMAIN_NAME]"
select select "CA"
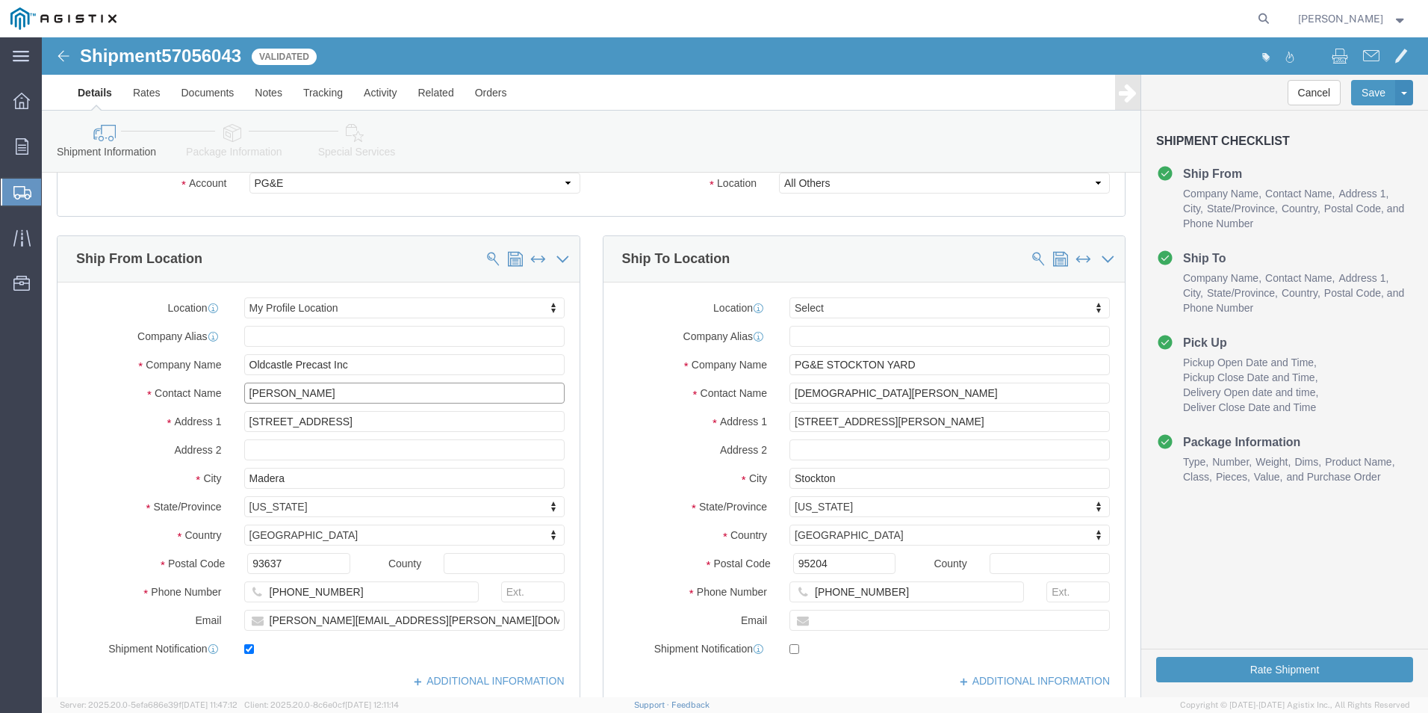
drag, startPoint x: 338, startPoint y: 356, endPoint x: 151, endPoint y: 349, distance: 187.6
click div "Contact Name [PERSON_NAME]"
type input "[PERSON_NAME]"
click label "Address 2"
drag, startPoint x: 249, startPoint y: 588, endPoint x: 171, endPoint y: 582, distance: 78.6
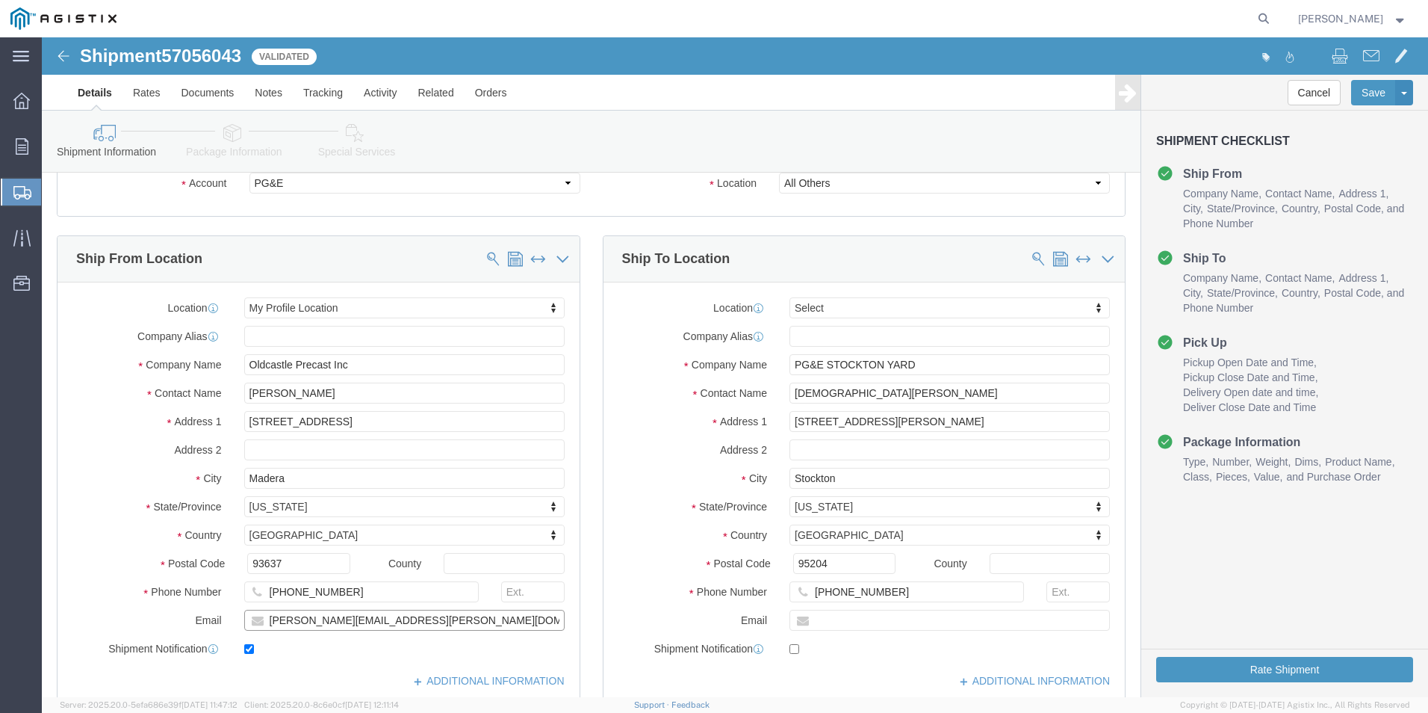
click div "Email [PERSON_NAME][EMAIL_ADDRESS][PERSON_NAME][DOMAIN_NAME]"
type input "[PERSON_NAME][EMAIL_ADDRESS][PERSON_NAME][DOMAIN_NAME]"
click label "Shipment Notification"
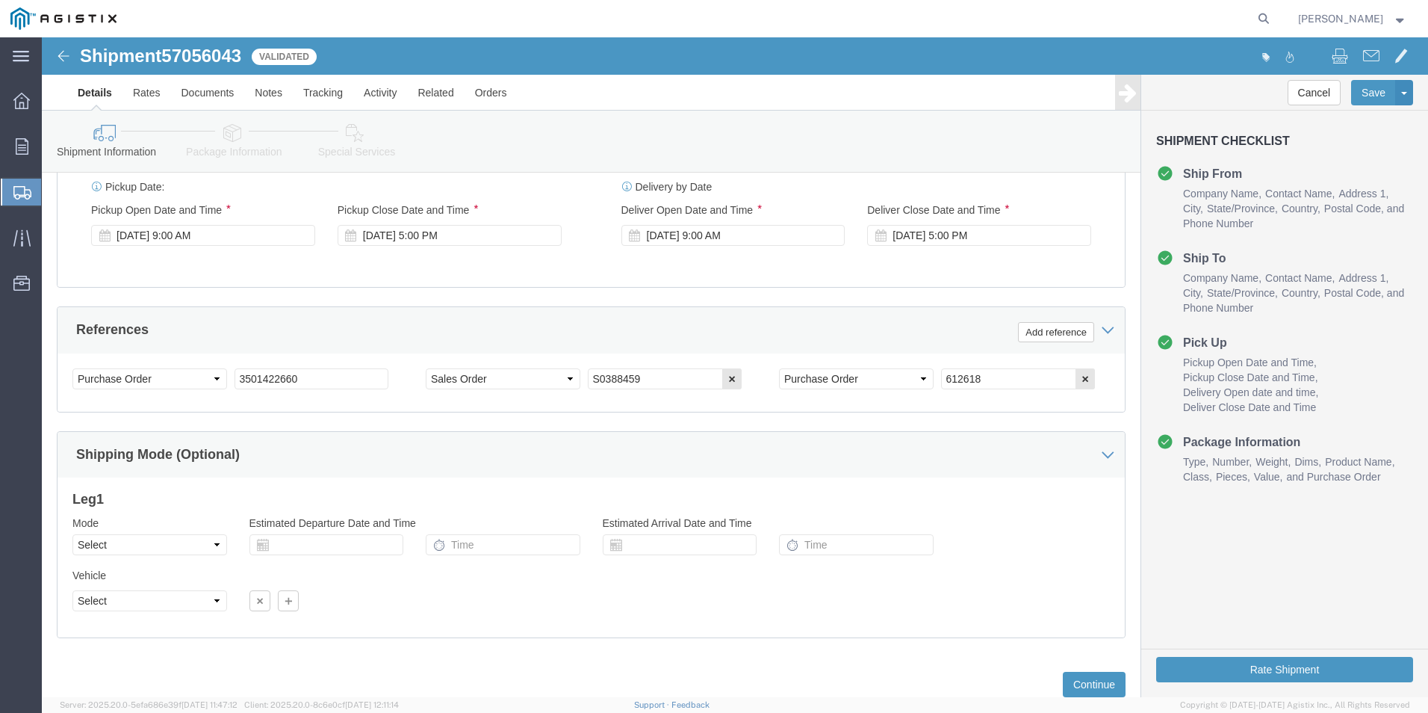
scroll to position [971, 0]
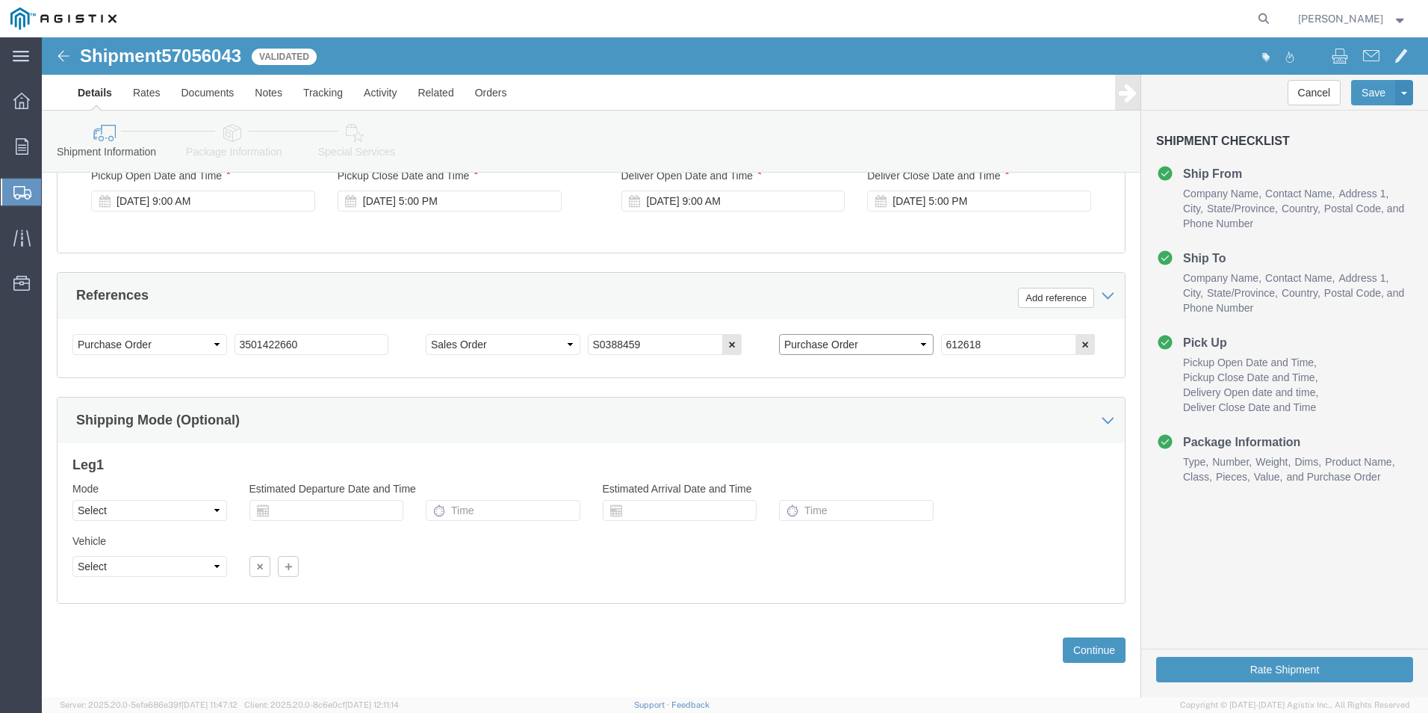
click select "Select Account Type Activity ID Airline Appointment Number ASN Batch Request # …"
click div "Mode Select Air Less than Truckload Multi-Leg Ocean Freight Rail Small Parcel T…"
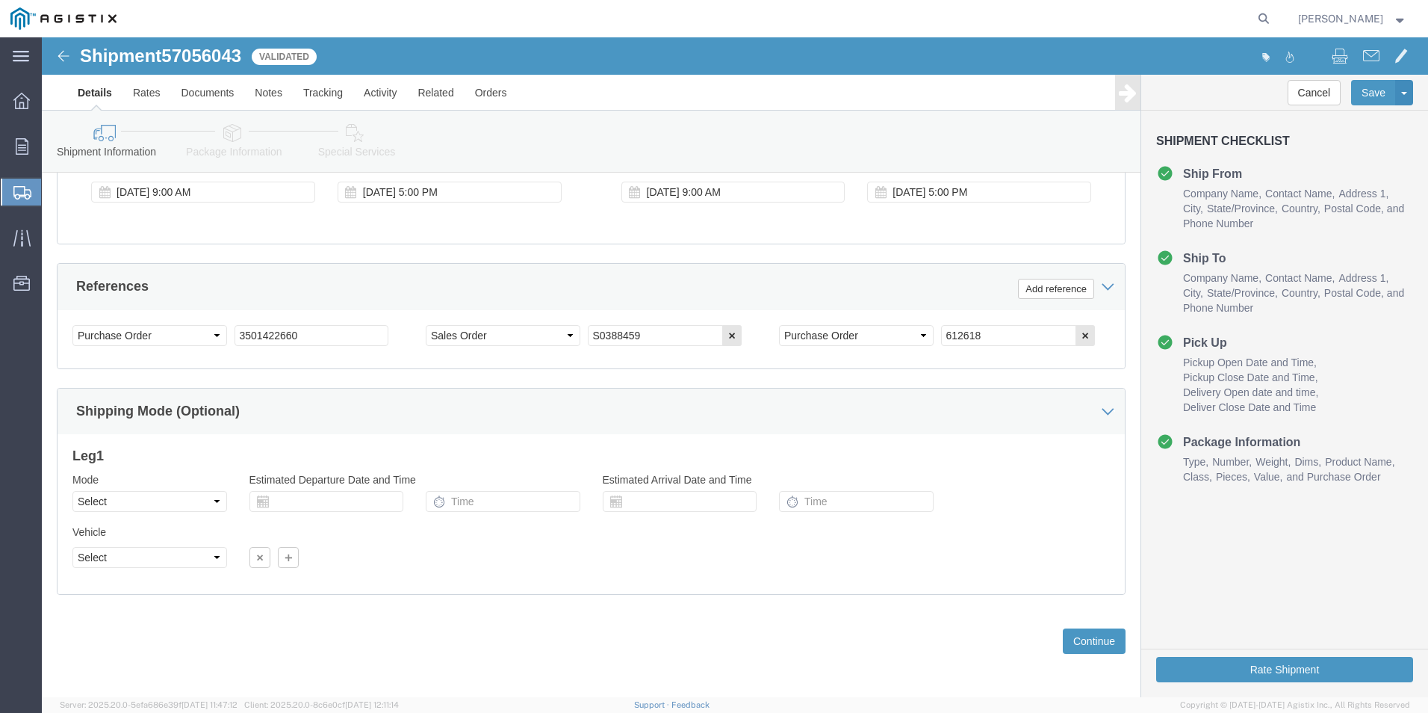
scroll to position [982, 0]
click button "Continue"
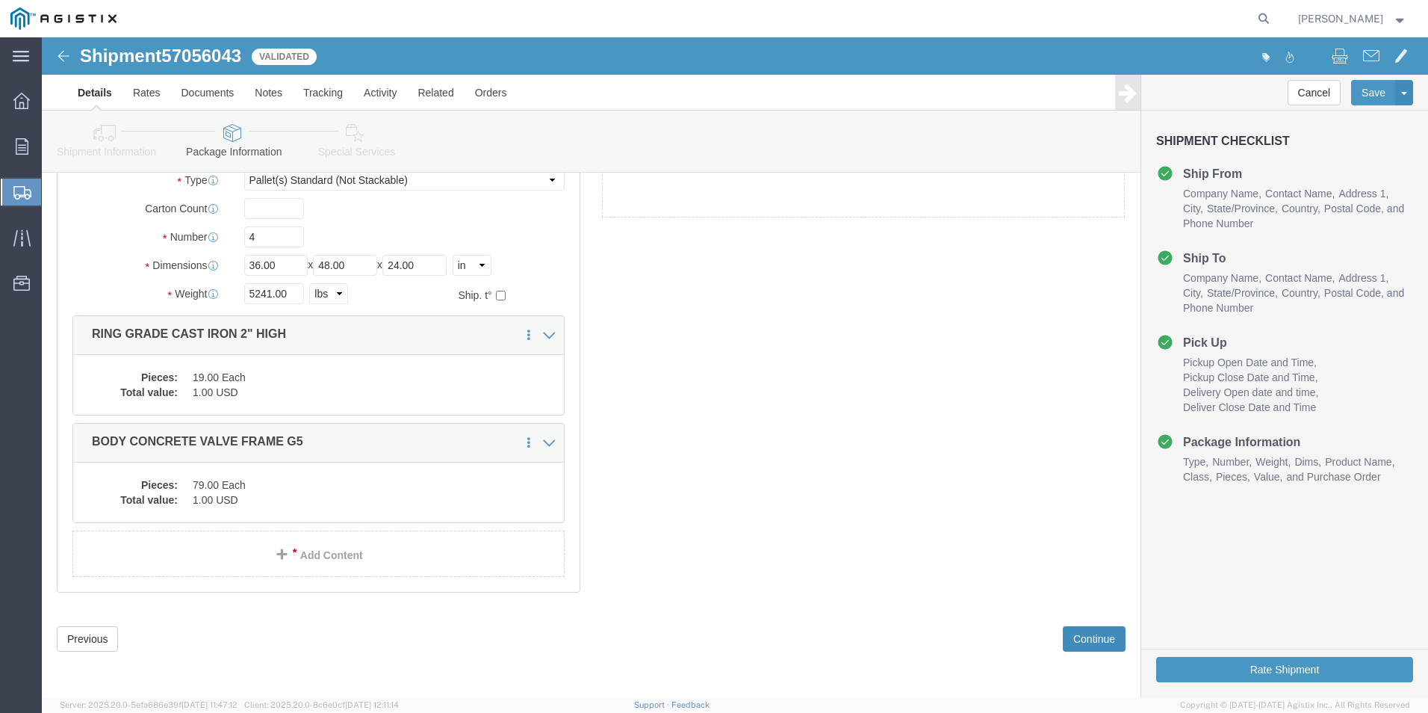
scroll to position [32, 0]
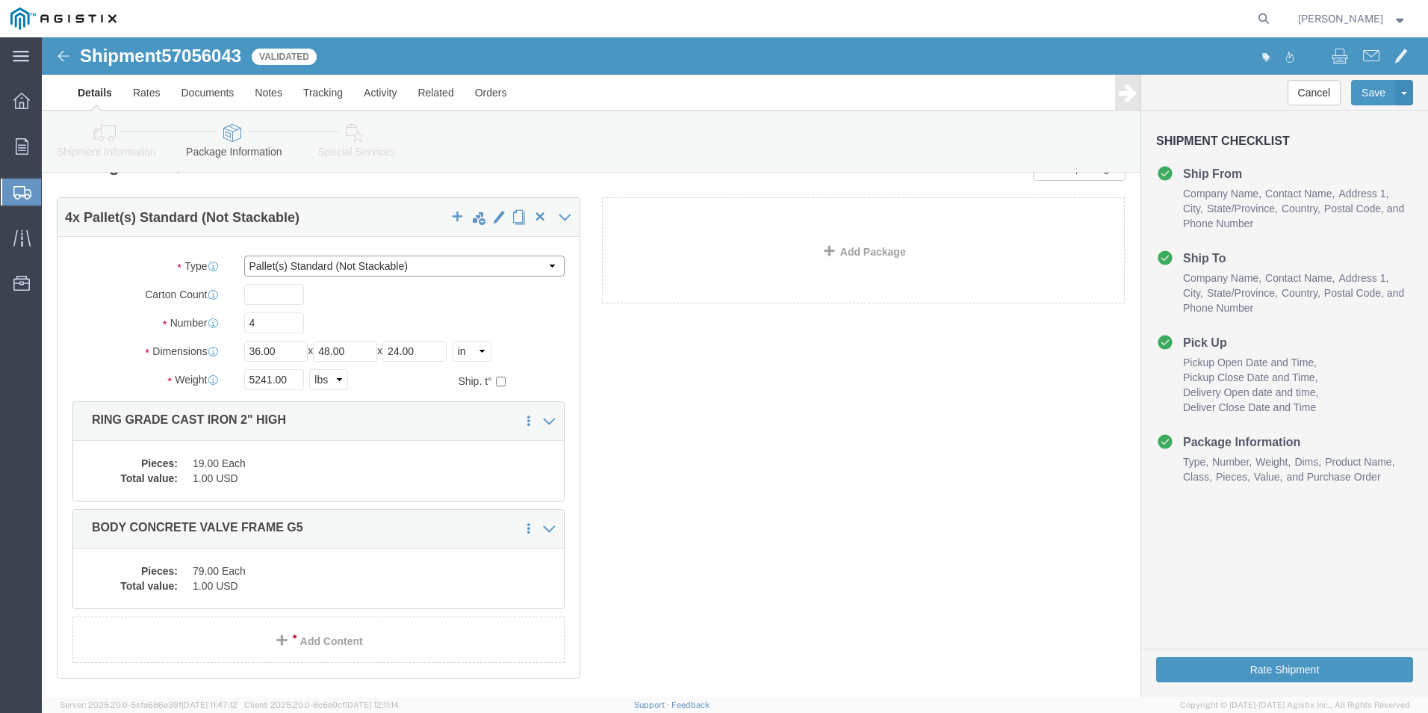
click select "Select Bulk Bundle(s) Cardboard Box(es) Carton(s) Crate(s) Drum(s) (Fiberboard)…"
click div "4 x Pallet(s) Standard (Not Stackable) Package Type Select Bulk Bundle(s) Cardb…"
click p "RING GRADE CAST IRON 2" HIGH"
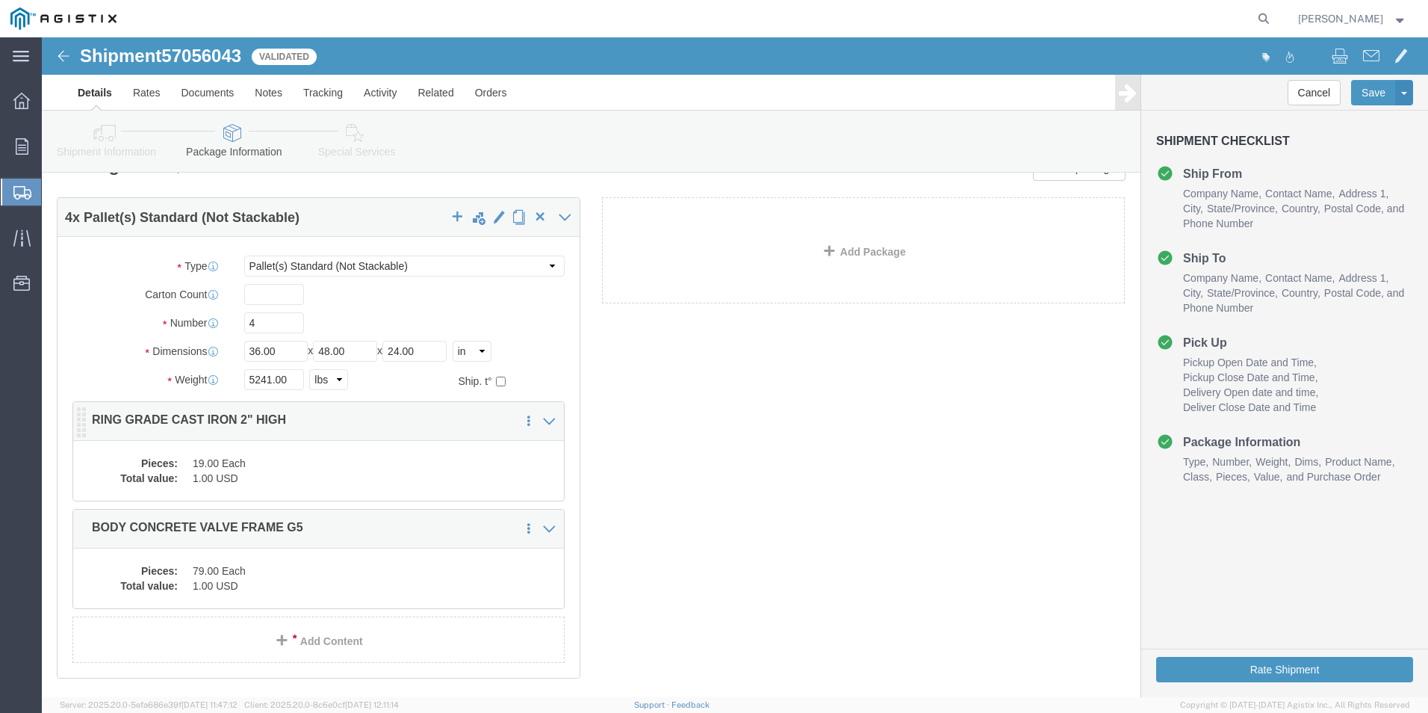
click dd "19.00 Each"
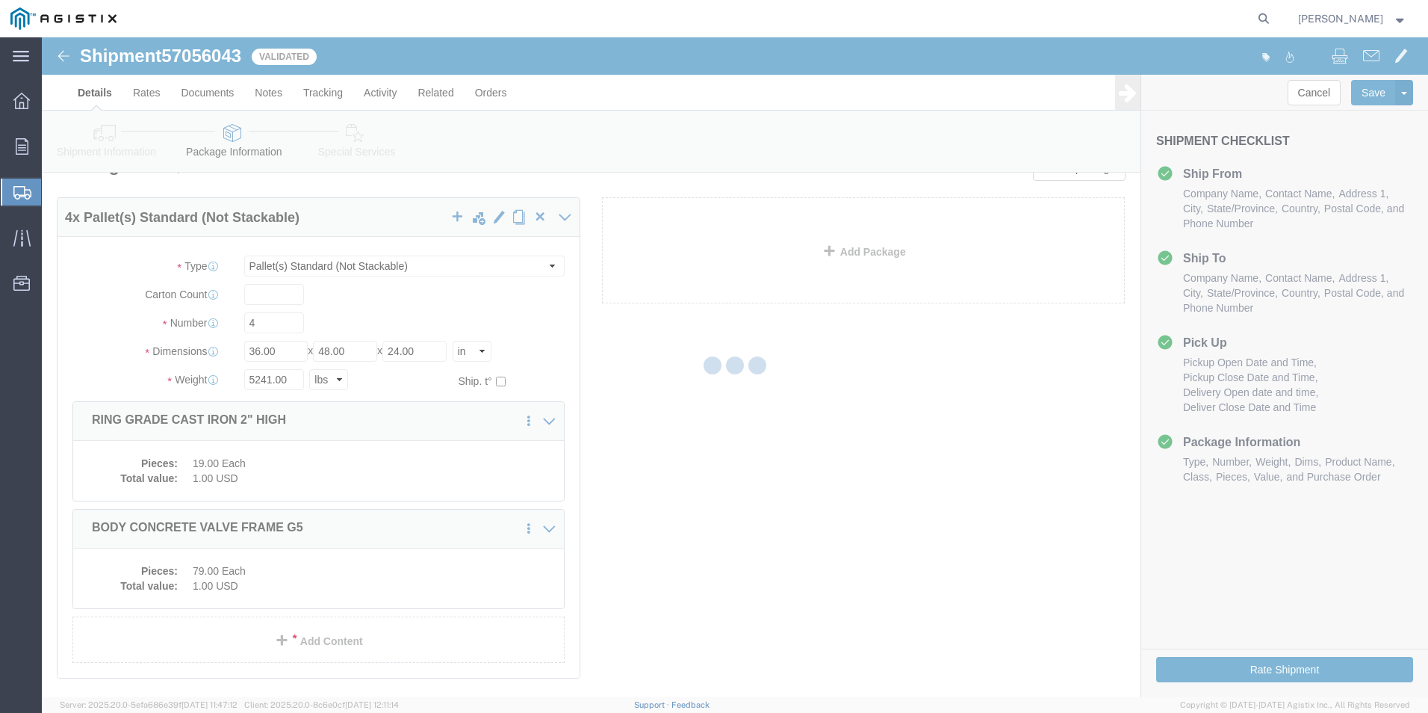
click at [194, 469] on div at bounding box center [735, 366] width 1386 height 659
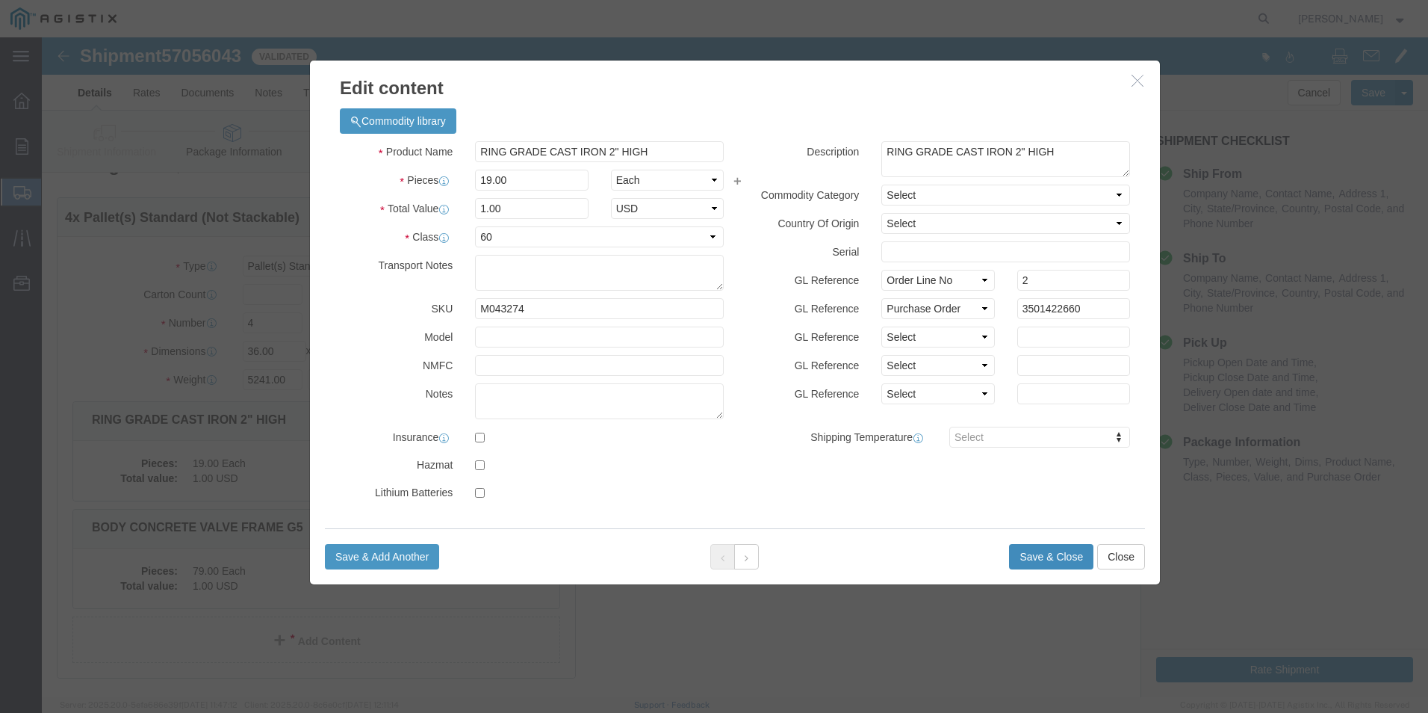
click button "Save & Close"
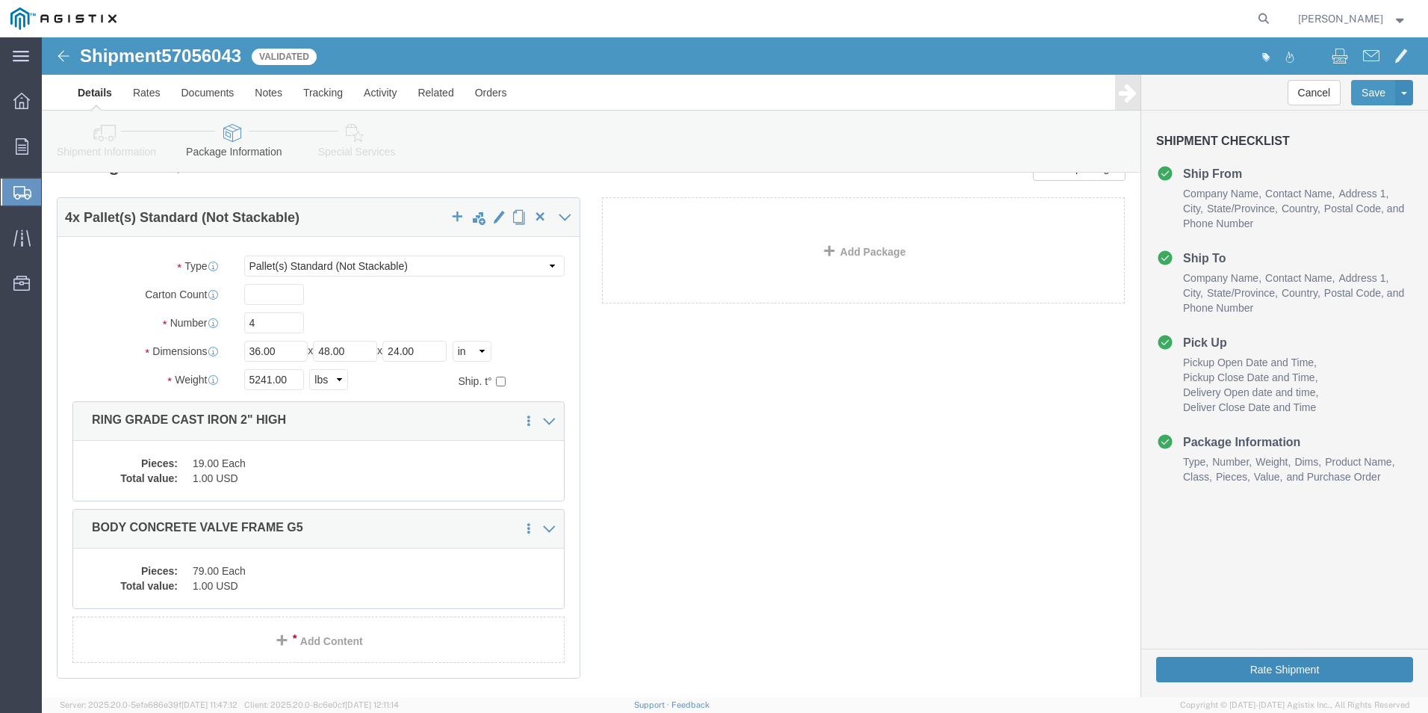
click button "Rate Shipment"
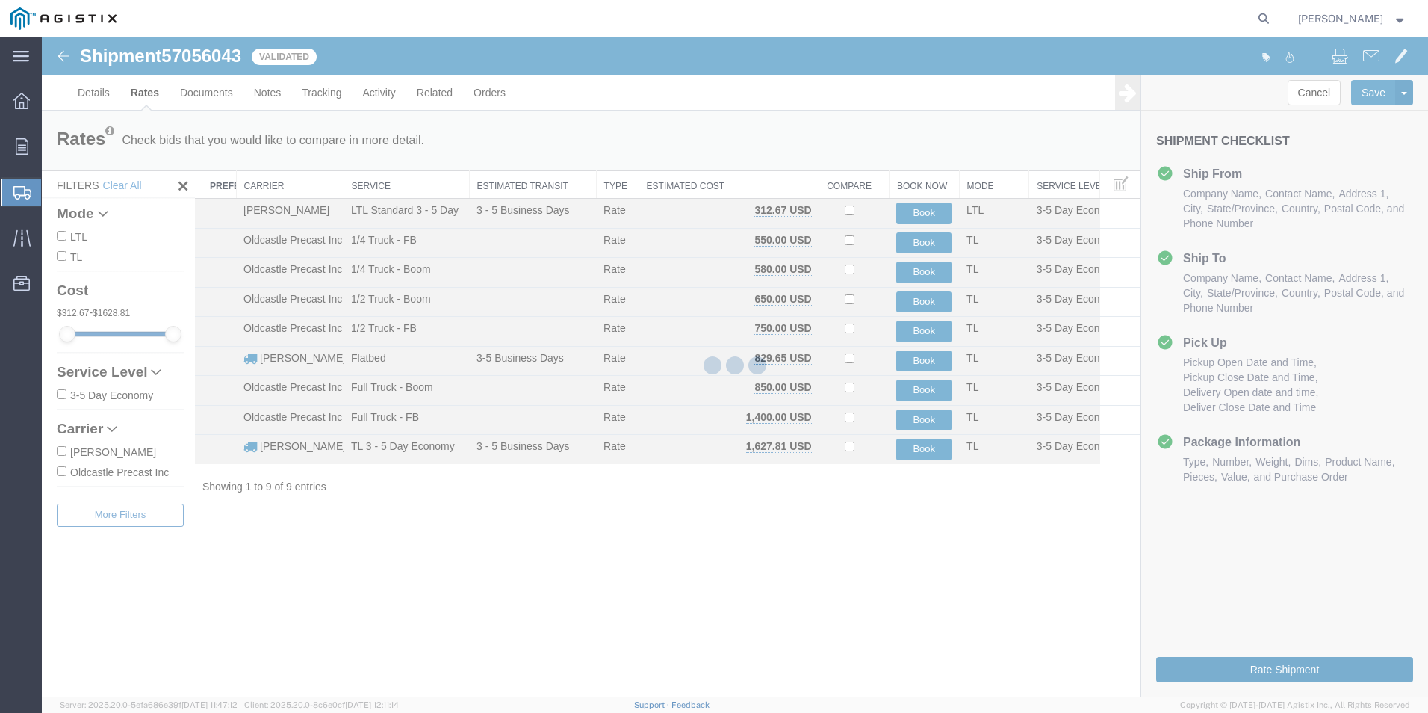
scroll to position [0, 0]
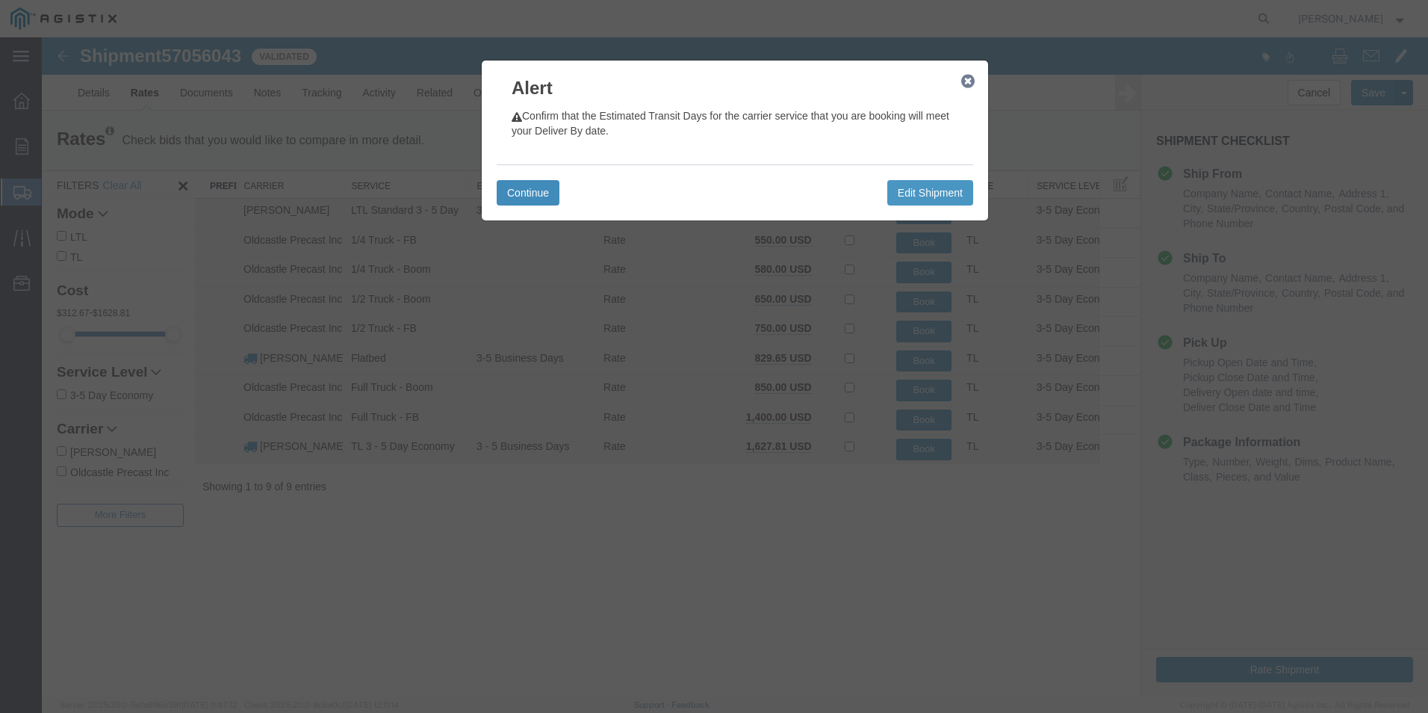
click at [549, 184] on button "Continue" at bounding box center [528, 192] width 63 height 25
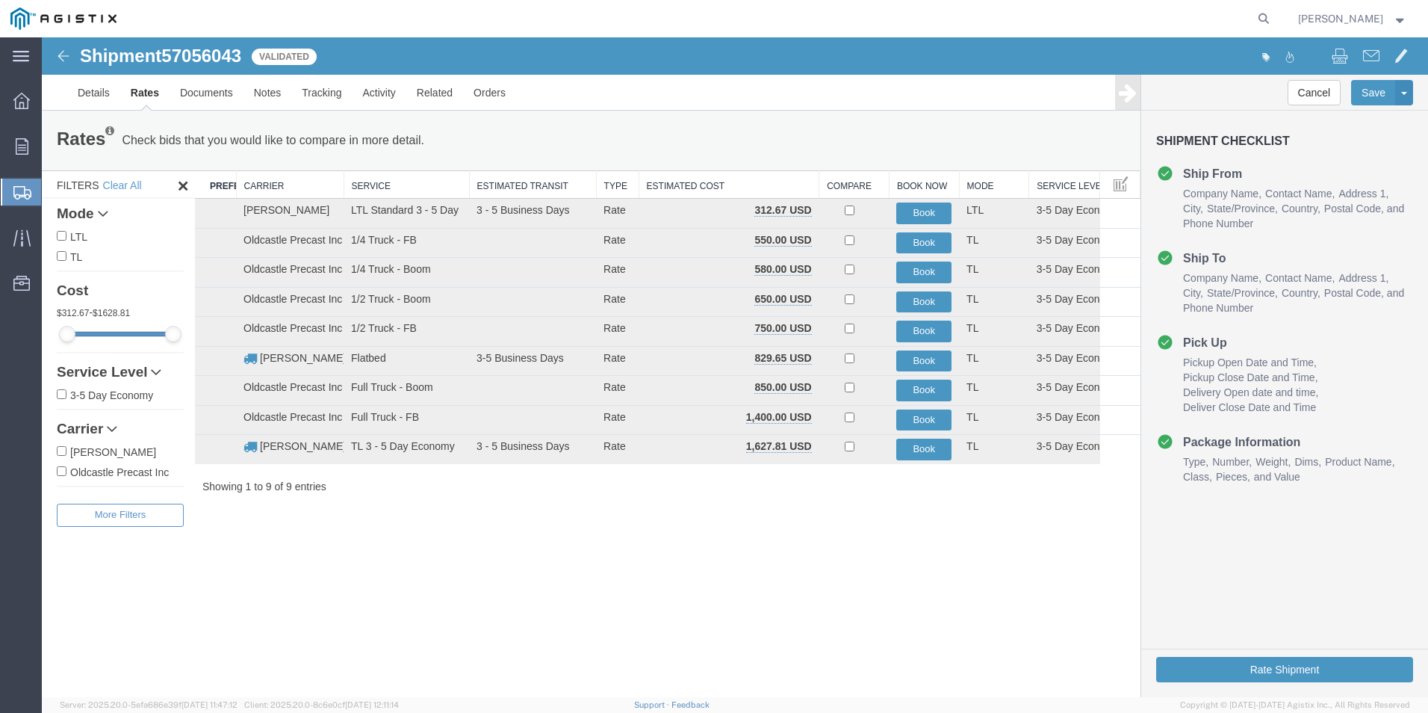
click at [62, 235] on input "LTL" at bounding box center [62, 236] width 10 height 10
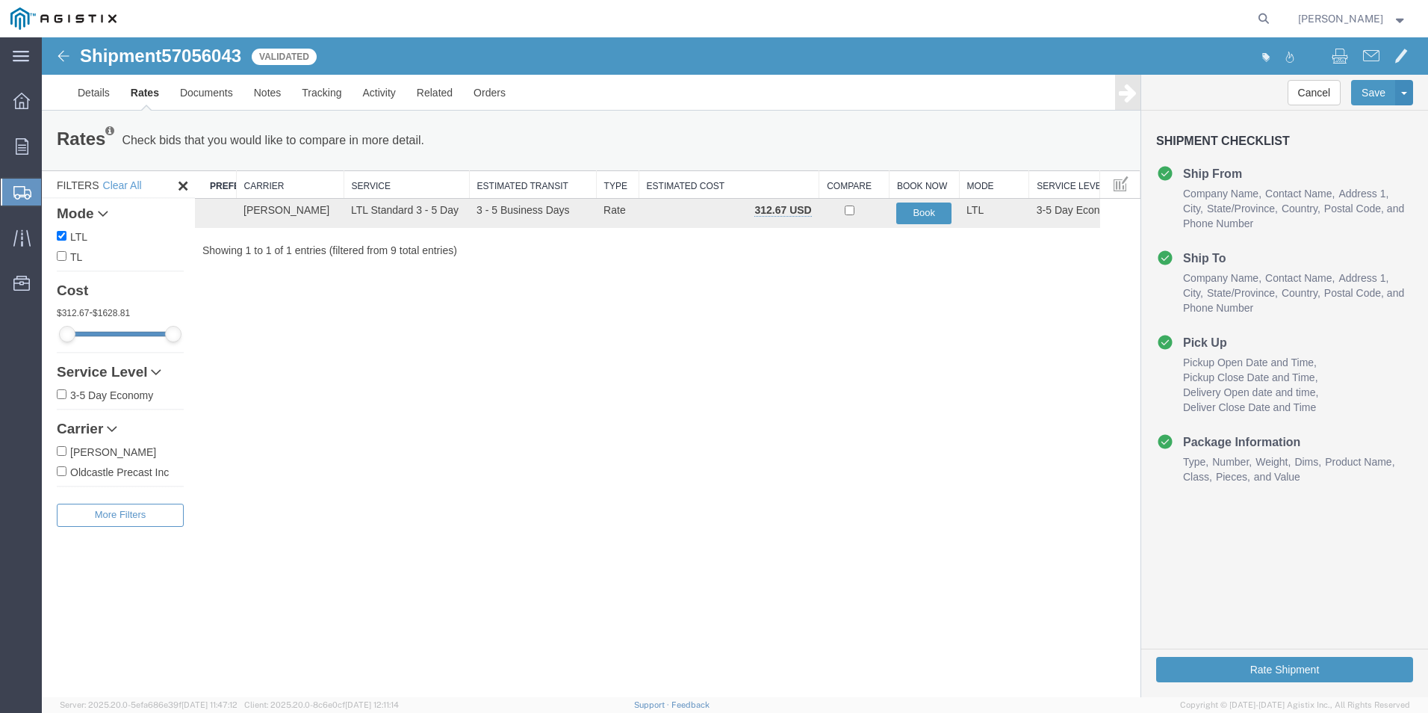
click at [62, 232] on input "LTL" at bounding box center [62, 236] width 10 height 10
checkbox input "false"
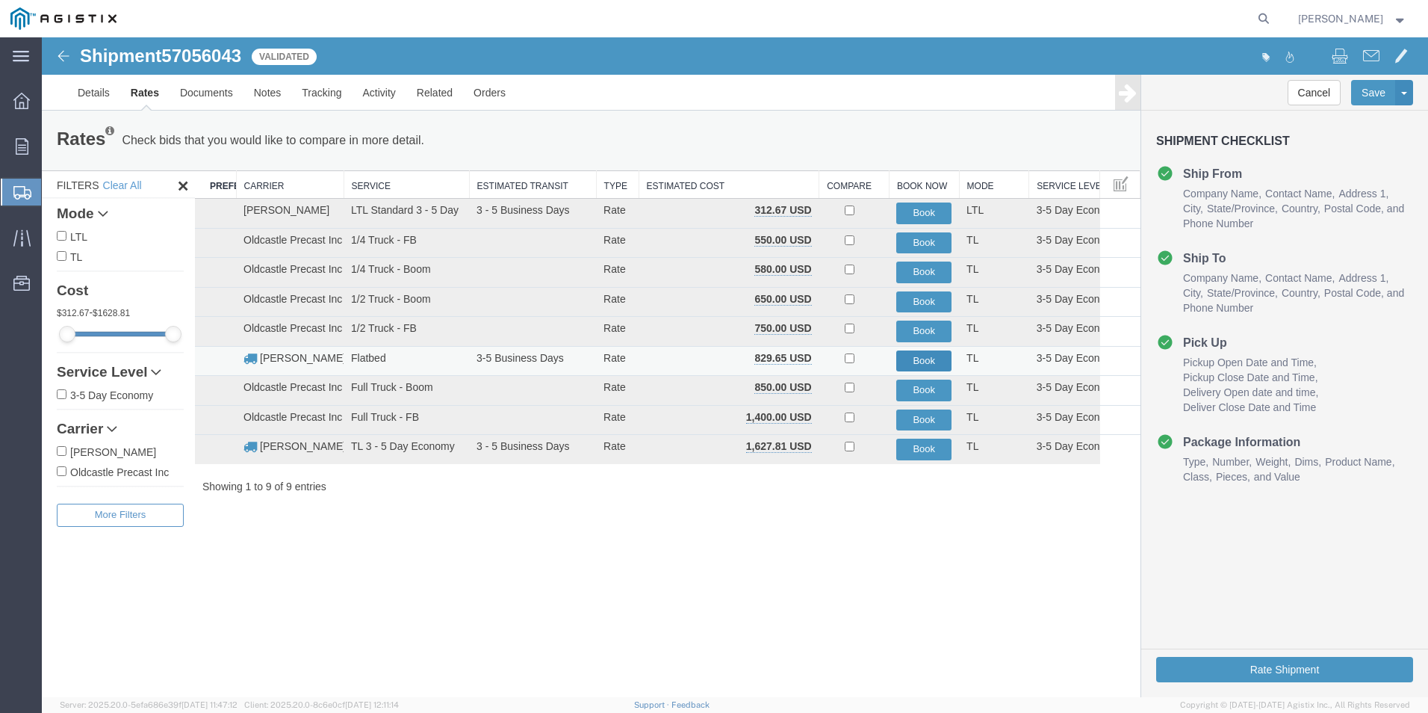
click at [931, 356] on button "Book" at bounding box center [923, 361] width 55 height 22
